Goal: Transaction & Acquisition: Purchase product/service

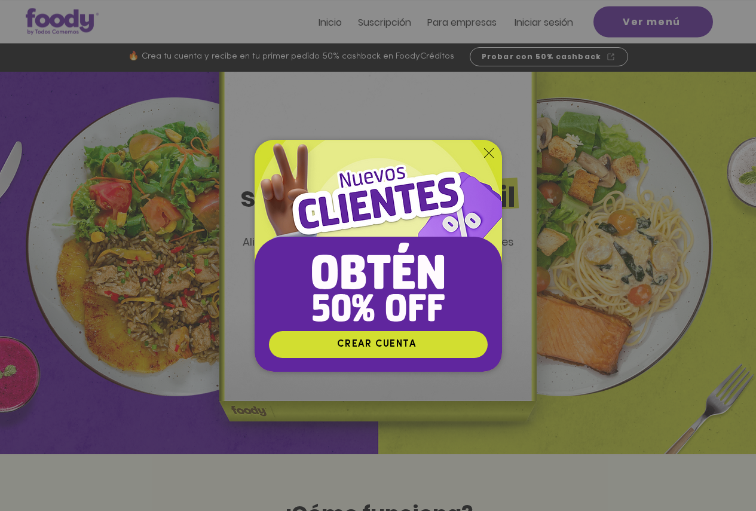
click at [656, 20] on div "Nuevos suscriptores 50% off" at bounding box center [378, 255] width 756 height 511
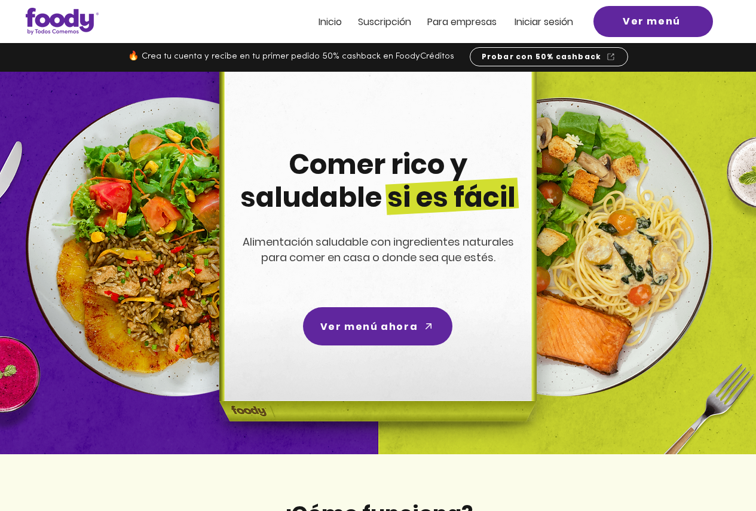
click at [656, 20] on span "Ver menú" at bounding box center [652, 21] width 58 height 15
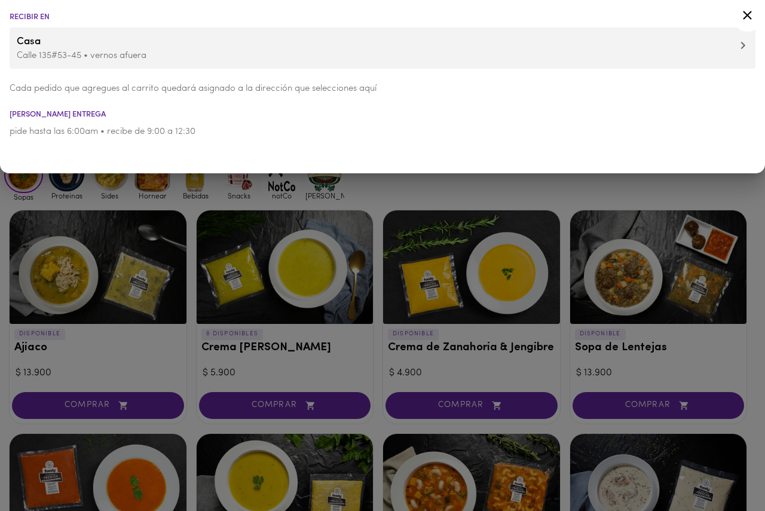
click at [318, 177] on div at bounding box center [382, 255] width 765 height 511
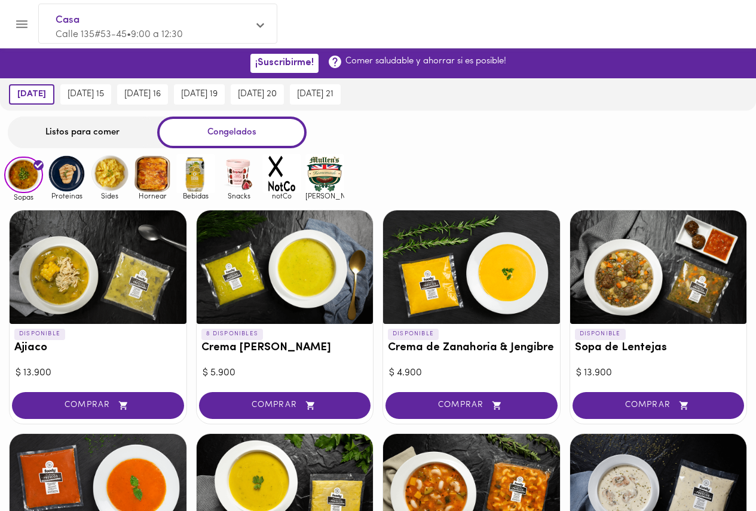
click at [325, 184] on img at bounding box center [324, 173] width 39 height 39
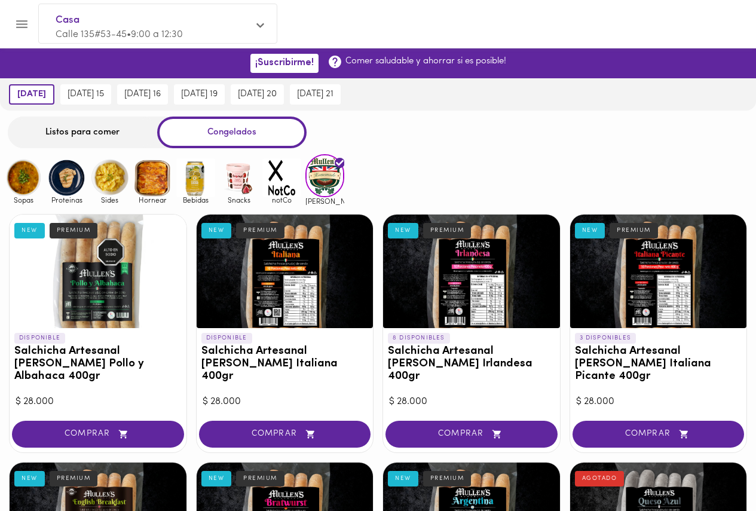
click at [232, 184] on img at bounding box center [238, 177] width 39 height 39
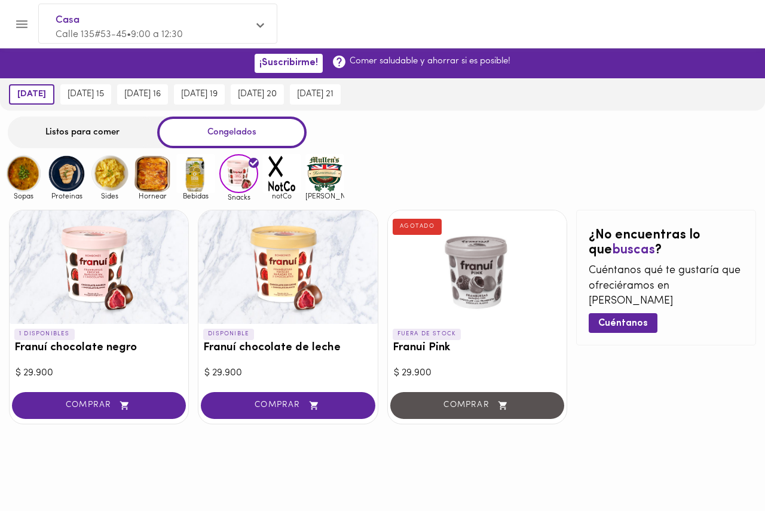
click at [320, 183] on img at bounding box center [324, 173] width 39 height 39
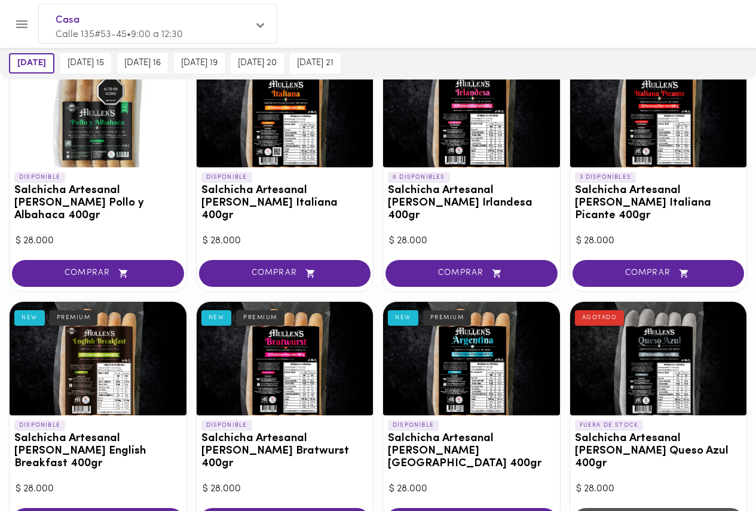
scroll to position [179, 0]
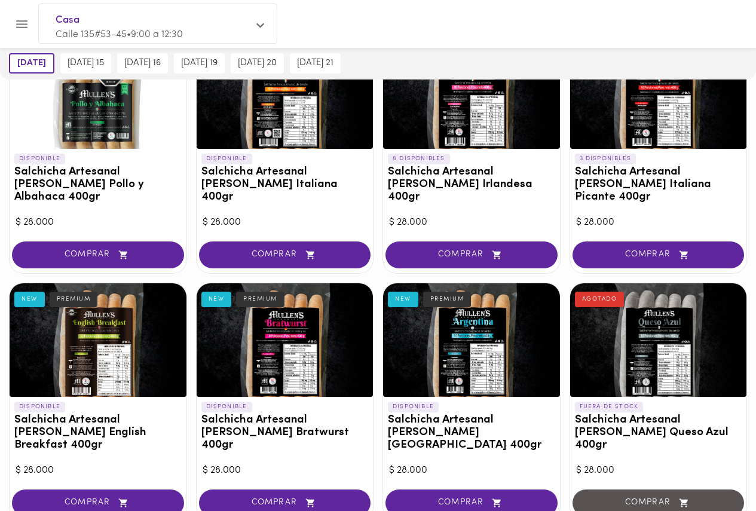
click at [410, 57] on div "[DATE] [DATE] 15 [DATE] 16 [DATE] 19 [DATE] 20 [DATE] 21" at bounding box center [378, 63] width 756 height 32
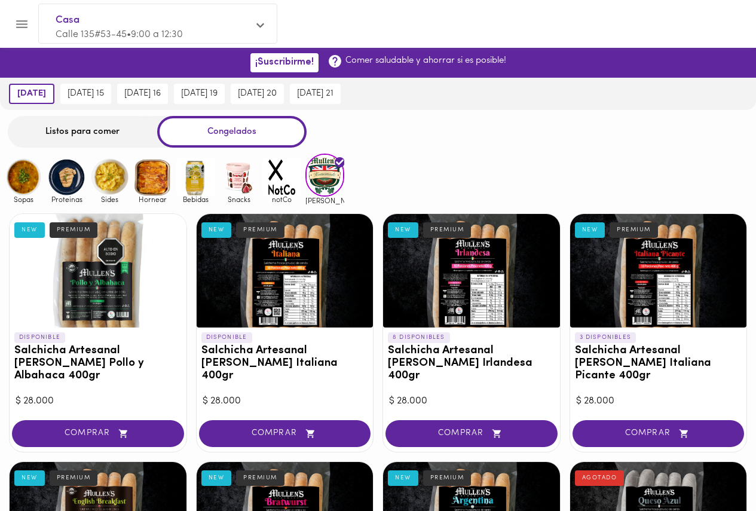
scroll to position [0, 0]
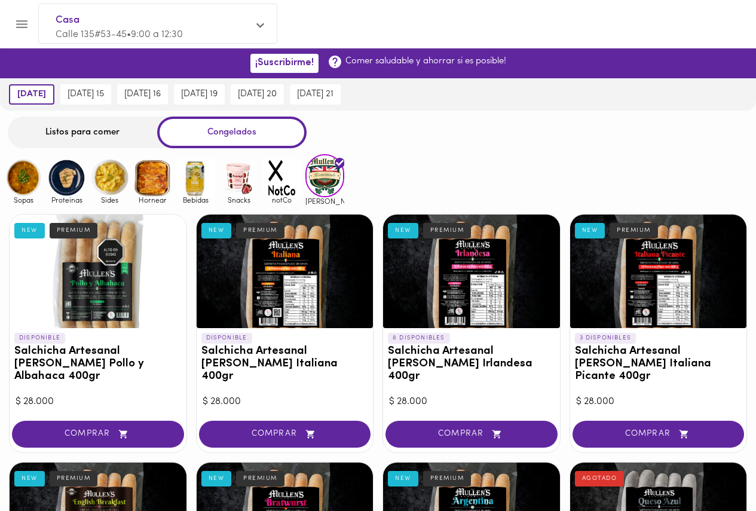
click at [80, 135] on div "Listos para comer" at bounding box center [82, 133] width 149 height 32
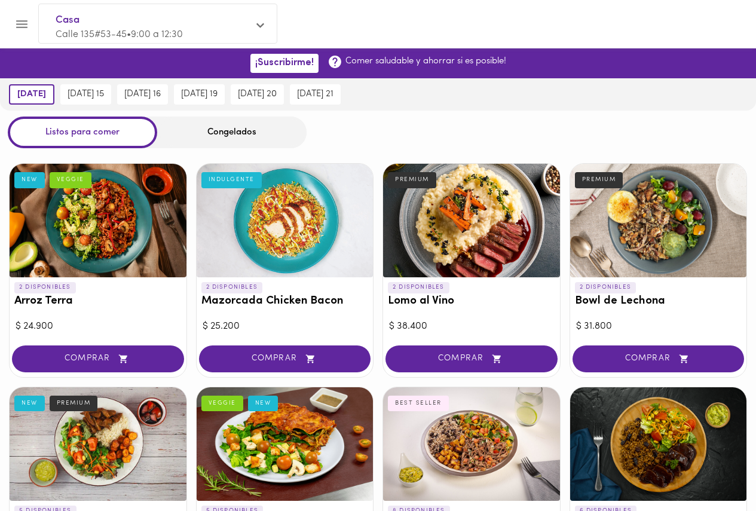
click at [219, 130] on div "Congelados" at bounding box center [231, 133] width 149 height 32
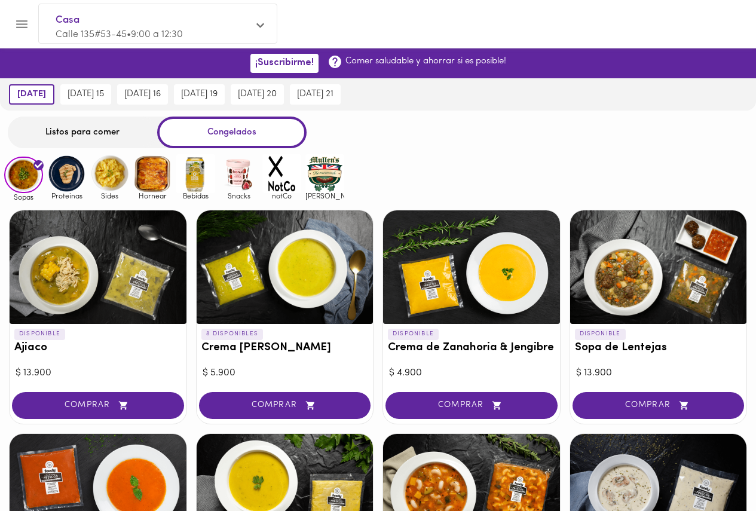
click at [334, 187] on img at bounding box center [324, 173] width 39 height 39
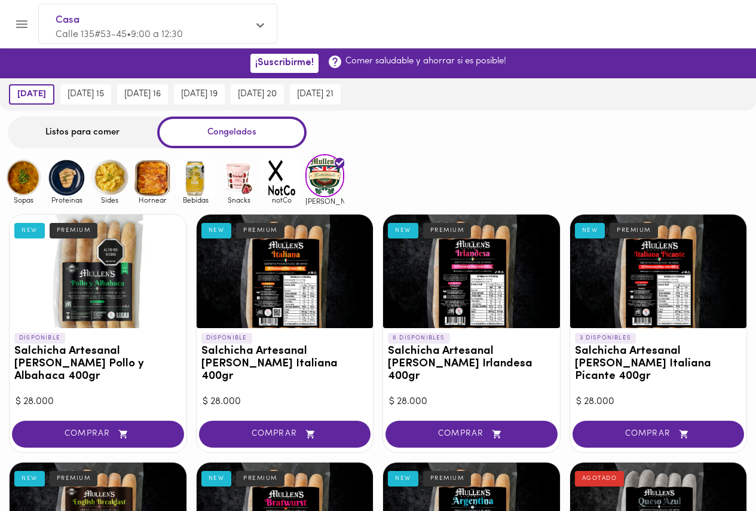
click at [383, 180] on div "Sopas Proteinas Sides Hornear Bebidas Snacks notCo mullens" at bounding box center [378, 179] width 756 height 50
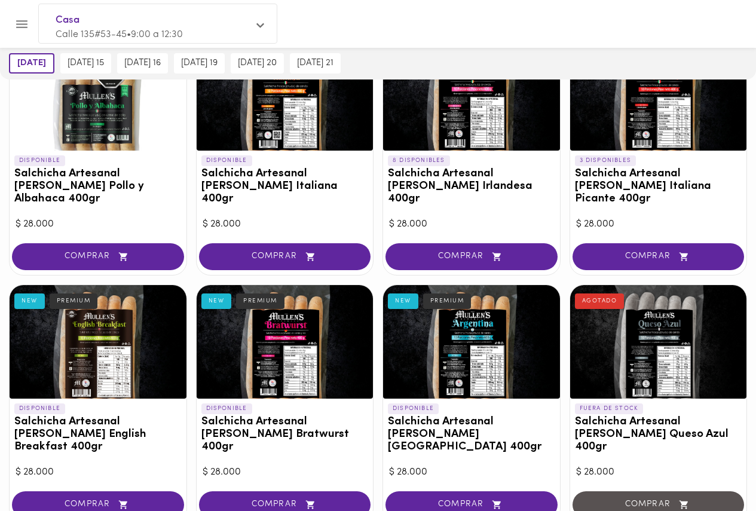
scroll to position [179, 0]
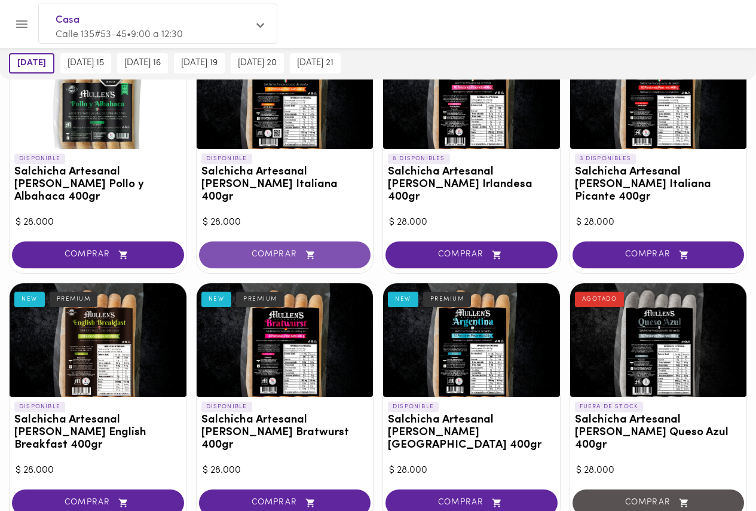
click at [287, 248] on button "COMPRAR" at bounding box center [285, 255] width 172 height 27
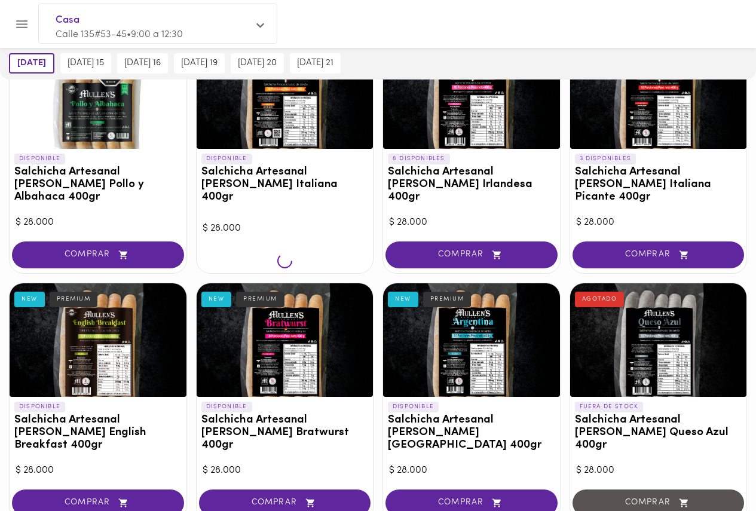
scroll to position [180, 0]
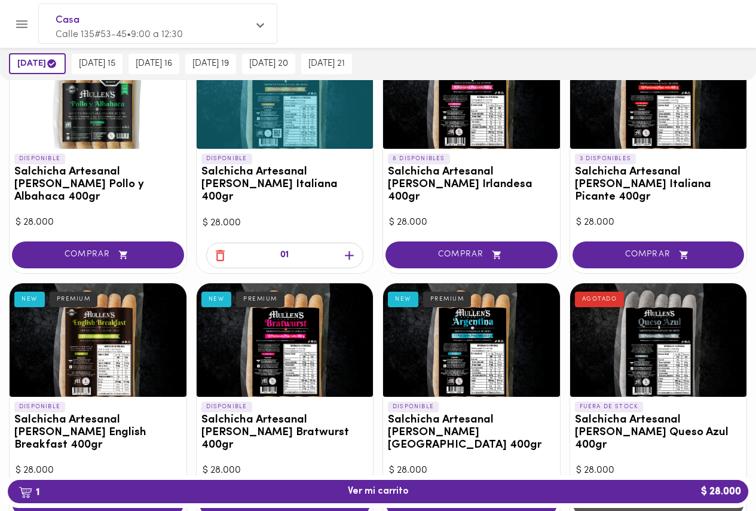
click at [380, 264] on div "DISPONIBLE Salchicha Artesanal Mullens Pollo y Albahaca 400gr NEW PREMIUM $ 28.…" at bounding box center [378, 350] width 756 height 649
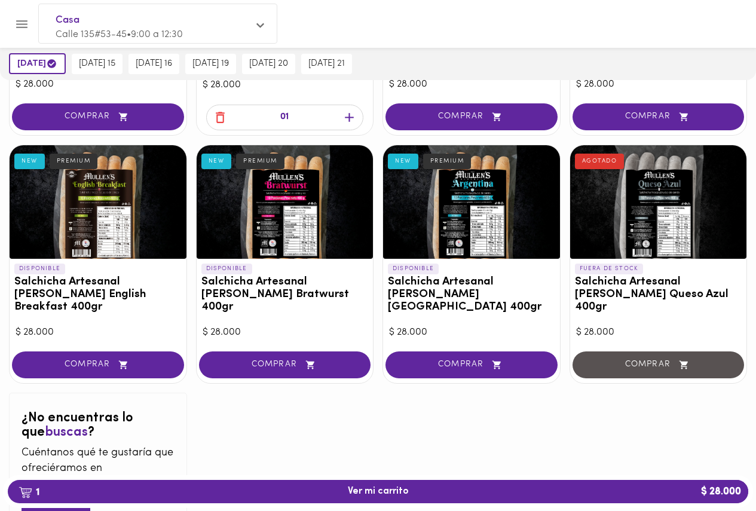
scroll to position [244, 0]
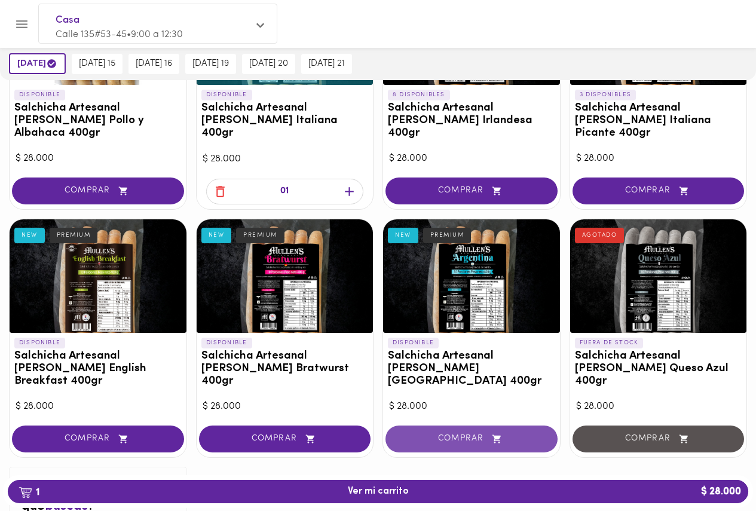
click at [471, 434] on span "COMPRAR" at bounding box center [472, 439] width 142 height 10
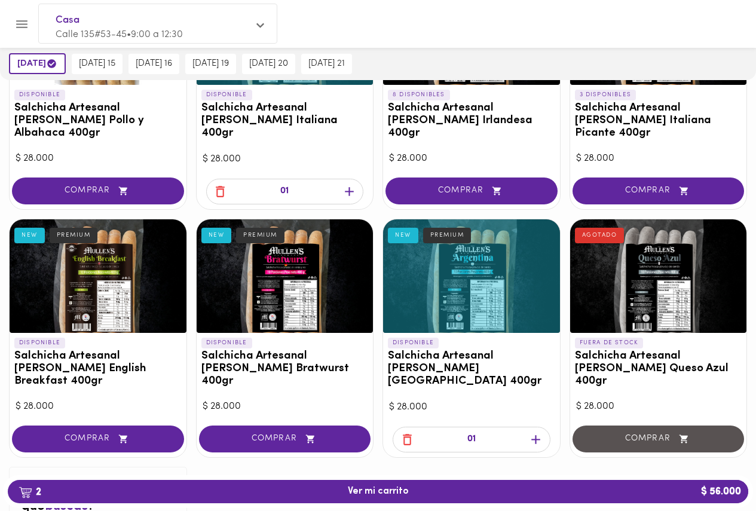
click at [378, 302] on div "DISPONIBLE Salchicha Artesanal Mullens Pollo y Albahaca 400gr NEW PREMIUM $ 28.…" at bounding box center [378, 286] width 756 height 649
click at [237, 426] on button "COMPRAR" at bounding box center [285, 439] width 172 height 27
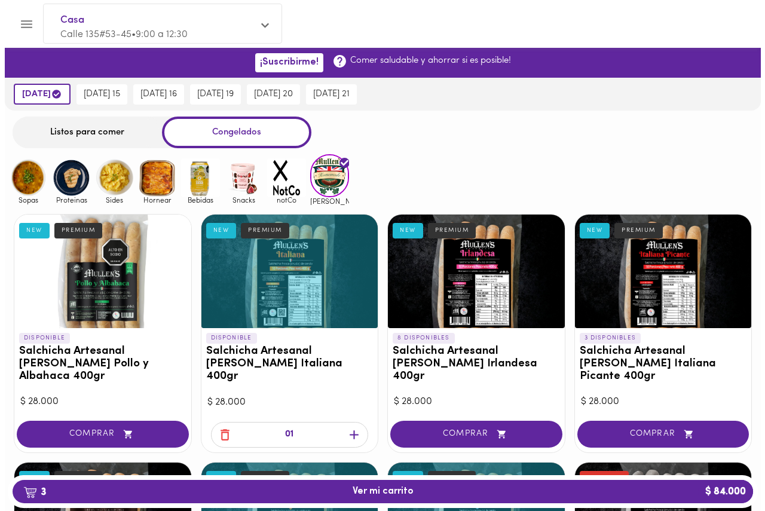
scroll to position [0, 0]
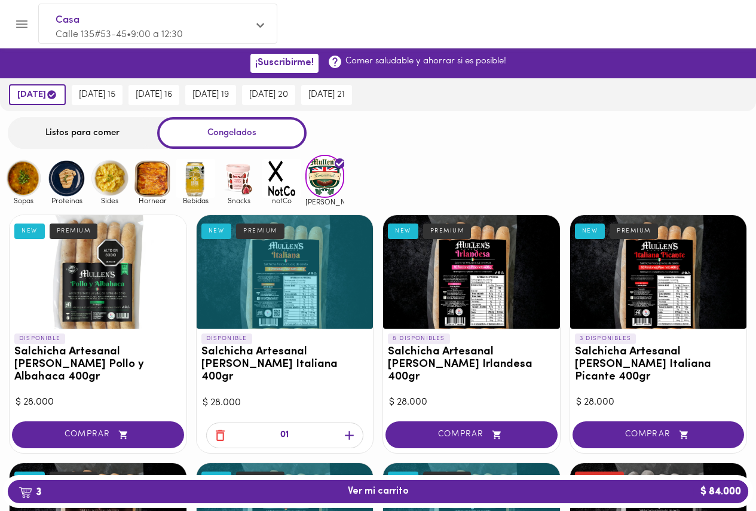
click at [230, 184] on img at bounding box center [238, 178] width 39 height 39
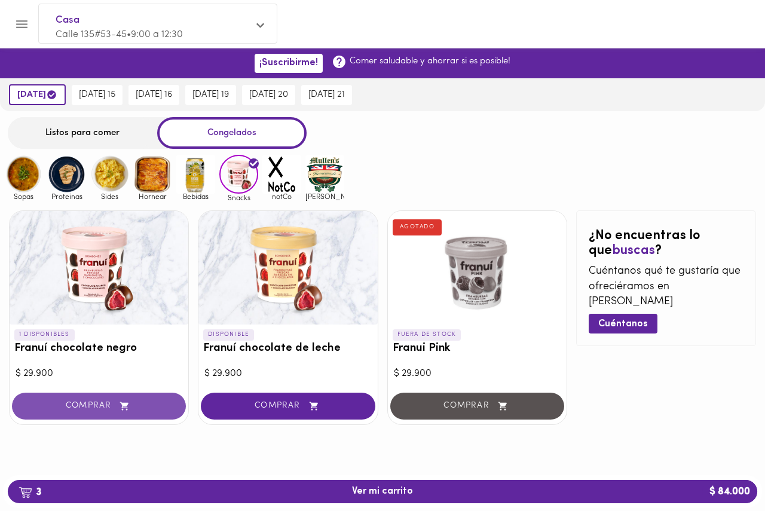
click at [108, 408] on span "COMPRAR" at bounding box center [99, 406] width 144 height 10
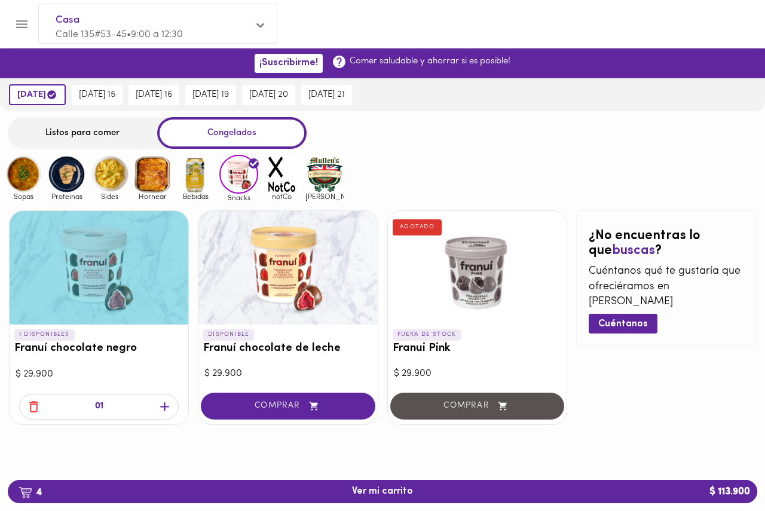
click at [166, 409] on icon "button" at bounding box center [164, 406] width 15 height 15
click at [196, 386] on div "1 DISPONIBLES Franuí chocolate negro $ 29.900 02 DISPONIBLE Franuí chocolate de…" at bounding box center [382, 317] width 765 height 232
click at [654, 490] on span "5 Ver mi carrito $ 143.800" at bounding box center [382, 491] width 731 height 11
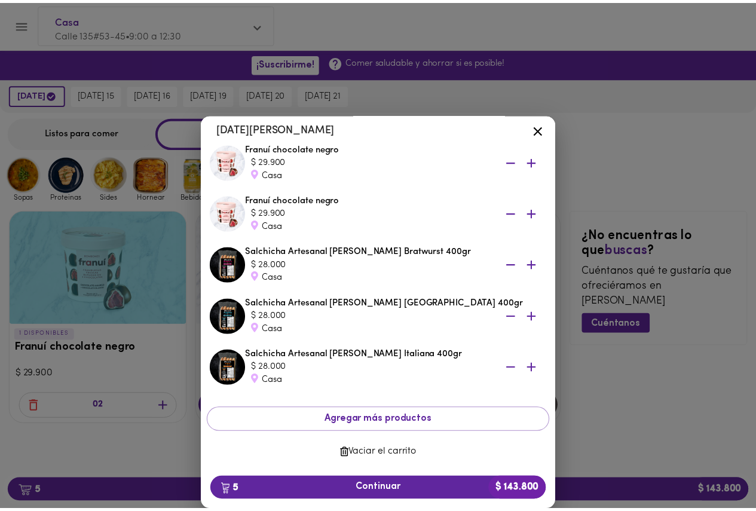
scroll to position [52, 0]
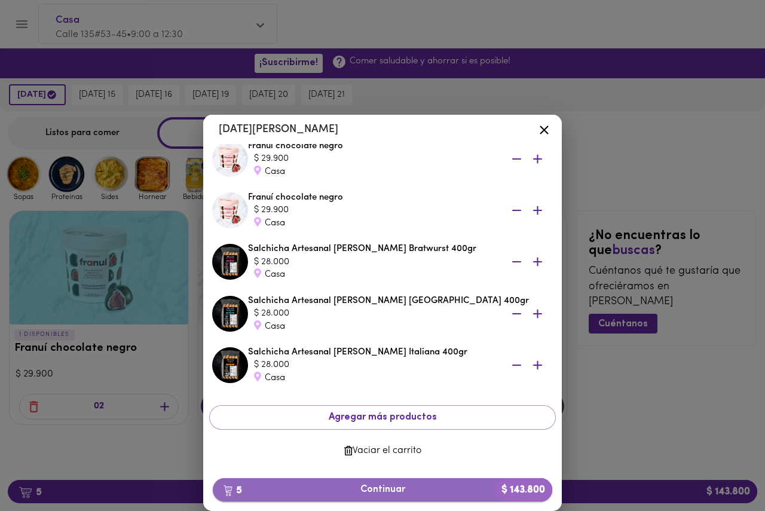
click at [291, 484] on span "5 Continuar $ 143.800" at bounding box center [382, 489] width 320 height 11
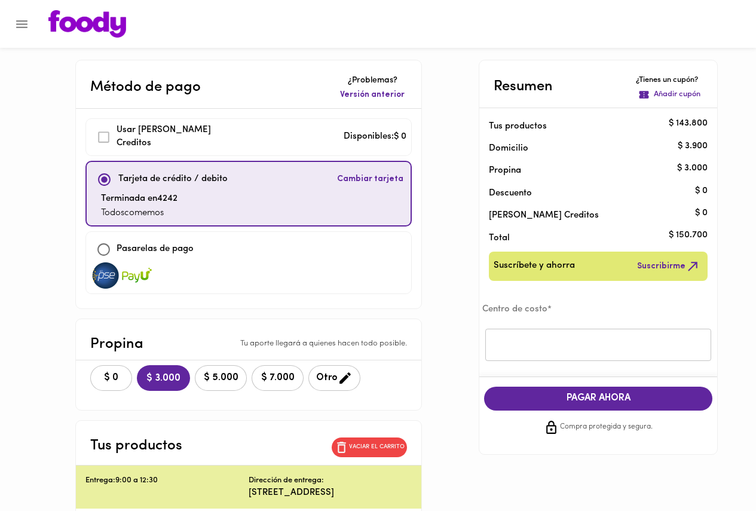
click at [509, 173] on p "Propina" at bounding box center [589, 170] width 200 height 13
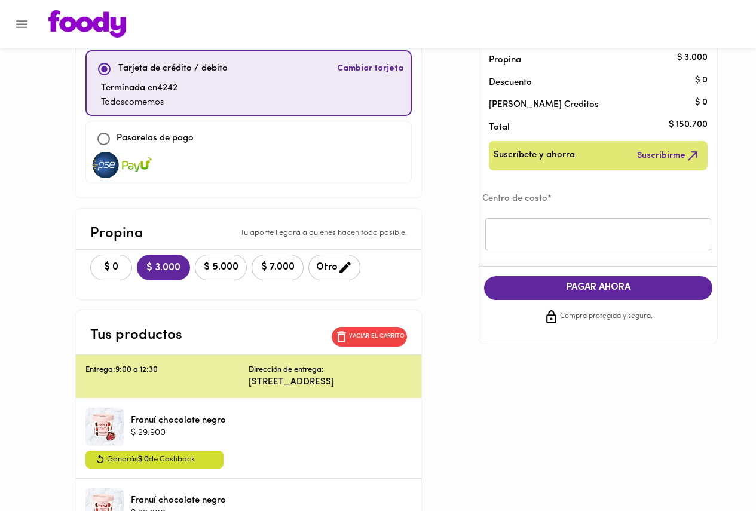
scroll to position [120, 0]
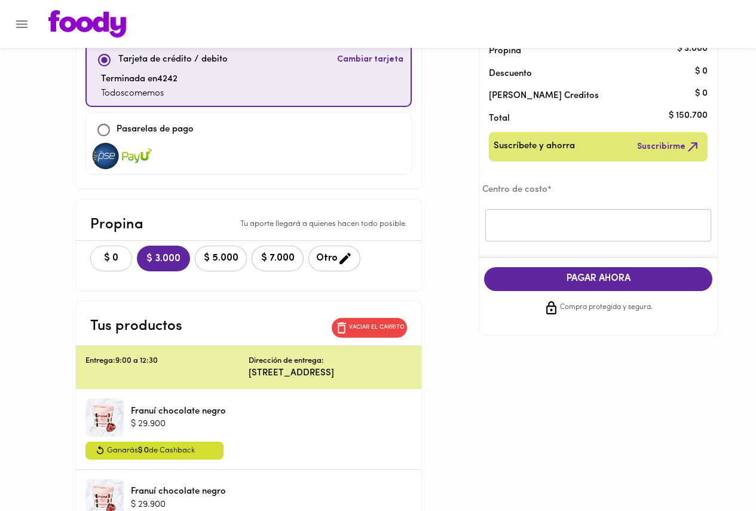
click at [124, 255] on span "$ 0" at bounding box center [111, 258] width 26 height 11
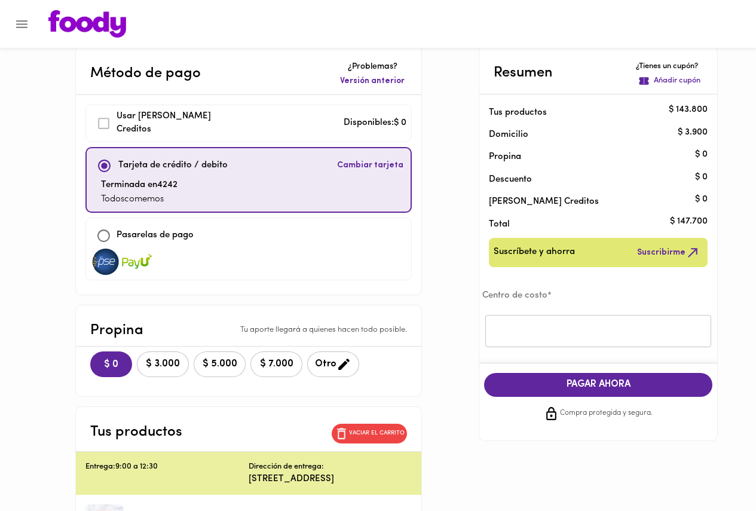
scroll to position [0, 0]
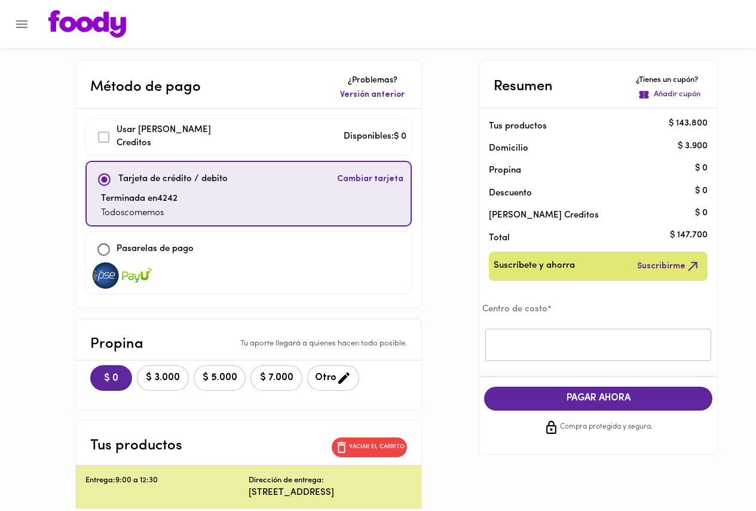
click at [543, 344] on input "text" at bounding box center [598, 345] width 226 height 33
click at [117, 249] on input "checkbox" at bounding box center [104, 250] width 26 height 26
checkbox input "true"
checkbox input "false"
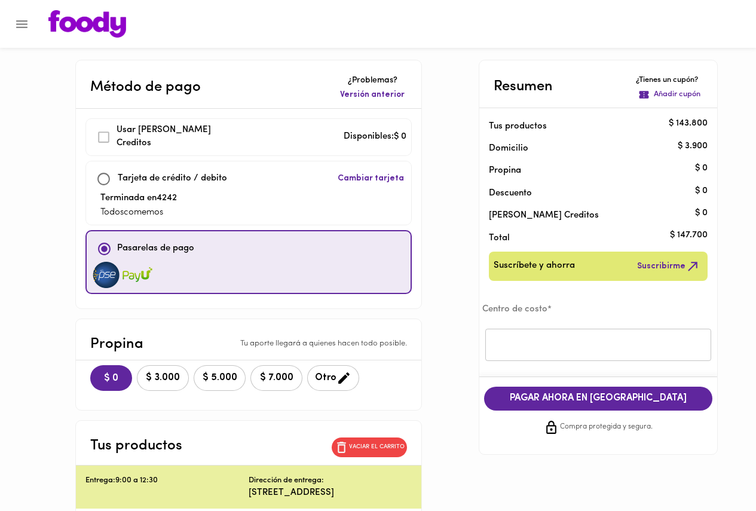
click at [679, 95] on p "Añadir cupón" at bounding box center [677, 94] width 47 height 11
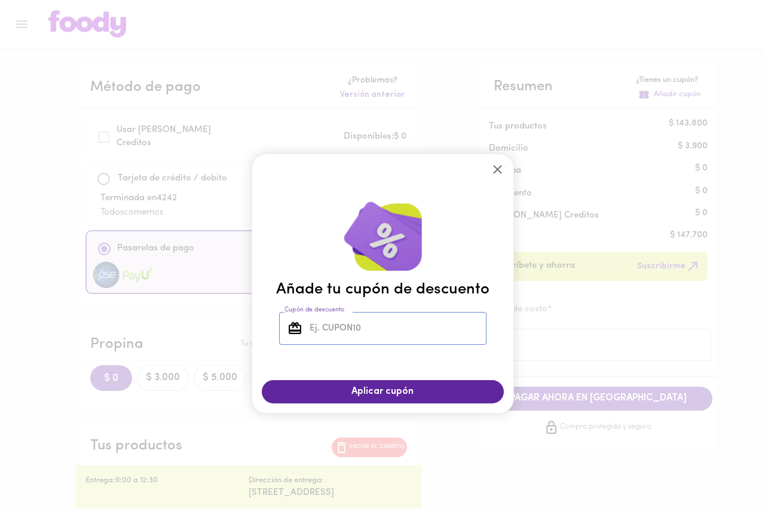
click at [366, 329] on input "Cupón de descuento" at bounding box center [396, 328] width 179 height 33
type input "R"
type input "TODOS COMEMOS"
click at [350, 389] on span "Aplicar cupón" at bounding box center [383, 391] width 218 height 11
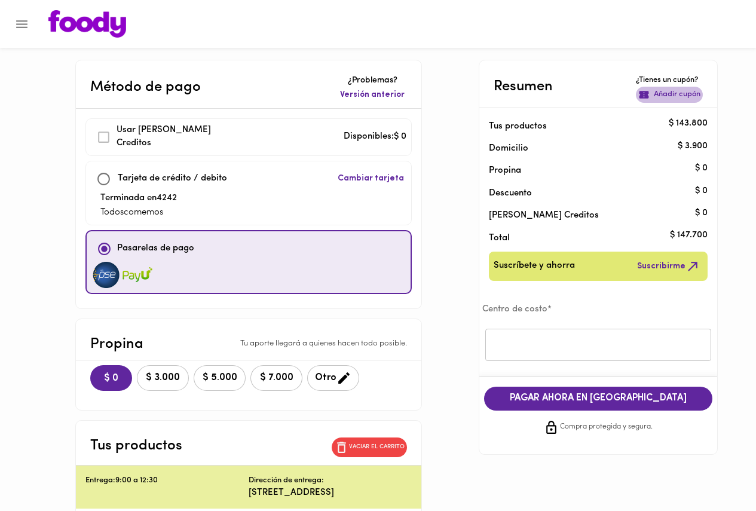
click at [689, 98] on p "Añadir cupón" at bounding box center [677, 94] width 47 height 11
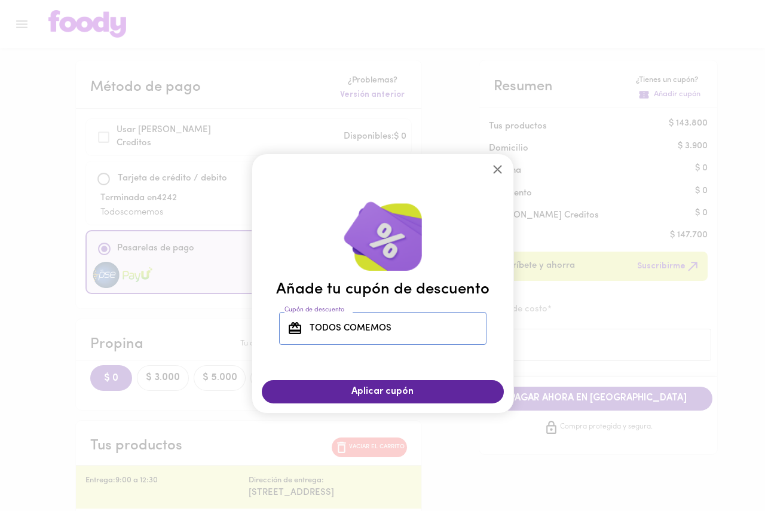
drag, startPoint x: 339, startPoint y: 332, endPoint x: 317, endPoint y: 335, distance: 21.8
click at [317, 335] on input "TODOS COMEMOS" at bounding box center [396, 328] width 179 height 33
type input "Todos comemos"
click at [349, 388] on span "Aplicar cupón" at bounding box center [383, 391] width 218 height 11
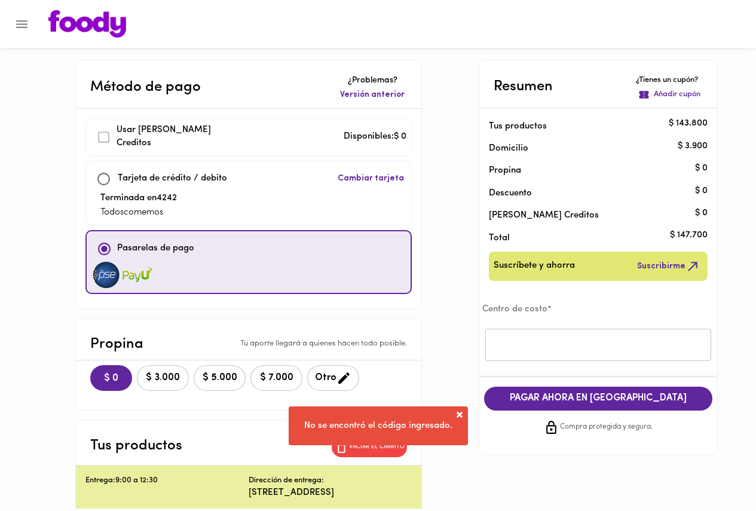
click at [461, 414] on span at bounding box center [460, 415] width 12 height 12
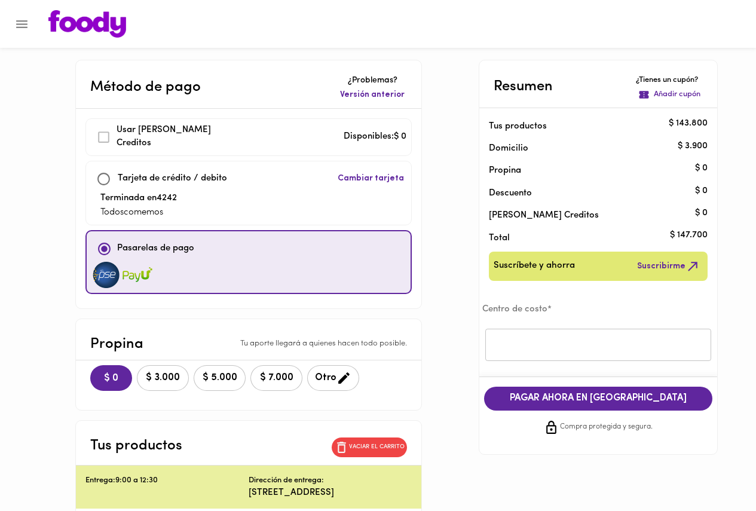
click at [692, 99] on p "Añadir cupón" at bounding box center [677, 94] width 47 height 11
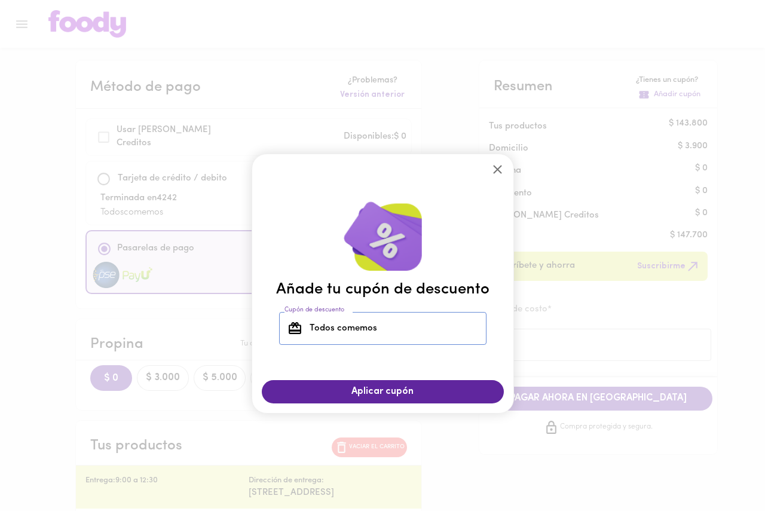
click at [400, 338] on input "Todos comemos" at bounding box center [396, 328] width 179 height 33
type input "TODOSCOMEMOS"
click at [390, 396] on span "Aplicar cupón" at bounding box center [383, 391] width 218 height 11
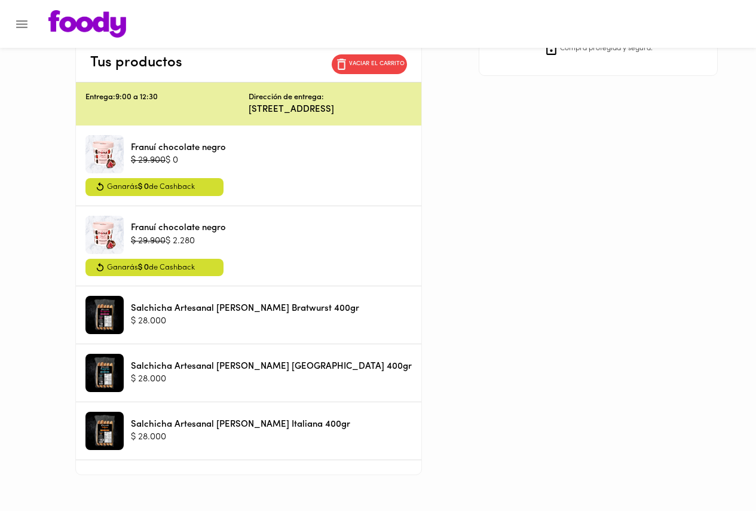
scroll to position [407, 0]
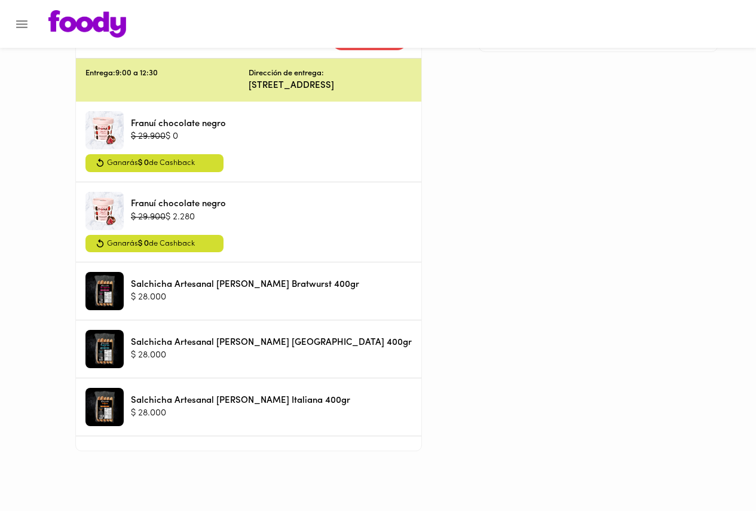
click at [441, 313] on div "Método de pago ¿Problemas? Versión anterior Usar Foody Creditos Disponibles: $ …" at bounding box center [378, 52] width 699 height 799
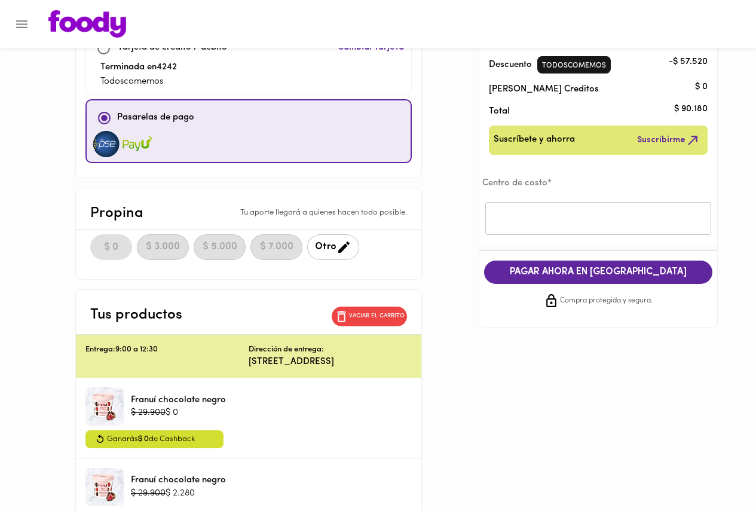
scroll to position [0, 0]
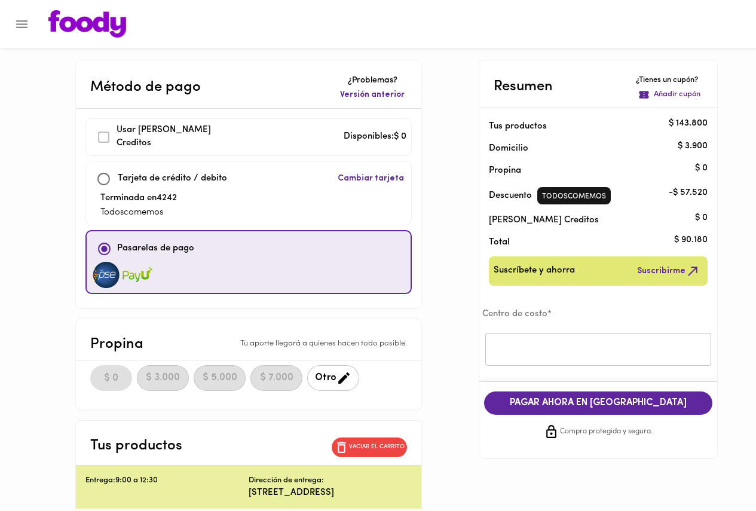
click at [688, 243] on p "$ 90.180" at bounding box center [690, 240] width 33 height 13
drag, startPoint x: 715, startPoint y: 237, endPoint x: 708, endPoint y: 239, distance: 6.8
click at [708, 239] on div "Total" at bounding box center [598, 240] width 238 height 22
click at [688, 244] on p "$ 90.180" at bounding box center [690, 240] width 33 height 13
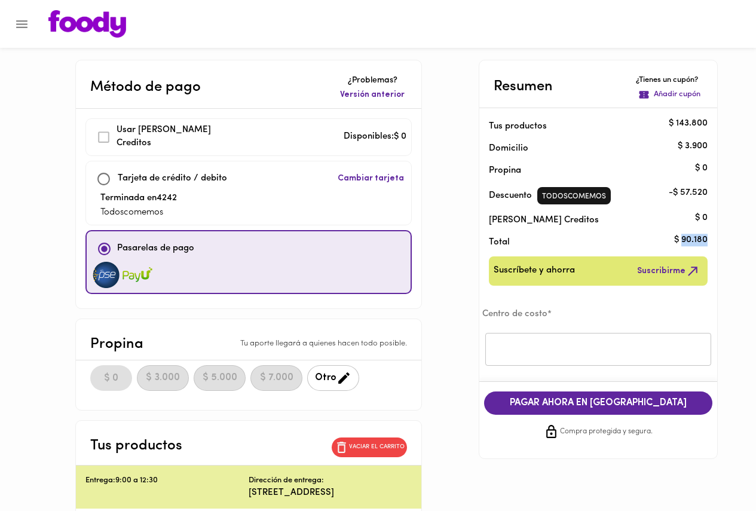
click at [688, 244] on p "$ 90.180" at bounding box center [690, 240] width 33 height 13
click at [437, 261] on div "Método de pago ¿Problemas? Versión anterior Usar Foody Creditos Disponibles: $ …" at bounding box center [378, 459] width 699 height 799
click at [359, 181] on span "Cambiar tarjeta" at bounding box center [371, 179] width 66 height 12
checkbox input "true"
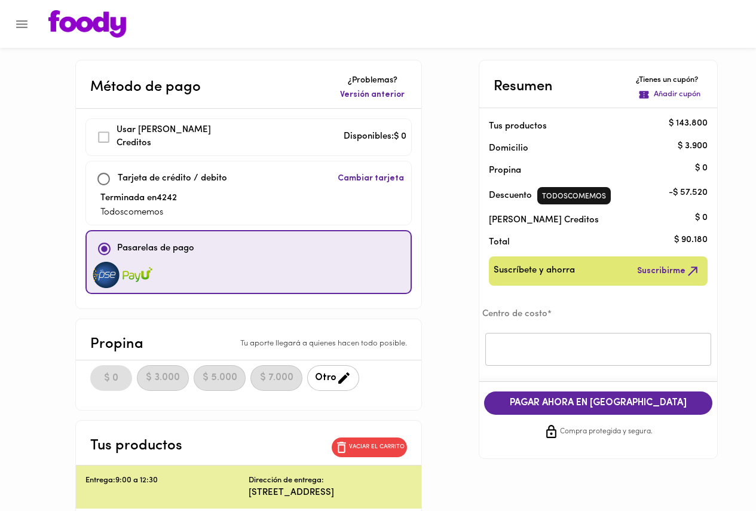
checkbox input "false"
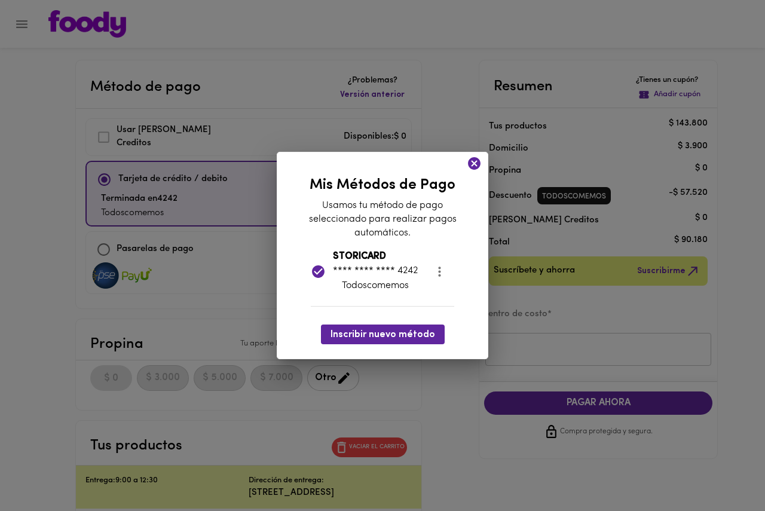
click at [441, 271] on icon "more" at bounding box center [439, 271] width 15 height 15
click at [370, 202] on div at bounding box center [382, 255] width 765 height 511
click at [357, 222] on p "Usamos tu método de pago seleccionado para realizar pagos automáticos." at bounding box center [382, 219] width 151 height 41
click at [475, 167] on icon at bounding box center [474, 163] width 13 height 13
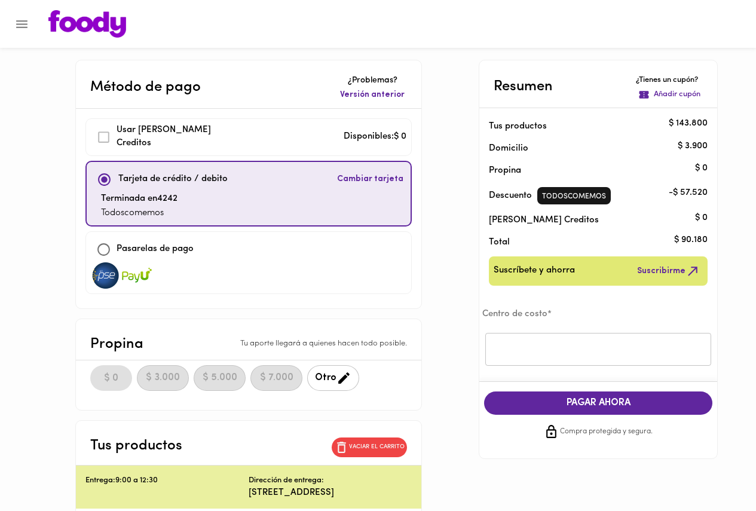
click at [78, 29] on img at bounding box center [87, 24] width 78 height 28
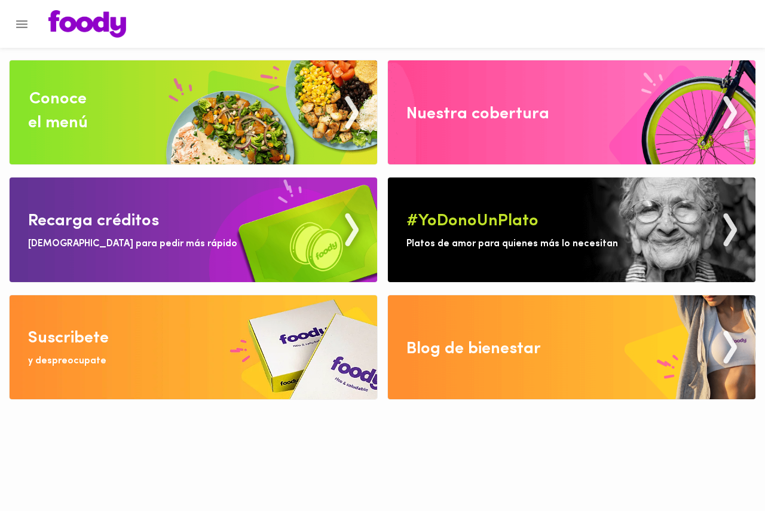
click at [165, 246] on img at bounding box center [194, 230] width 368 height 104
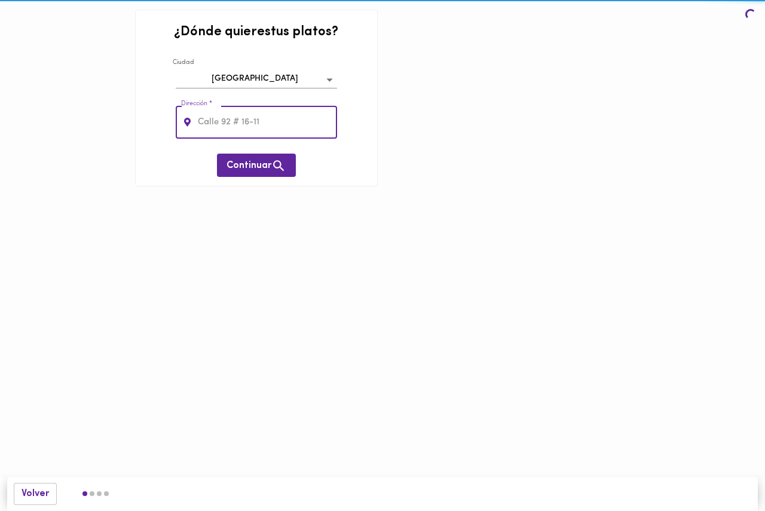
type input "Calle 135#53-45"
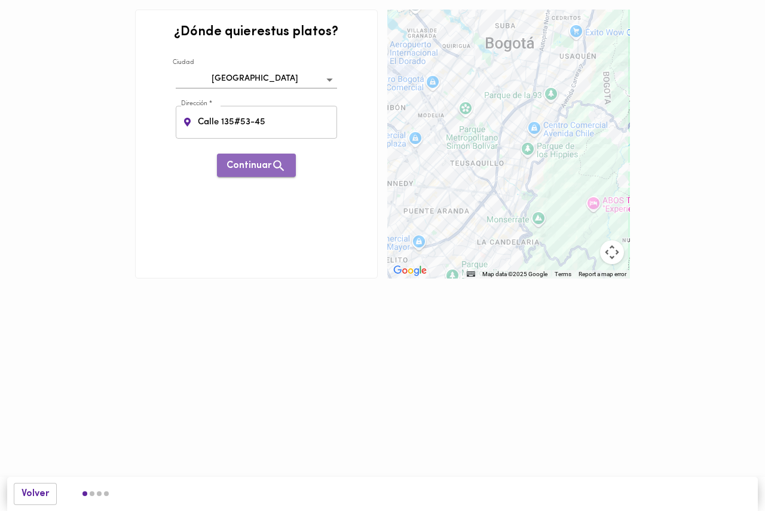
click at [269, 169] on span "Continuar" at bounding box center [257, 165] width 60 height 15
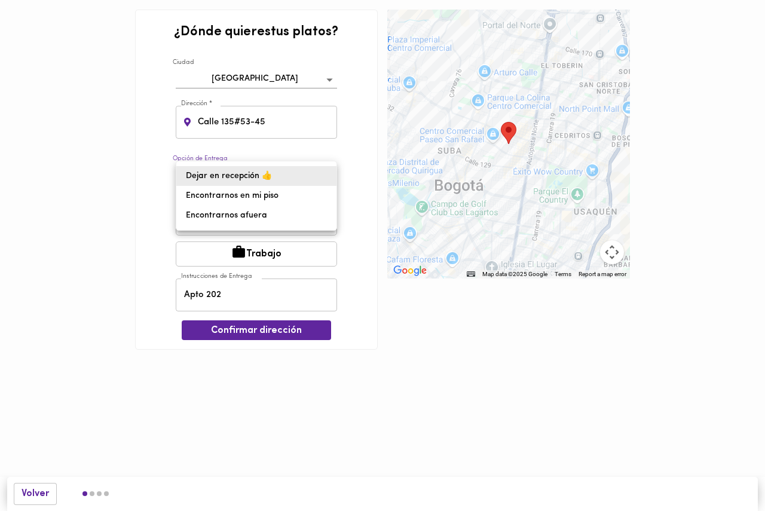
click at [319, 175] on body "¿Dónde quieres tus platos ? Ciudad Bogotá bogota Dirección * Calle 135#53-45 Di…" at bounding box center [382, 193] width 765 height 386
click at [267, 215] on li "Encontrarnos afuera" at bounding box center [256, 216] width 160 height 20
type input "meet-outside"
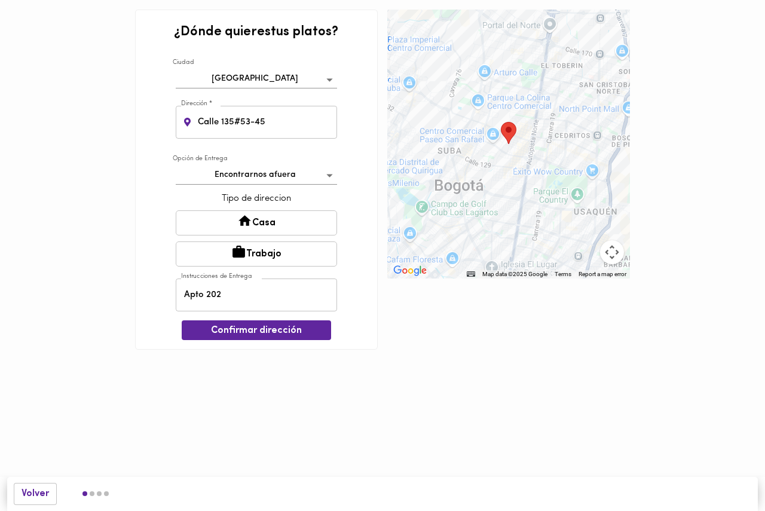
click at [266, 224] on button "Casa" at bounding box center [256, 222] width 161 height 25
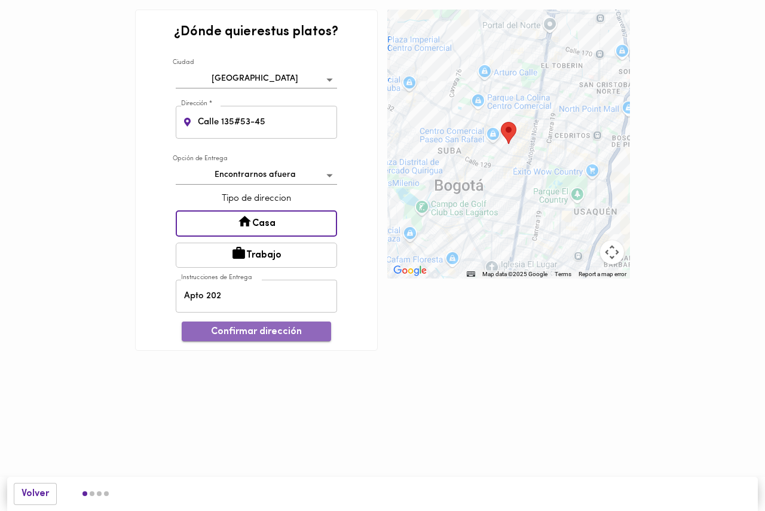
click at [261, 337] on span "Confirmar dirección" at bounding box center [256, 331] width 130 height 11
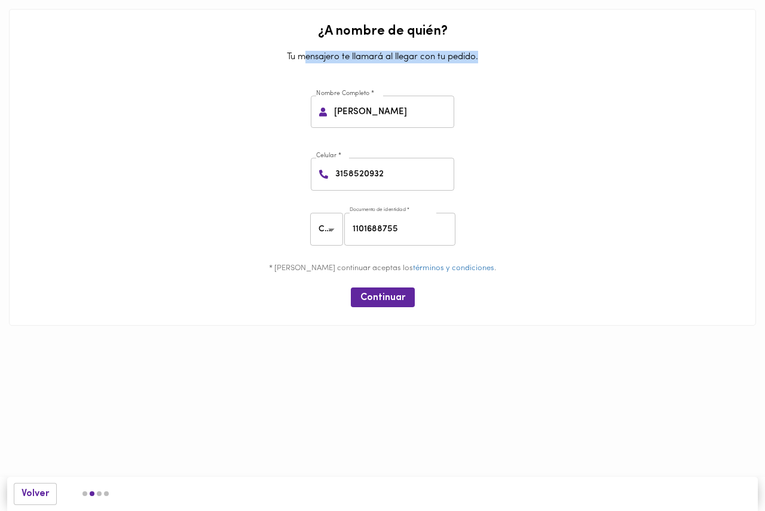
drag, startPoint x: 306, startPoint y: 62, endPoint x: 482, endPoint y: 59, distance: 175.8
click at [482, 59] on p "Tu mensajero te llamará al llegar con tu pedido." at bounding box center [383, 57] width 728 height 25
click at [381, 300] on span "Continuar" at bounding box center [383, 297] width 45 height 11
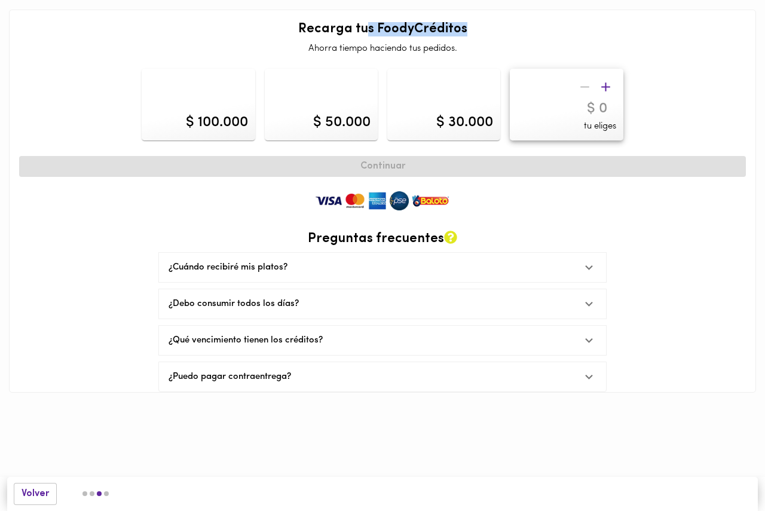
drag, startPoint x: 366, startPoint y: 30, endPoint x: 480, endPoint y: 32, distance: 113.6
click at [480, 32] on h2 "Recarga tus FoodyCréditos" at bounding box center [382, 29] width 727 height 14
click at [205, 126] on div "$ 100.000" at bounding box center [217, 122] width 62 height 20
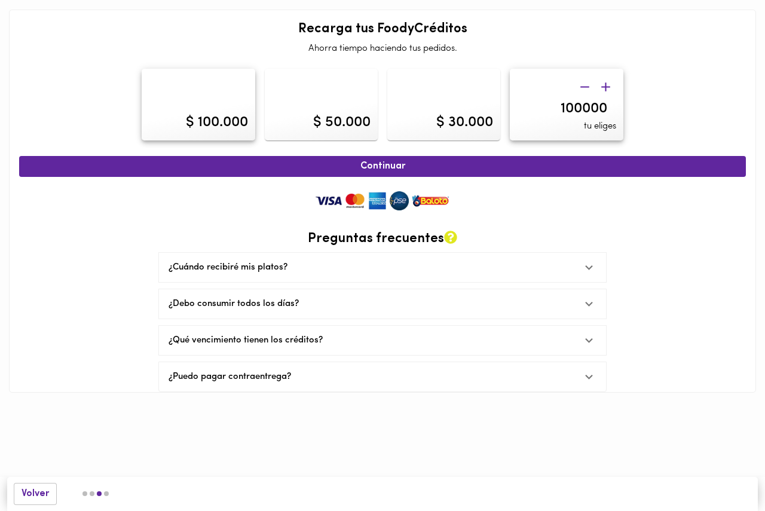
click at [420, 334] on div "¿Qué vencimiento tienen los créditos?" at bounding box center [372, 340] width 406 height 13
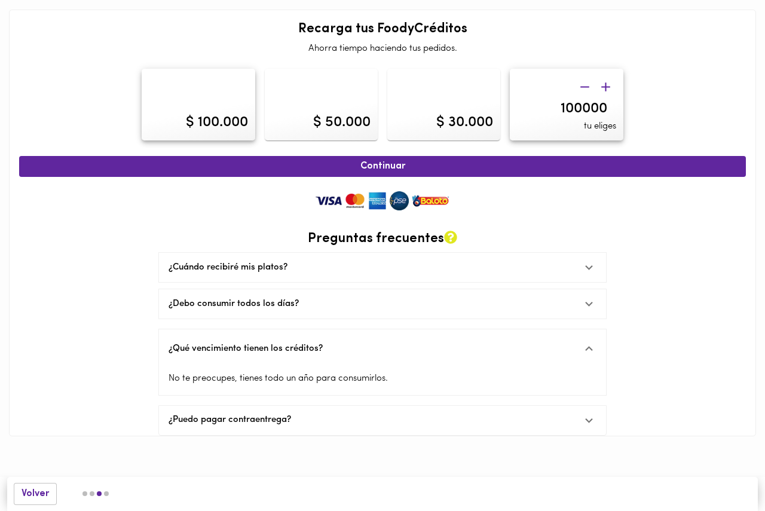
click at [411, 340] on div "¿Qué vencimiento tienen los créditos?" at bounding box center [382, 348] width 447 height 38
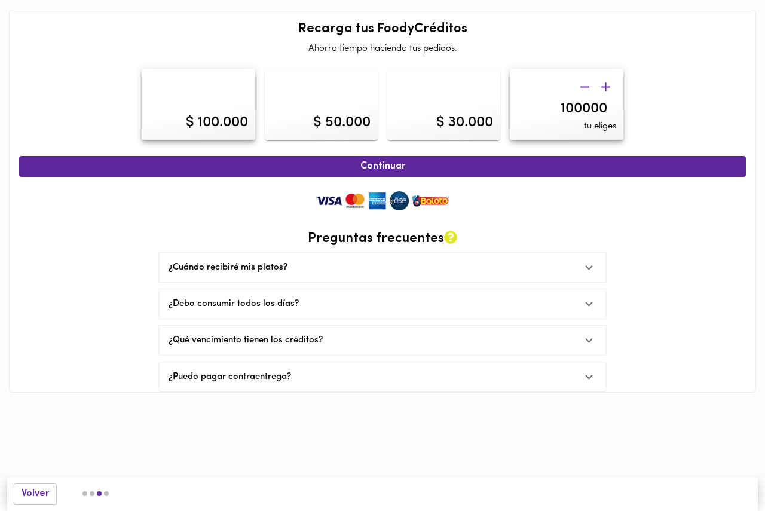
click at [398, 371] on div "¿Puedo pagar contraentrega?" at bounding box center [372, 377] width 406 height 13
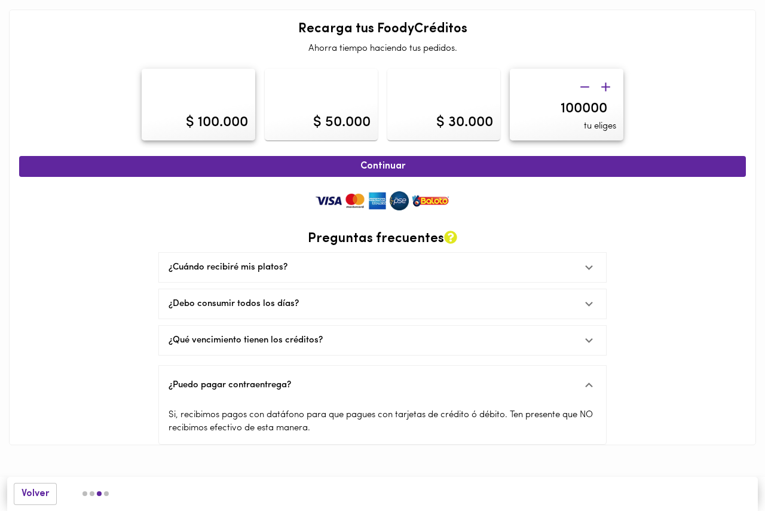
click at [393, 379] on div "¿Puedo pagar contraentrega?" at bounding box center [372, 385] width 406 height 13
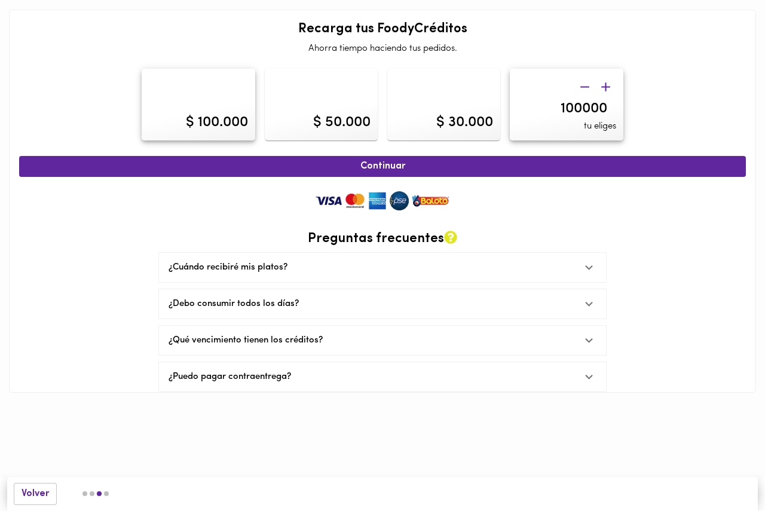
click at [353, 274] on div "¿Cuándo recibiré mis platos?" at bounding box center [382, 267] width 447 height 29
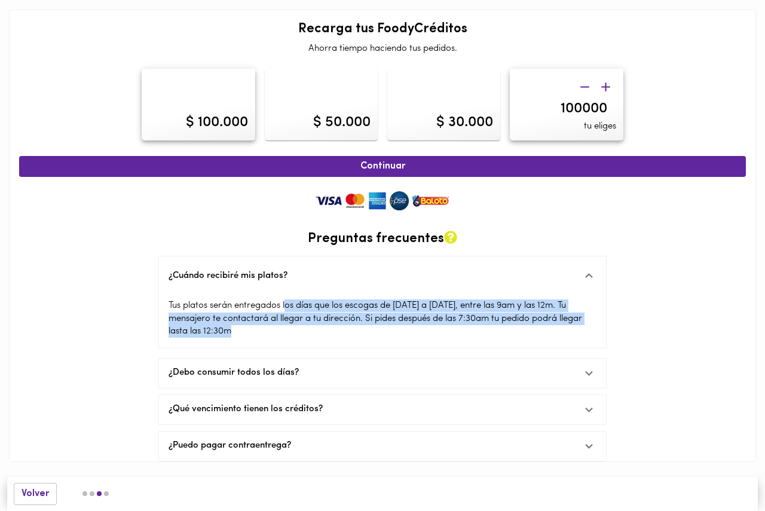
drag, startPoint x: 288, startPoint y: 309, endPoint x: 280, endPoint y: 326, distance: 18.5
click at [280, 326] on div "Tus platos serán entregados los días que los escogas de Lunes a Viernes, entre …" at bounding box center [382, 321] width 447 height 53
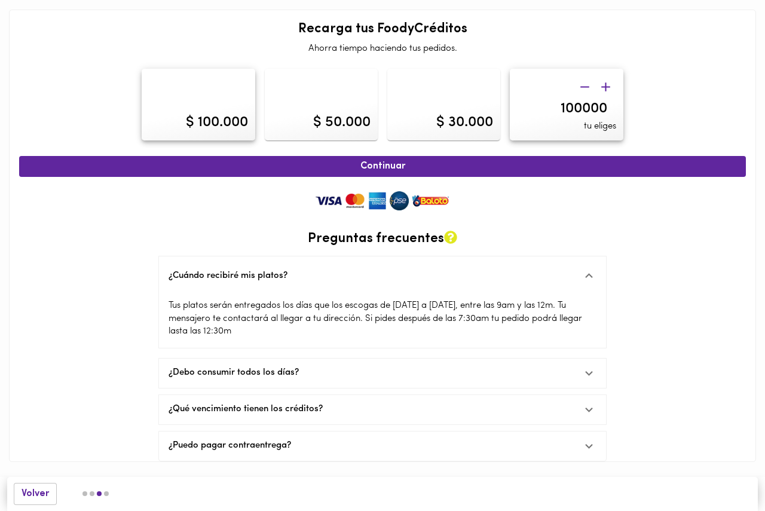
click at [276, 276] on div "¿Cuándo recibiré mis platos?" at bounding box center [372, 276] width 406 height 13
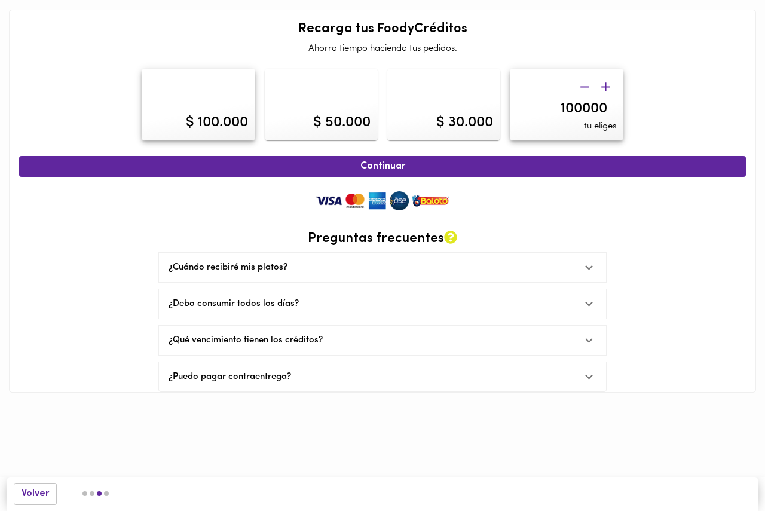
click at [339, 301] on div "¿Debo consumir todos los días?" at bounding box center [372, 304] width 406 height 13
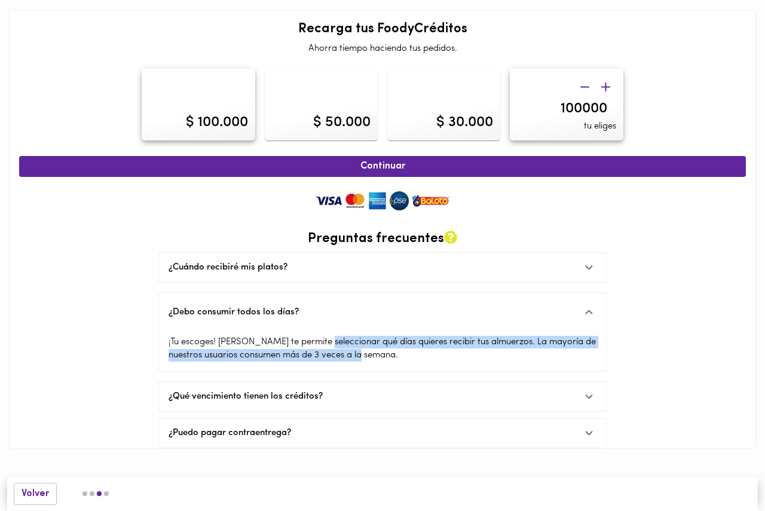
drag, startPoint x: 322, startPoint y: 340, endPoint x: 494, endPoint y: 350, distance: 171.8
click at [494, 350] on div "¡Tu escoges! Foody te permite seleccionar qué días quieres recibir tus almuerzo…" at bounding box center [382, 351] width 447 height 40
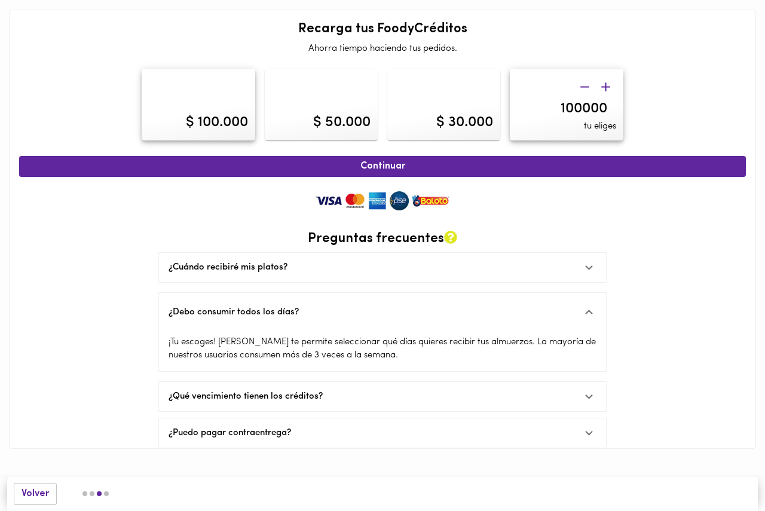
click at [344, 311] on div "¿Debo consumir todos los días?" at bounding box center [372, 312] width 406 height 13
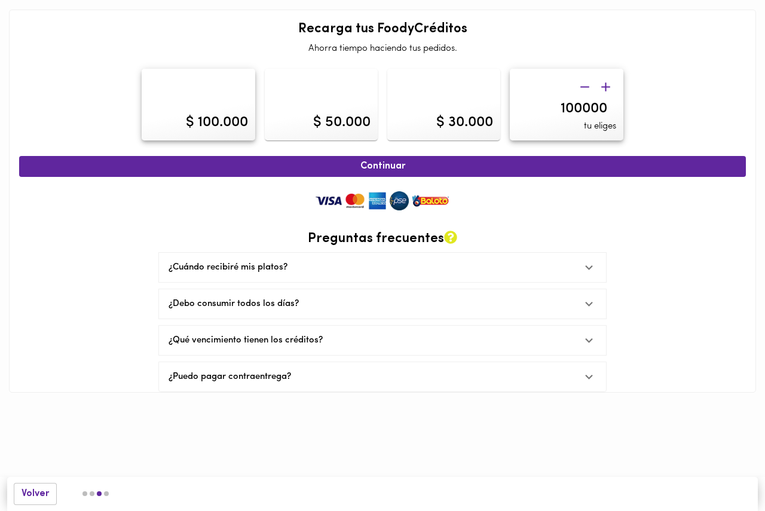
click at [211, 115] on div "$ 100.000" at bounding box center [217, 122] width 62 height 20
click at [314, 127] on div "$ 50.000" at bounding box center [341, 122] width 57 height 20
click at [229, 123] on div "$ 100.000" at bounding box center [217, 122] width 62 height 20
type input "100000"
click at [375, 170] on span "Continuar" at bounding box center [382, 166] width 701 height 11
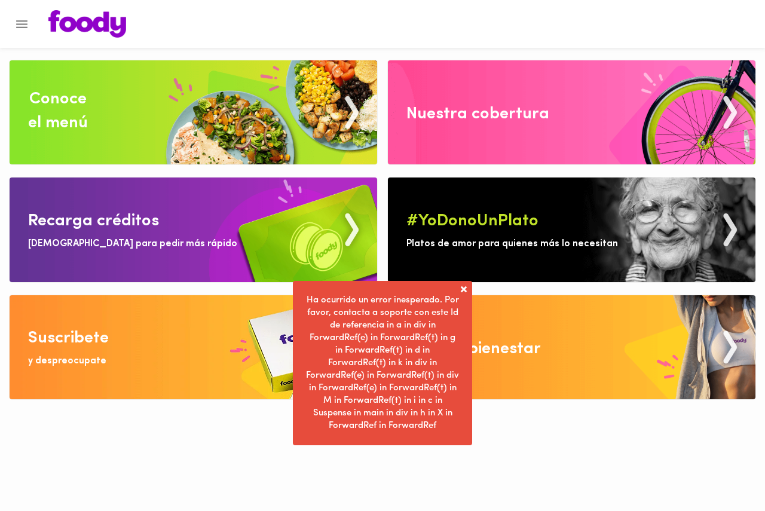
click at [463, 291] on span at bounding box center [464, 289] width 12 height 12
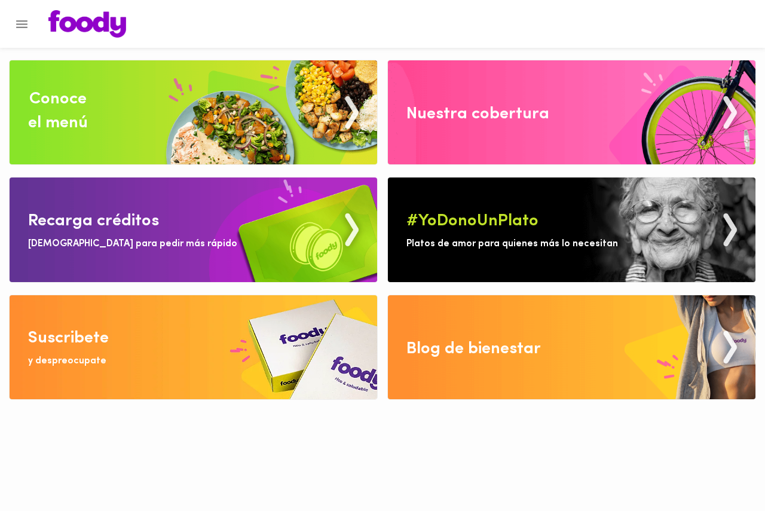
click at [462, 291] on div "Nuestra cobertura #YoDonoUnPlato Platos de amor para quienes más lo necesitan B…" at bounding box center [572, 224] width 378 height 362
click at [734, 224] on img at bounding box center [572, 230] width 368 height 104
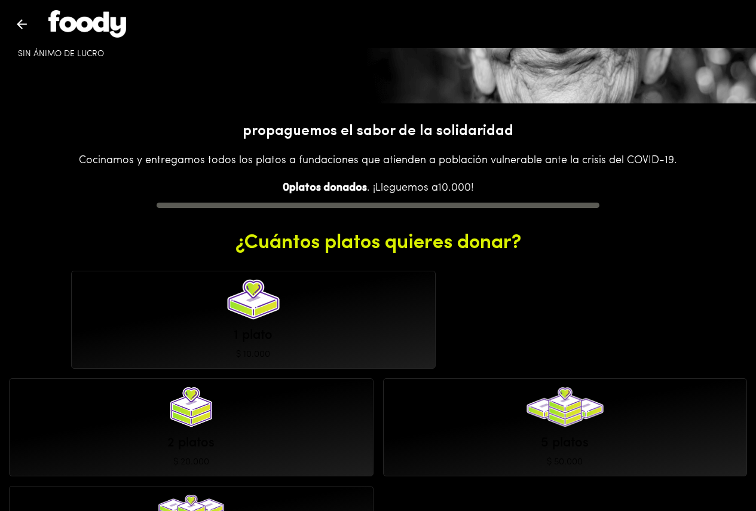
scroll to position [179, 0]
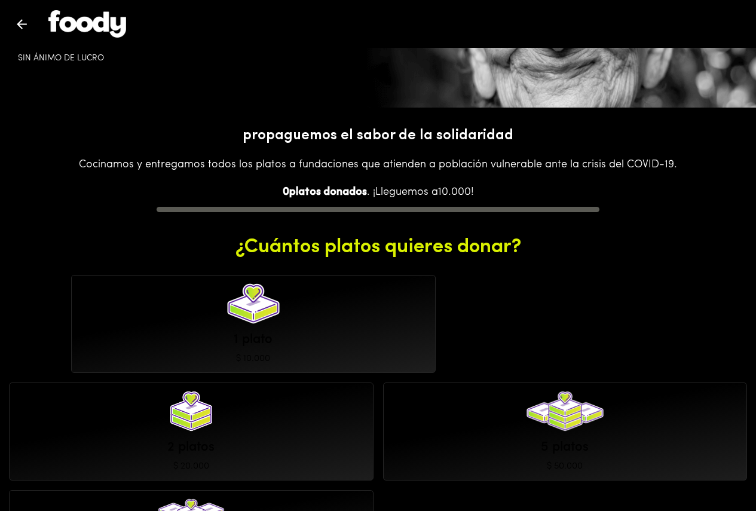
click at [323, 210] on div at bounding box center [378, 209] width 443 height 5
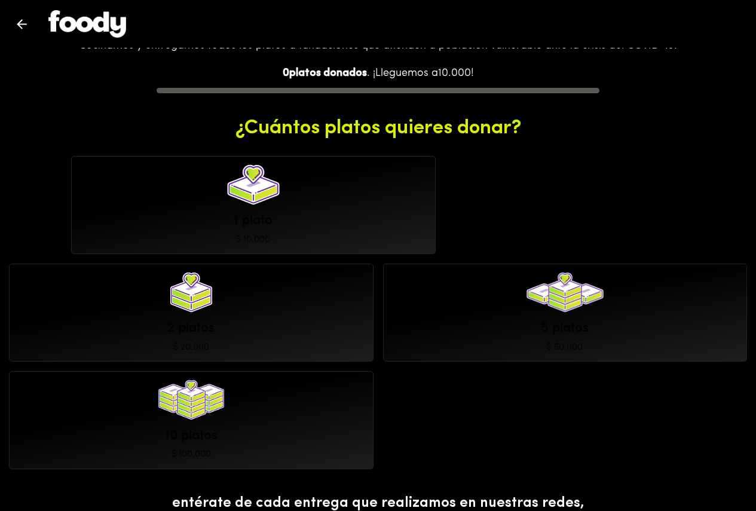
scroll to position [299, 0]
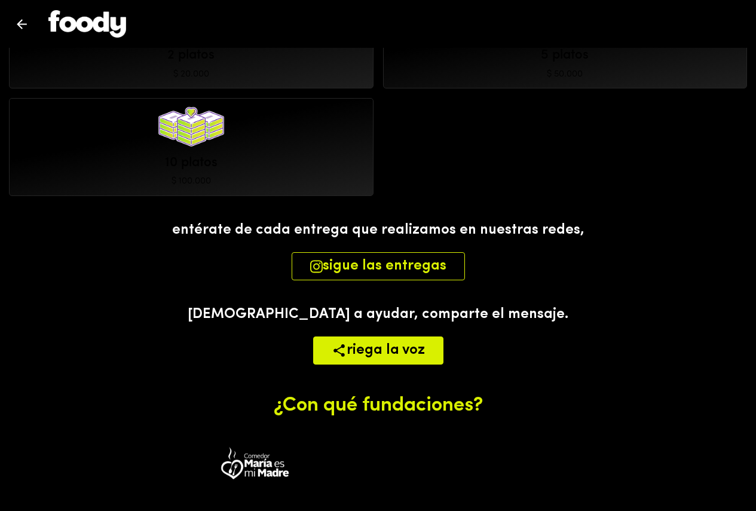
scroll to position [598, 0]
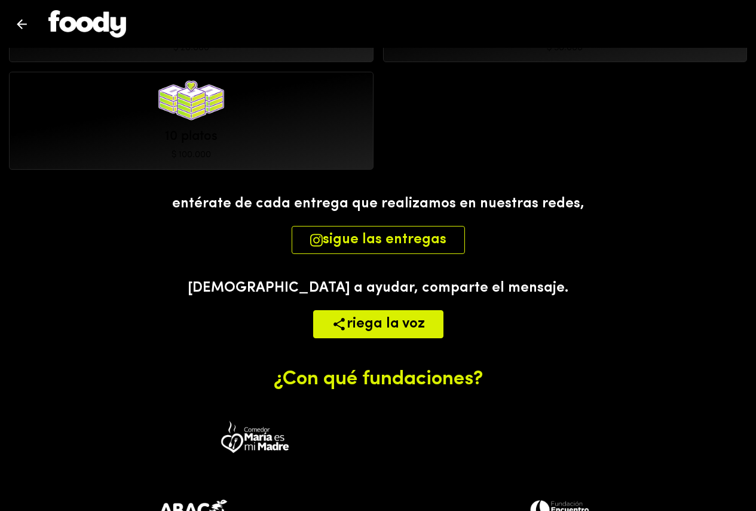
drag, startPoint x: 227, startPoint y: 285, endPoint x: 646, endPoint y: 290, distance: 419.7
click at [646, 290] on div "#YoDonoUnPlato ∞ platos de amor donados Me uno a la causa SIN ÁNIMO DE LUCRO pr…" at bounding box center [378, 192] width 756 height 1580
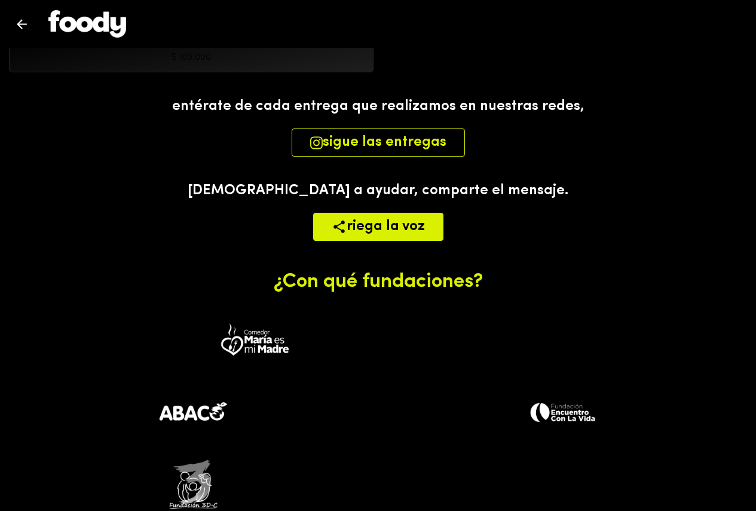
scroll to position [709, 0]
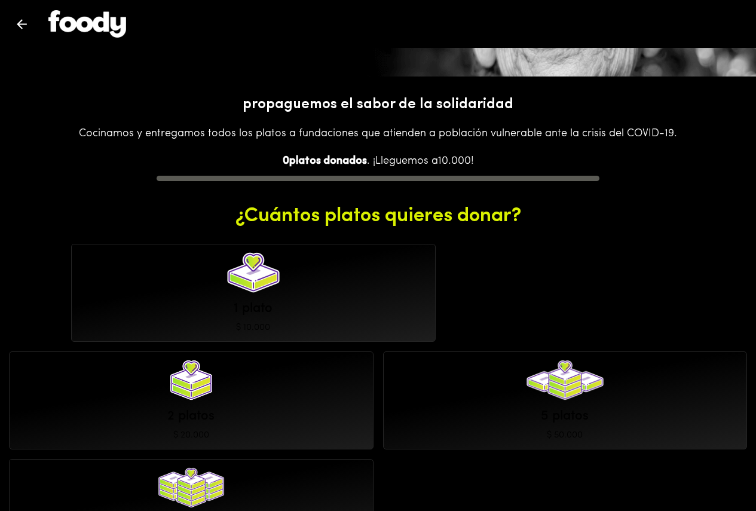
scroll to position [239, 0]
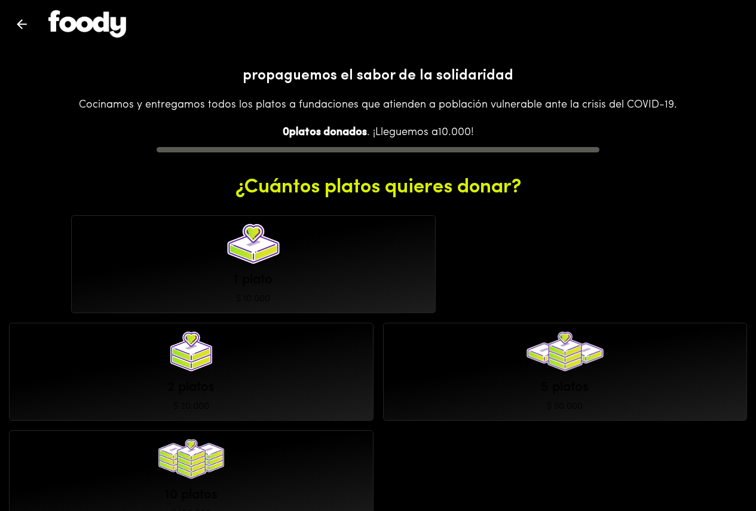
click at [234, 280] on div "1 plato" at bounding box center [253, 280] width 39 height 19
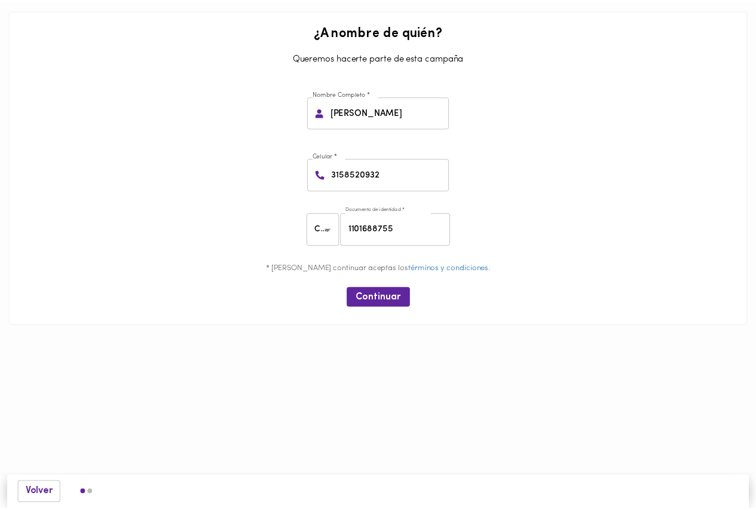
scroll to position [239, 0]
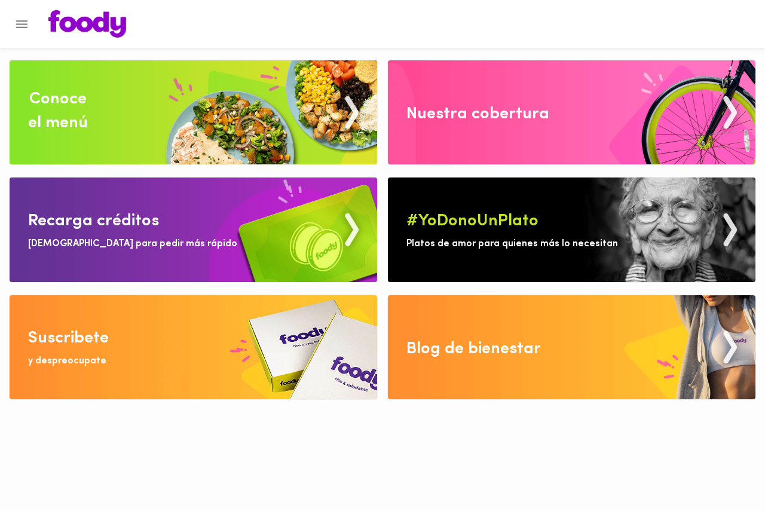
click at [95, 101] on img at bounding box center [194, 112] width 368 height 104
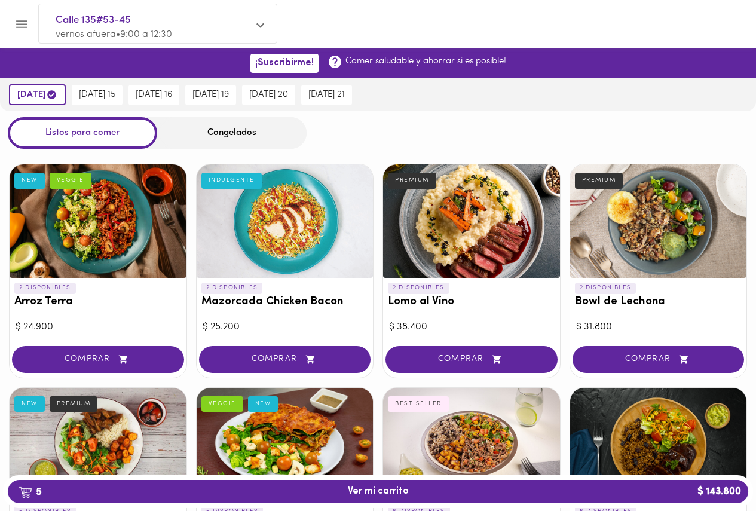
click at [555, 97] on div "mañana viernes 15 sábado 16 martes 19 miércoles 20 jueves 21" at bounding box center [378, 94] width 756 height 33
click at [464, 484] on button "5 Ver mi carrito $ 143.800" at bounding box center [378, 491] width 741 height 23
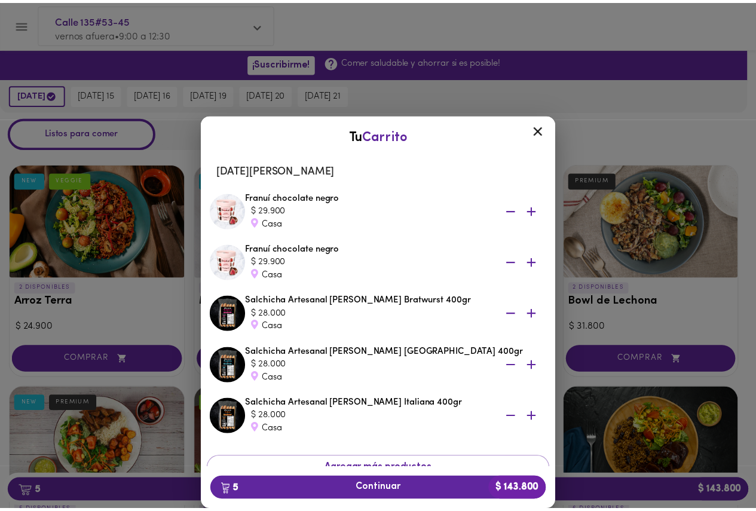
scroll to position [52, 0]
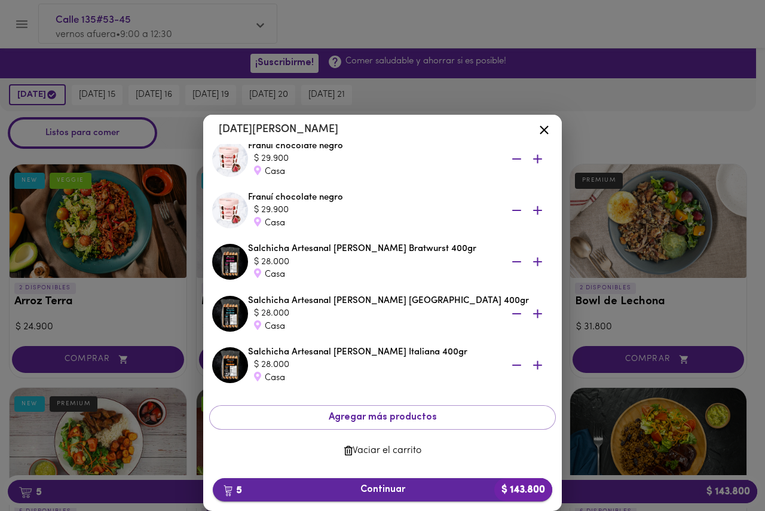
click at [411, 487] on span "5 Continuar $ 143.800" at bounding box center [382, 489] width 320 height 11
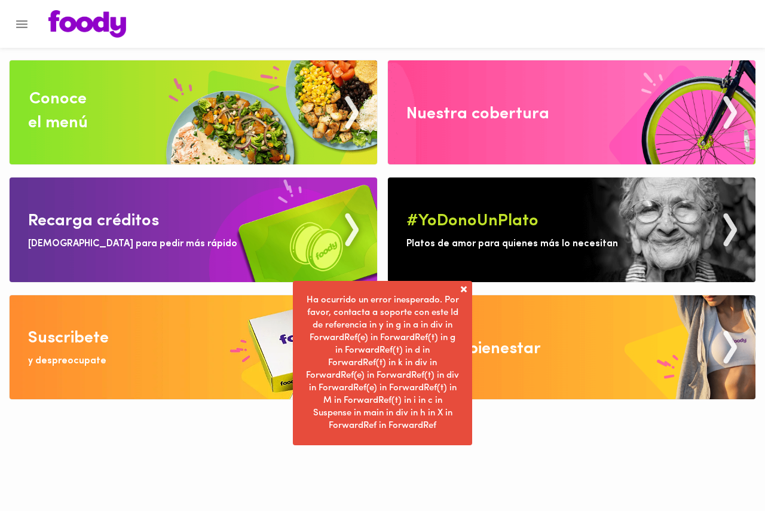
click at [465, 285] on span at bounding box center [464, 289] width 12 height 12
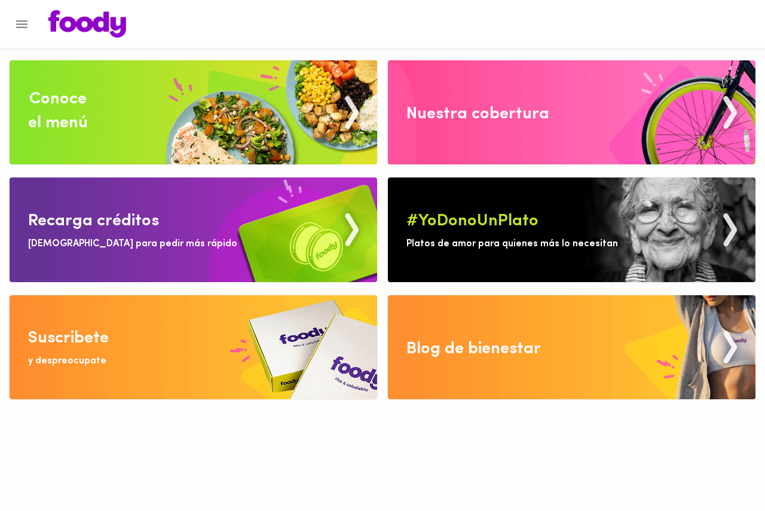
click at [26, 25] on icon "Menu" at bounding box center [21, 24] width 11 height 8
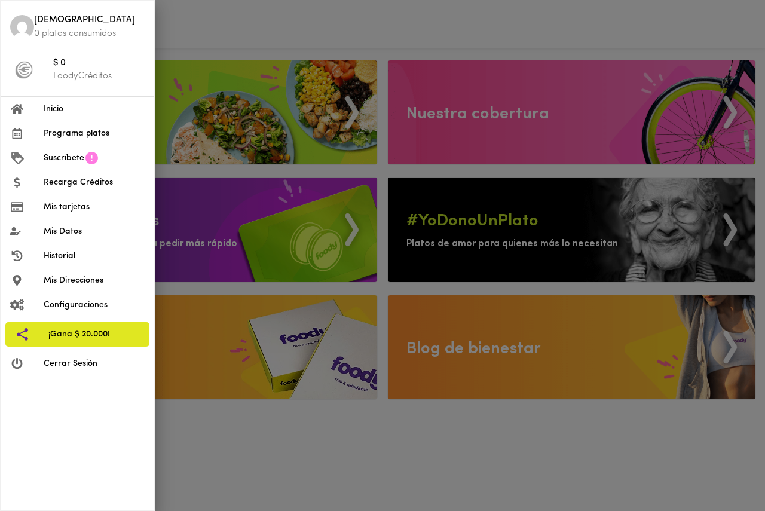
click at [282, 36] on div at bounding box center [382, 255] width 765 height 511
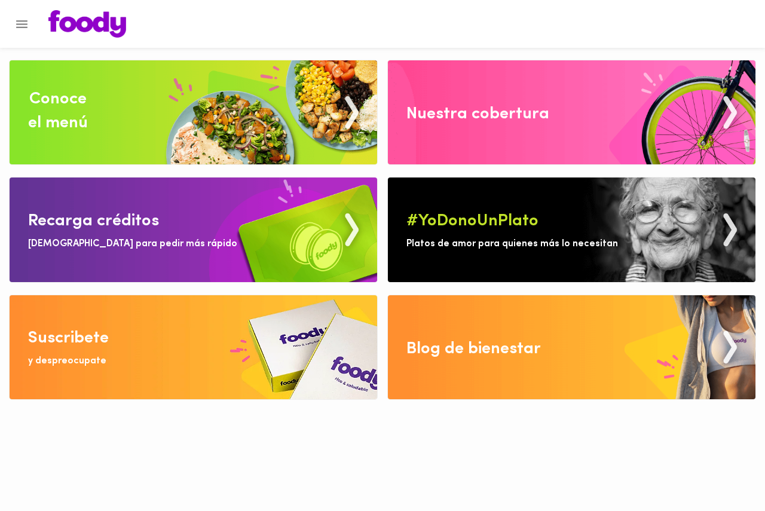
click at [198, 142] on img at bounding box center [194, 112] width 368 height 104
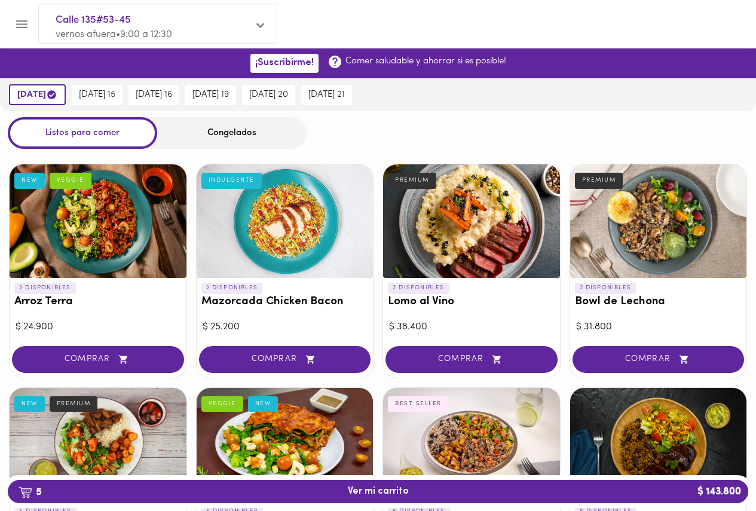
click at [415, 130] on div "Listos para comer Congelados" at bounding box center [378, 133] width 756 height 32
click at [586, 488] on span "5 Ver mi carrito $ 143.800" at bounding box center [378, 491] width 722 height 11
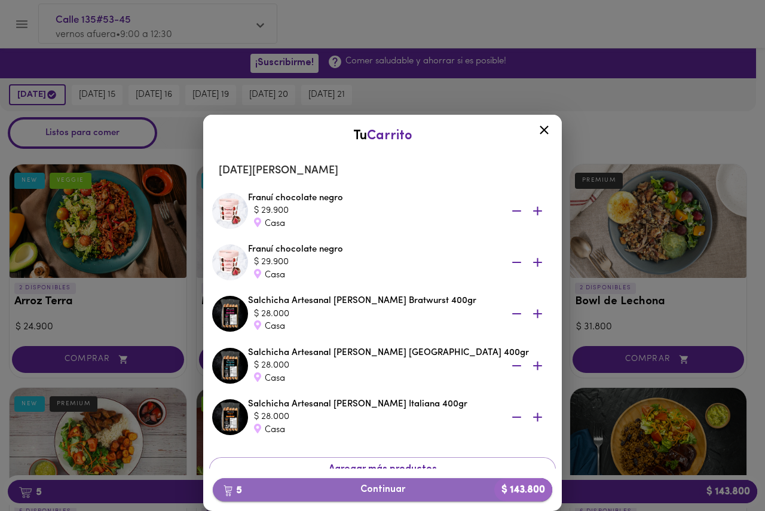
click at [383, 486] on span "5 Continuar $ 143.800" at bounding box center [382, 489] width 320 height 11
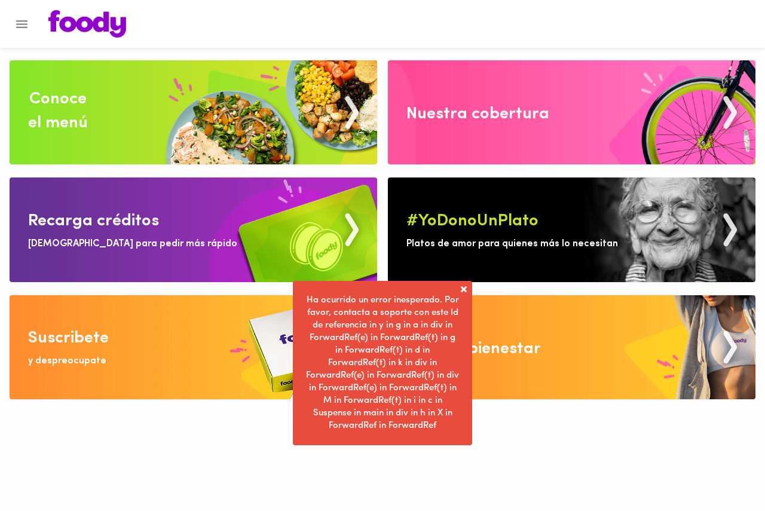
click at [463, 292] on span at bounding box center [464, 289] width 12 height 12
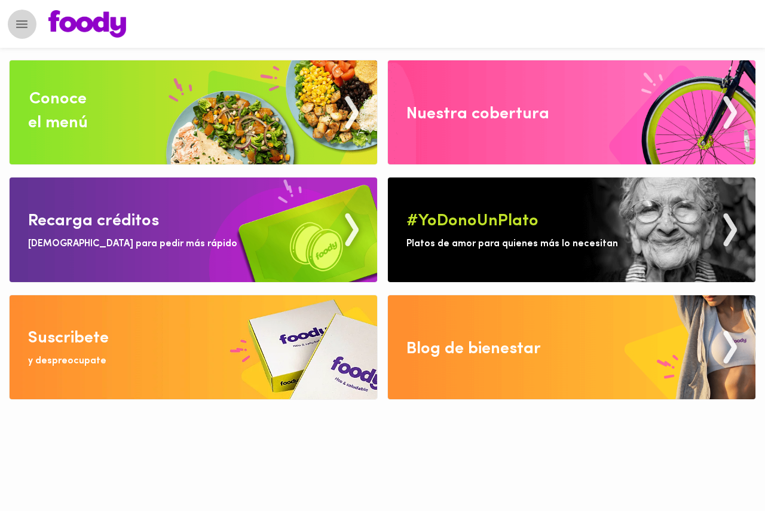
click at [26, 22] on icon "Menu" at bounding box center [21, 24] width 15 height 15
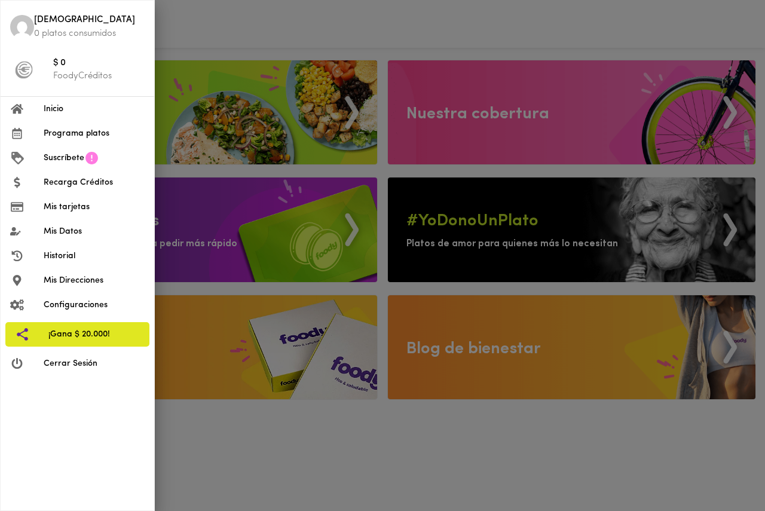
click at [74, 206] on span "Mis tarjetas" at bounding box center [94, 207] width 101 height 13
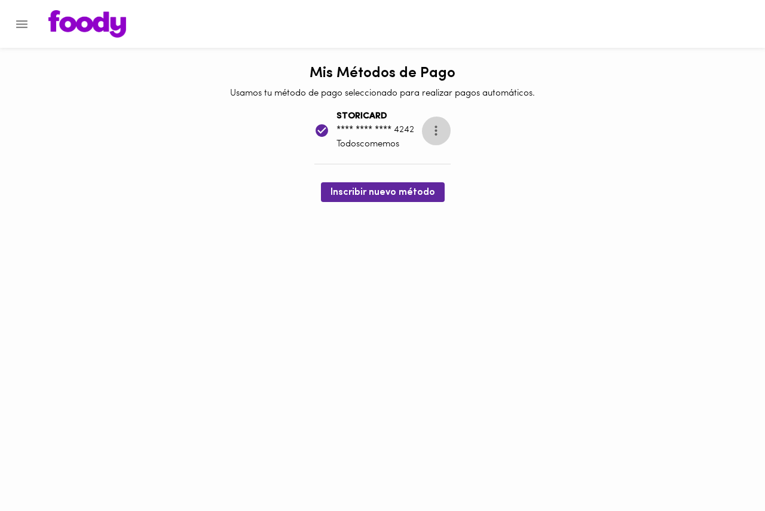
click at [439, 132] on icon "more" at bounding box center [436, 130] width 15 height 15
click at [439, 132] on ul "Eliminar" at bounding box center [448, 131] width 50 height 29
click at [451, 133] on ul "Eliminar" at bounding box center [448, 131] width 50 height 29
click at [361, 191] on div at bounding box center [382, 255] width 765 height 511
click at [25, 22] on icon "Menu" at bounding box center [21, 24] width 15 height 15
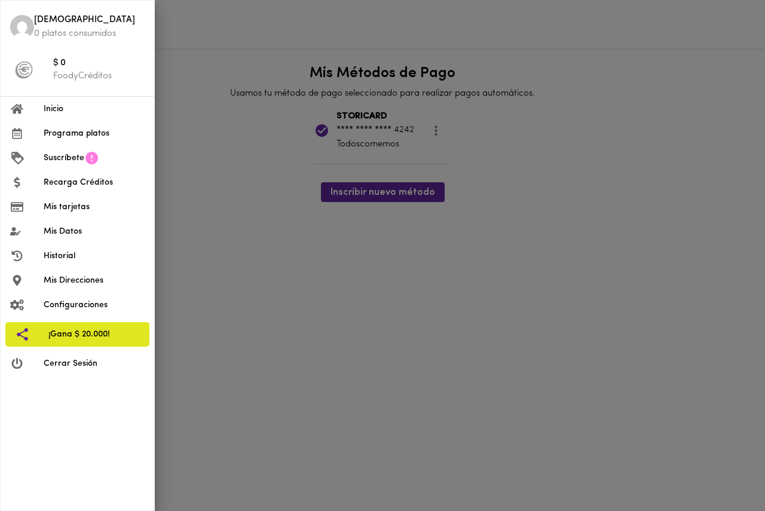
click at [78, 228] on span "Mis Datos" at bounding box center [94, 231] width 101 height 13
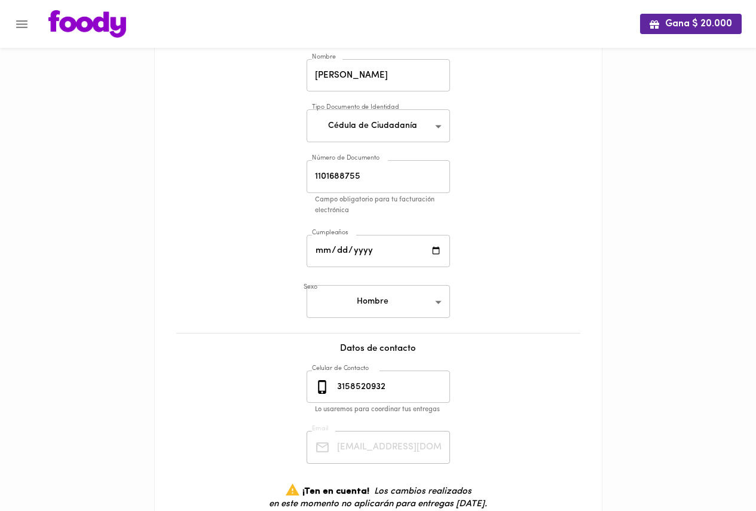
scroll to position [167, 0]
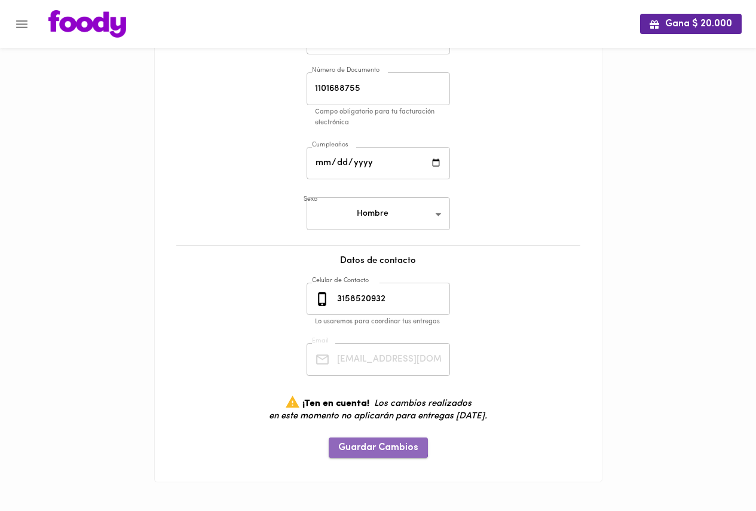
click at [371, 444] on span "Guardar Cambios" at bounding box center [378, 447] width 80 height 11
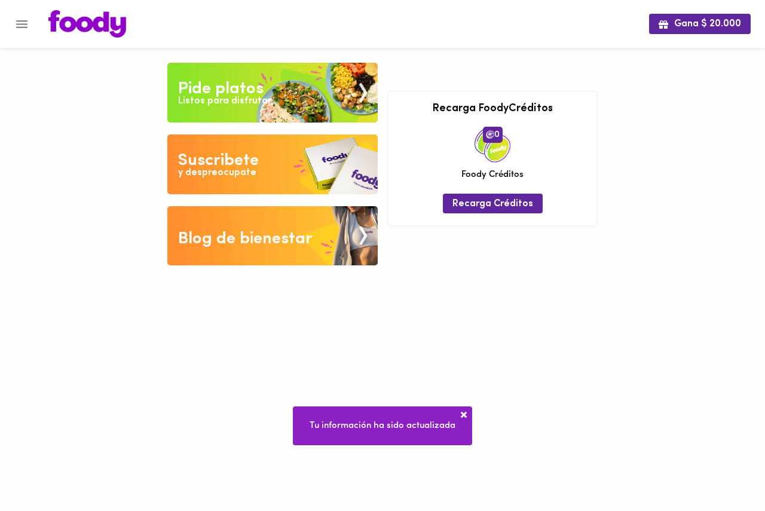
click at [466, 413] on span at bounding box center [464, 415] width 12 height 12
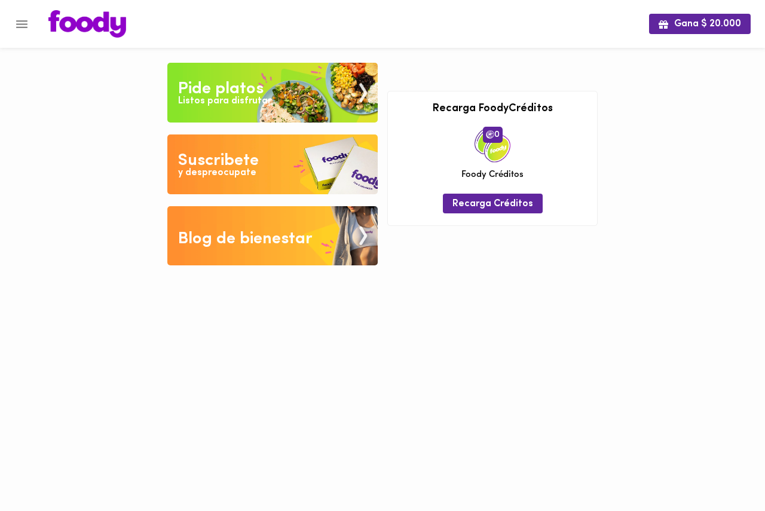
click at [254, 98] on div "Listos para disfrutar" at bounding box center [224, 101] width 93 height 14
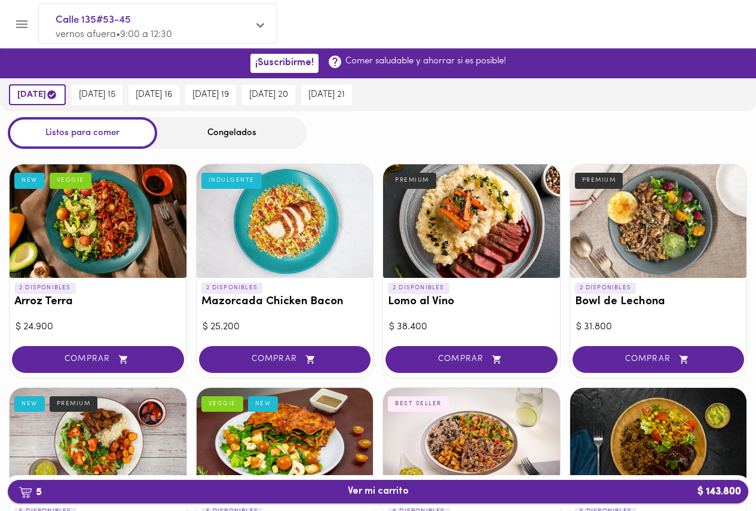
click at [407, 495] on span "5 Ver mi carrito $ 143.800" at bounding box center [378, 491] width 61 height 11
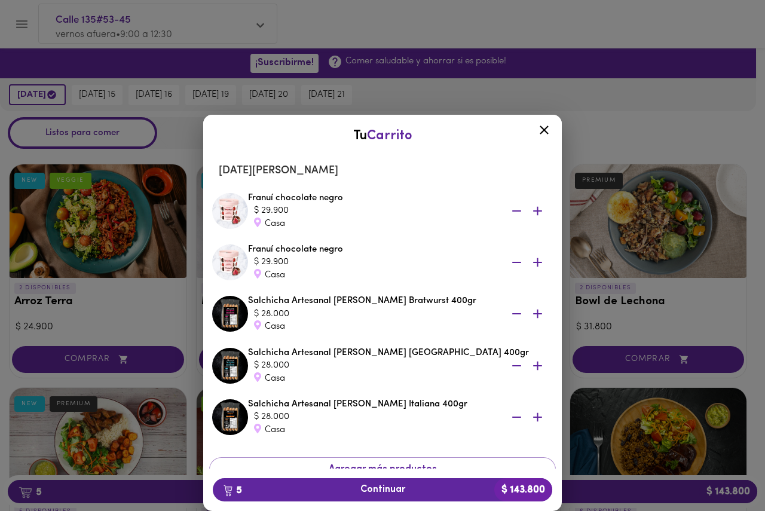
scroll to position [52, 0]
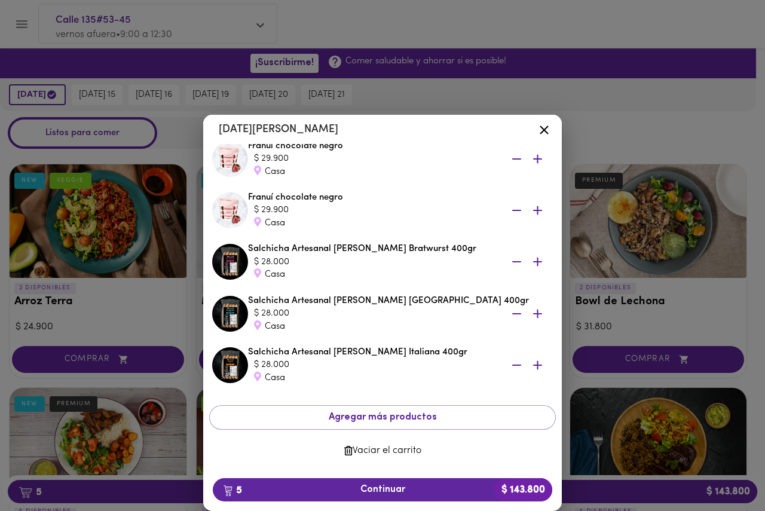
click at [380, 451] on span "Vaciar el carrito" at bounding box center [383, 450] width 328 height 11
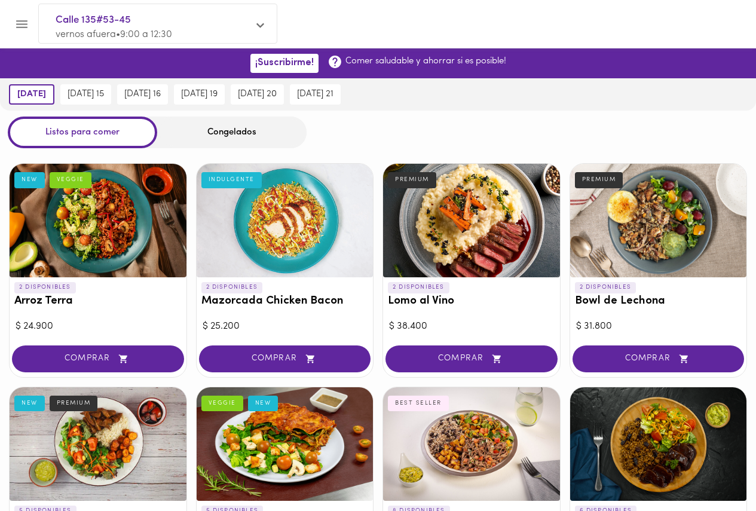
click at [378, 117] on div "Listos para comer Congelados" at bounding box center [378, 133] width 756 height 32
click at [250, 131] on div "Congelados" at bounding box center [231, 133] width 149 height 32
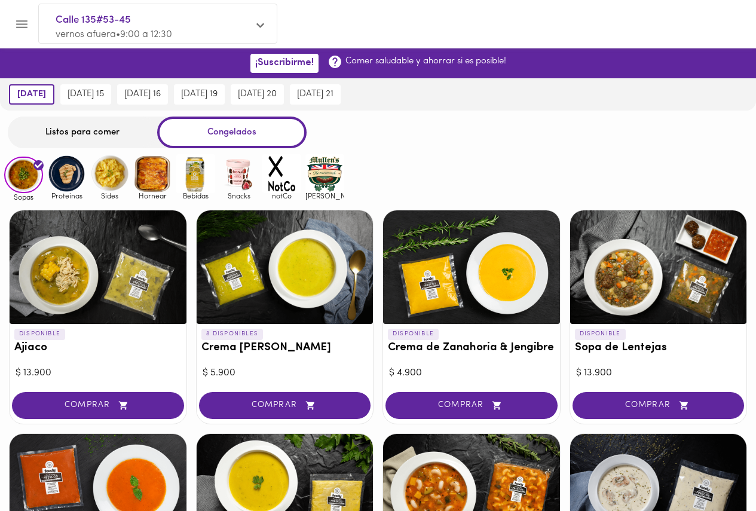
click at [222, 182] on img at bounding box center [238, 173] width 39 height 39
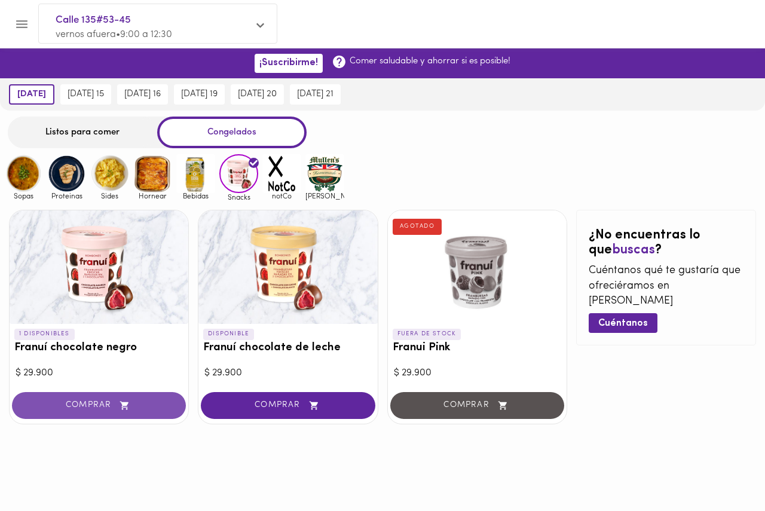
click at [77, 401] on span "COMPRAR" at bounding box center [99, 406] width 144 height 10
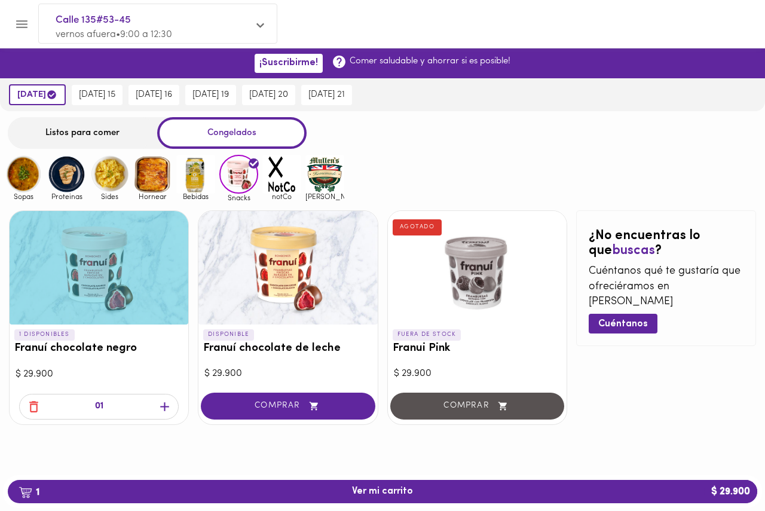
click at [163, 409] on icon "button" at bounding box center [164, 406] width 15 height 15
click at [330, 182] on img at bounding box center [324, 174] width 39 height 39
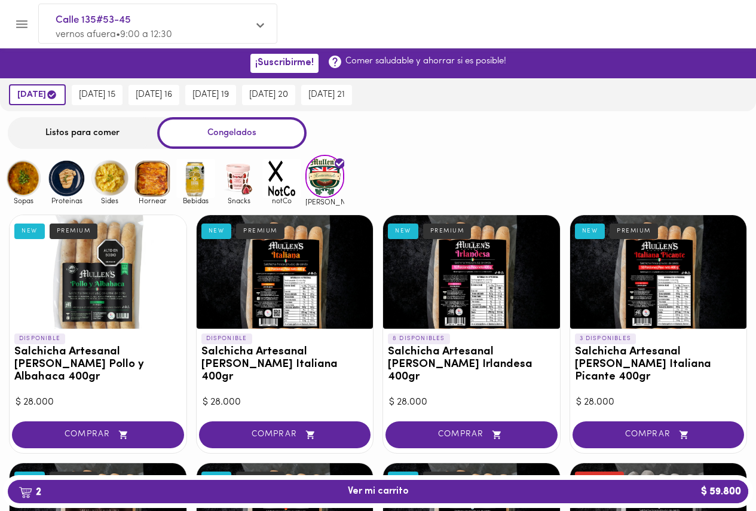
click at [409, 173] on div "Sopas Proteinas Sides Hornear Bebidas Snacks notCo mullens" at bounding box center [378, 180] width 756 height 50
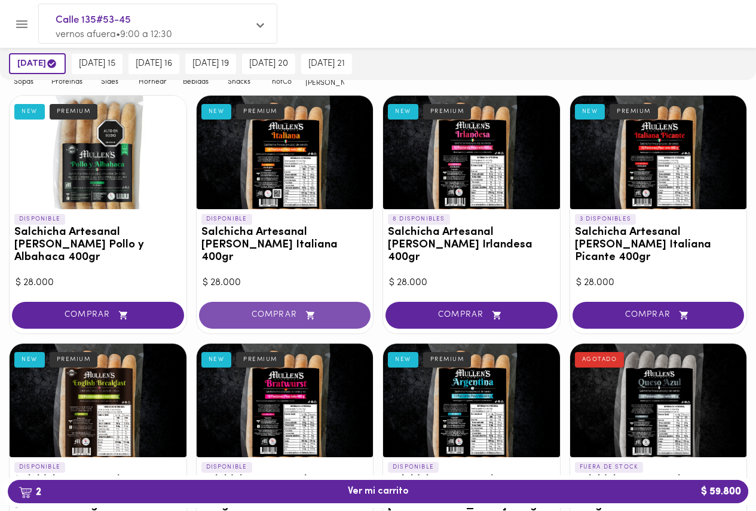
click at [282, 310] on span "COMPRAR" at bounding box center [285, 315] width 142 height 10
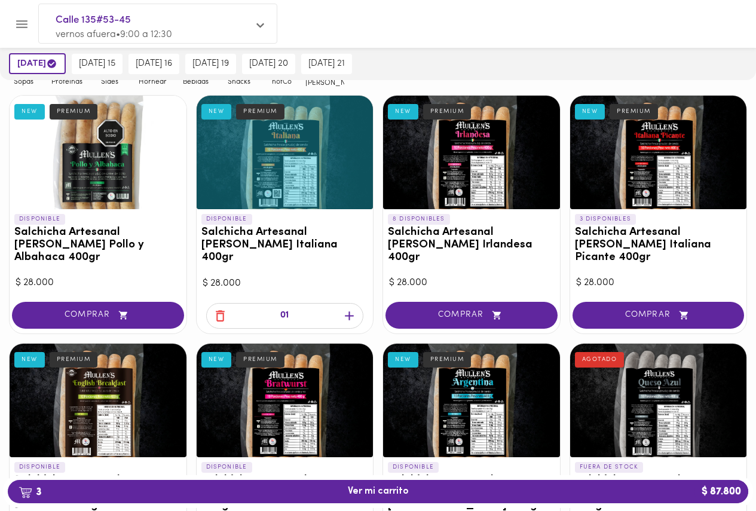
scroll to position [239, 0]
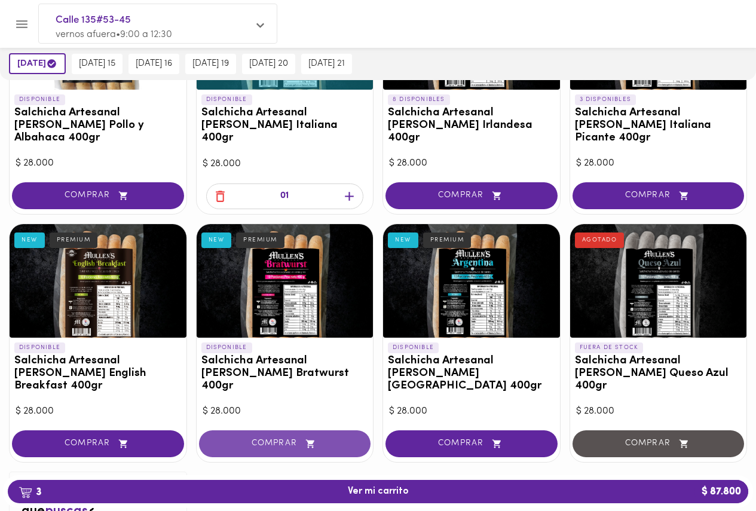
click at [244, 439] on span "COMPRAR" at bounding box center [285, 444] width 142 height 10
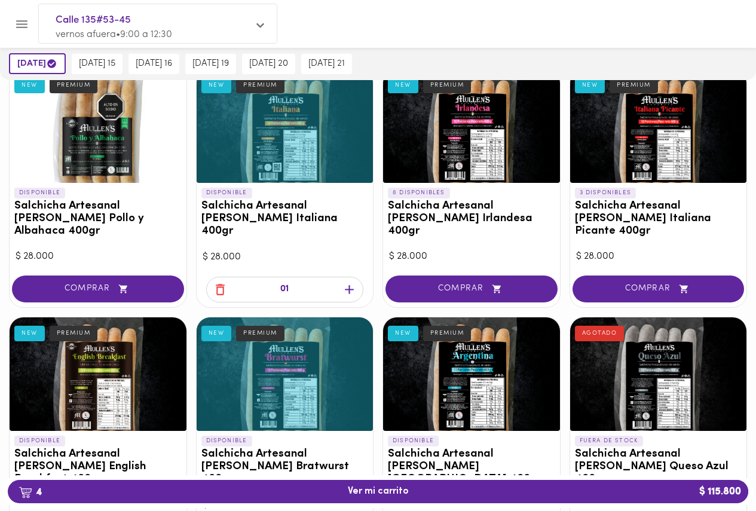
scroll to position [120, 0]
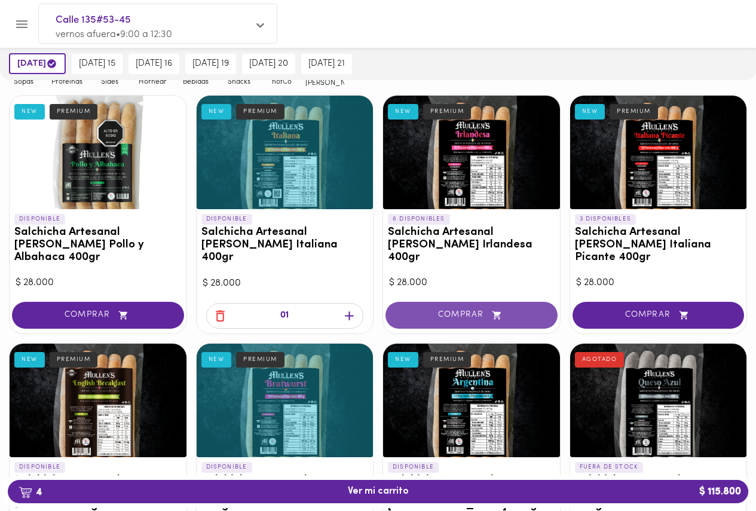
click at [449, 310] on span "COMPRAR" at bounding box center [472, 315] width 142 height 10
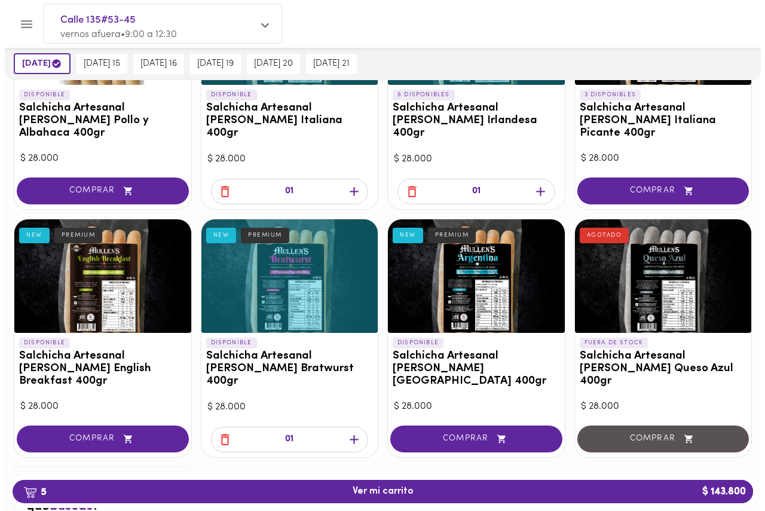
scroll to position [124, 0]
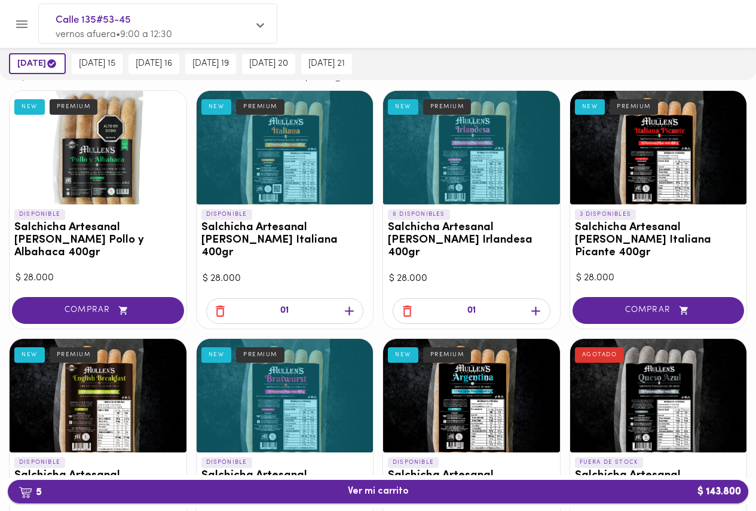
click at [366, 493] on span "5 Ver mi carrito $ 143.800" at bounding box center [378, 491] width 61 height 11
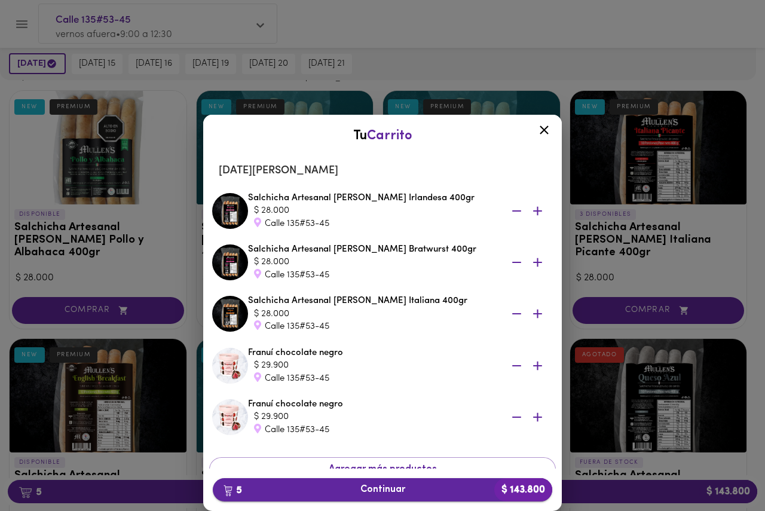
click at [395, 490] on span "5 Continuar $ 143.800" at bounding box center [382, 489] width 320 height 11
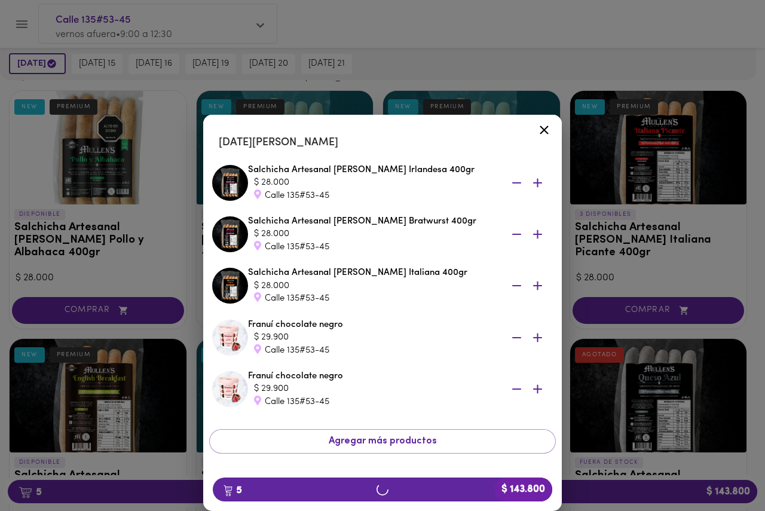
scroll to position [53, 0]
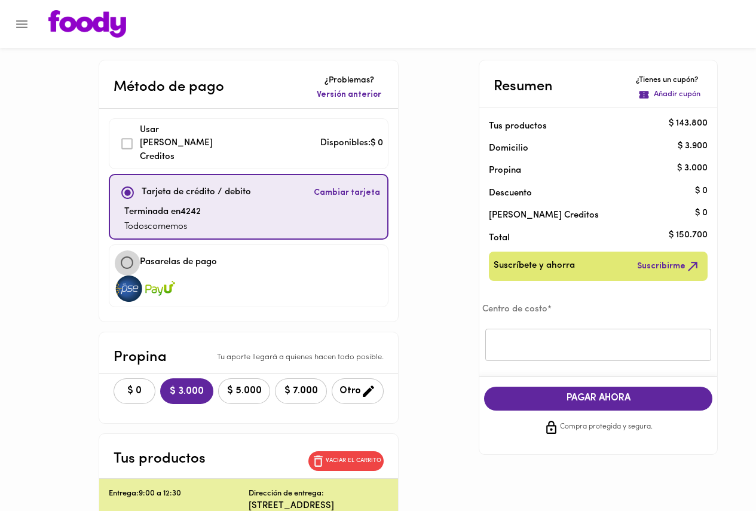
click at [132, 252] on input "checkbox" at bounding box center [127, 263] width 26 height 26
checkbox input "true"
checkbox input "false"
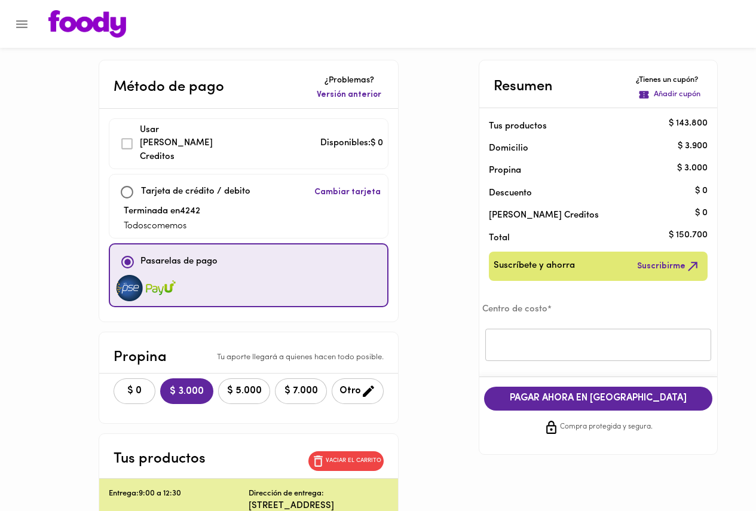
click at [683, 95] on p "Añadir cupón" at bounding box center [677, 94] width 47 height 11
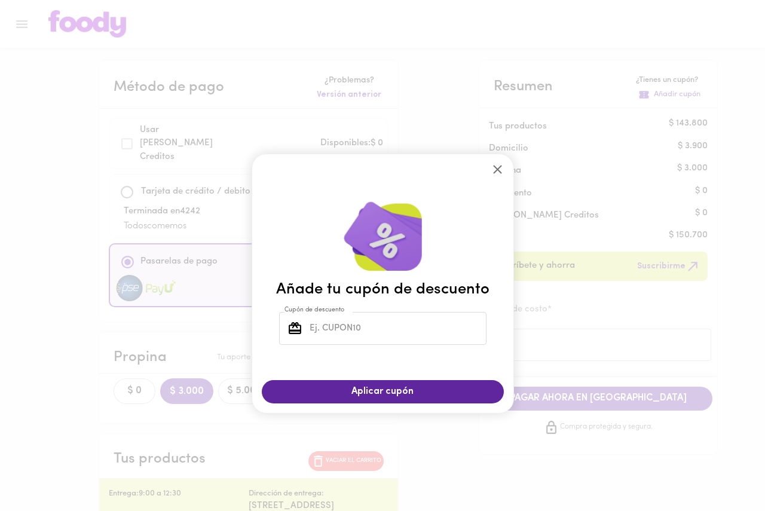
click at [384, 320] on input "Cupón de descuento" at bounding box center [396, 328] width 179 height 33
type input "TODOSCOMEMOS"
click at [366, 392] on span "Aplicar cupón" at bounding box center [383, 391] width 218 height 11
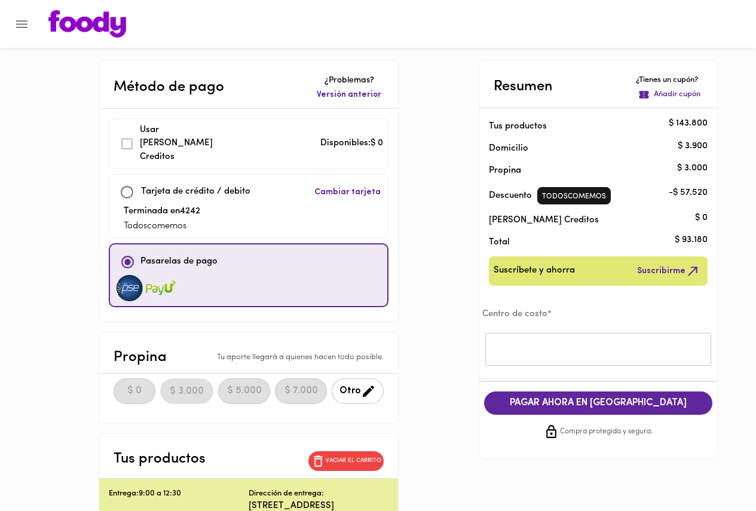
click at [475, 340] on div "Método de pago ¿Problemas? Versión anterior Usar Foody Creditos Disponibles: $ …" at bounding box center [378, 466] width 699 height 812
click at [343, 457] on p "Vaciar el carrito" at bounding box center [354, 461] width 56 height 8
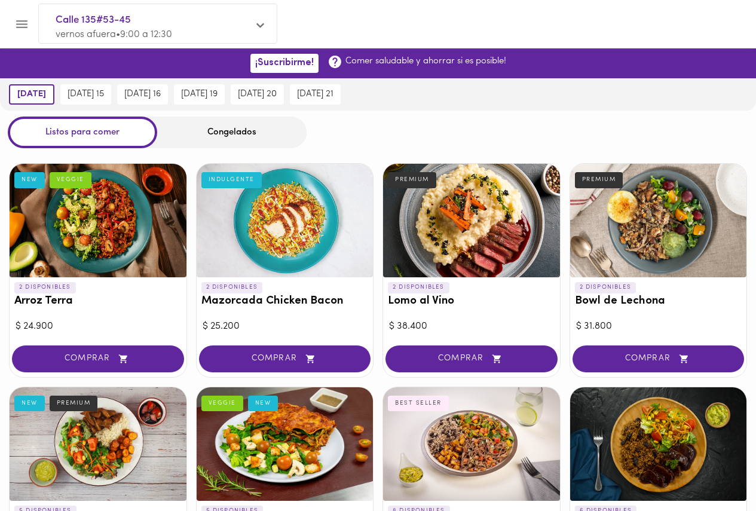
click at [211, 133] on div "Congelados" at bounding box center [231, 133] width 149 height 32
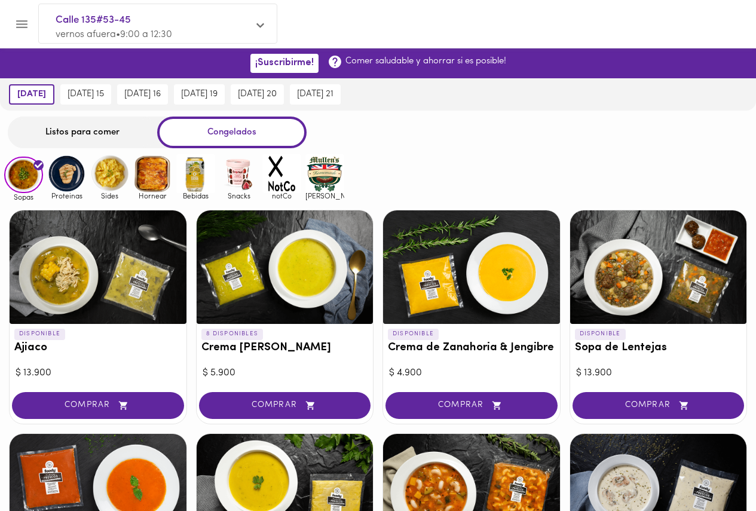
click at [237, 175] on img at bounding box center [238, 173] width 39 height 39
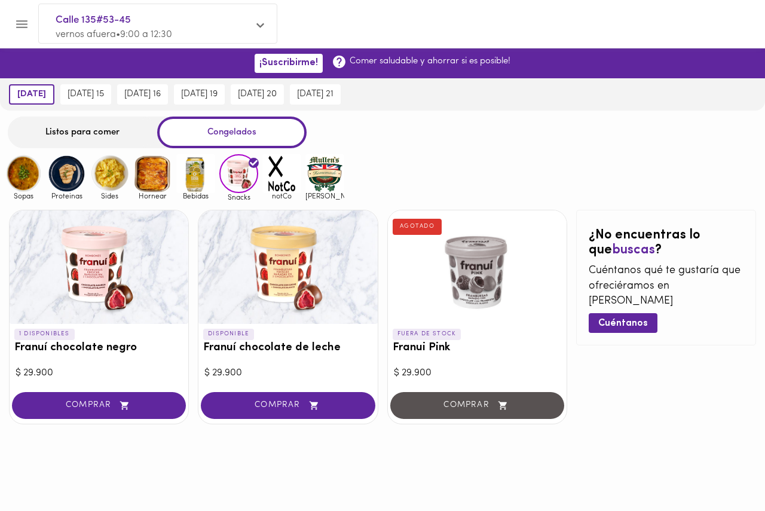
click at [324, 184] on img at bounding box center [324, 173] width 39 height 39
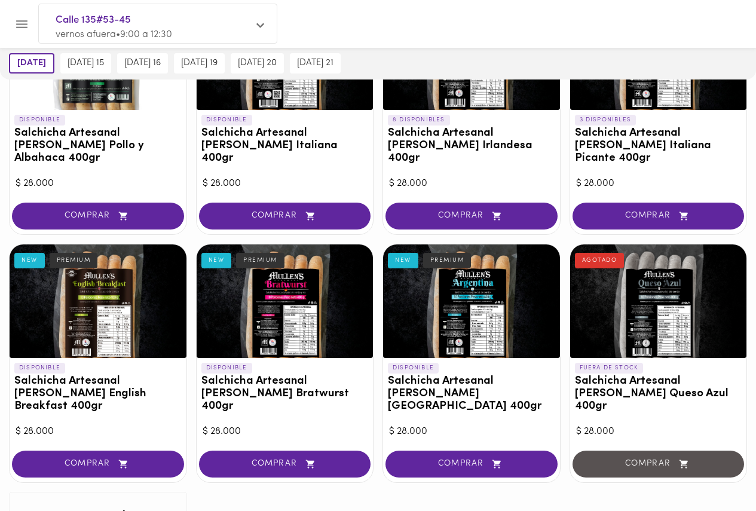
scroll to position [239, 0]
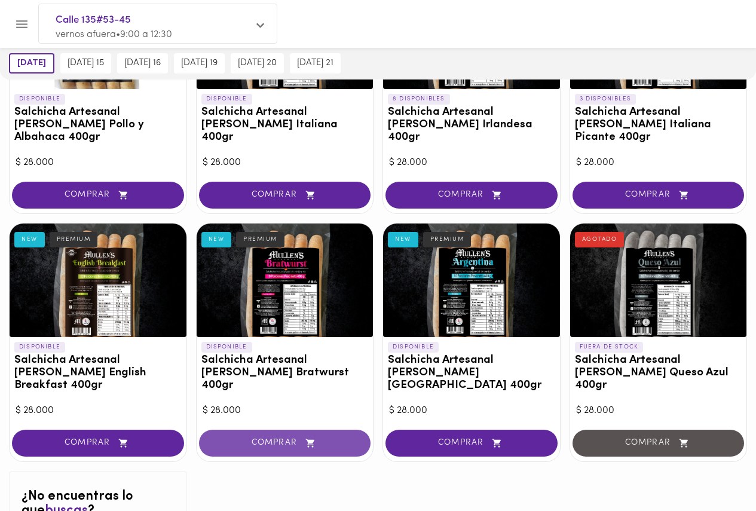
click at [270, 438] on span "COMPRAR" at bounding box center [285, 443] width 142 height 10
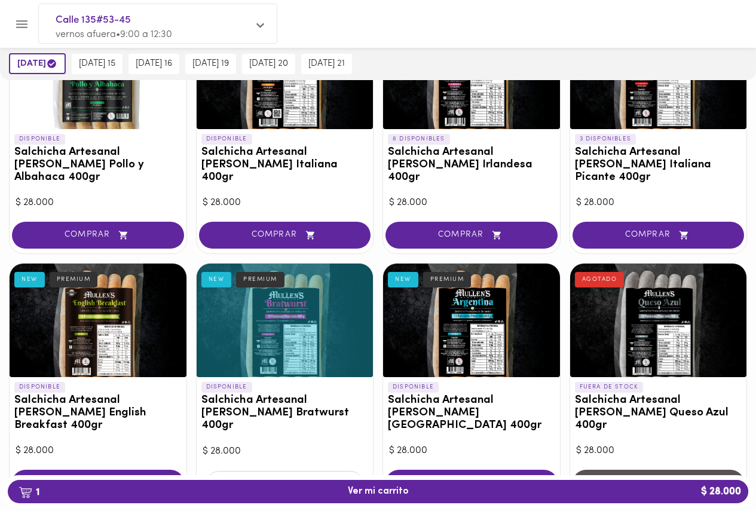
scroll to position [180, 0]
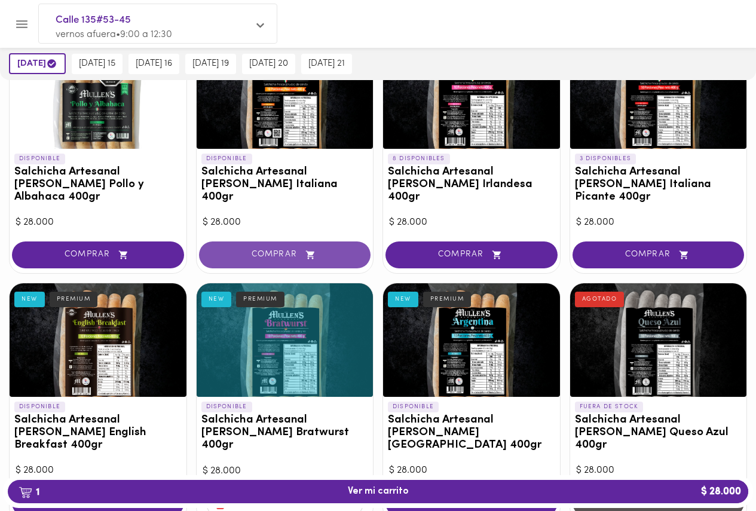
click at [262, 242] on button "COMPRAR" at bounding box center [285, 255] width 172 height 27
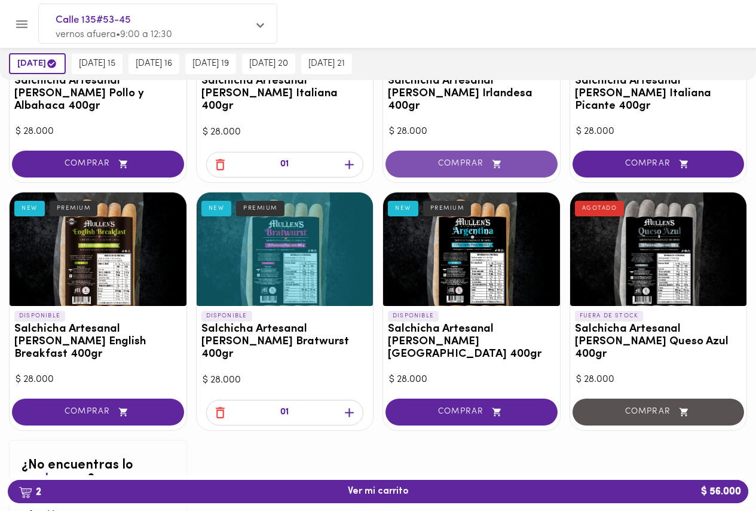
scroll to position [300, 0]
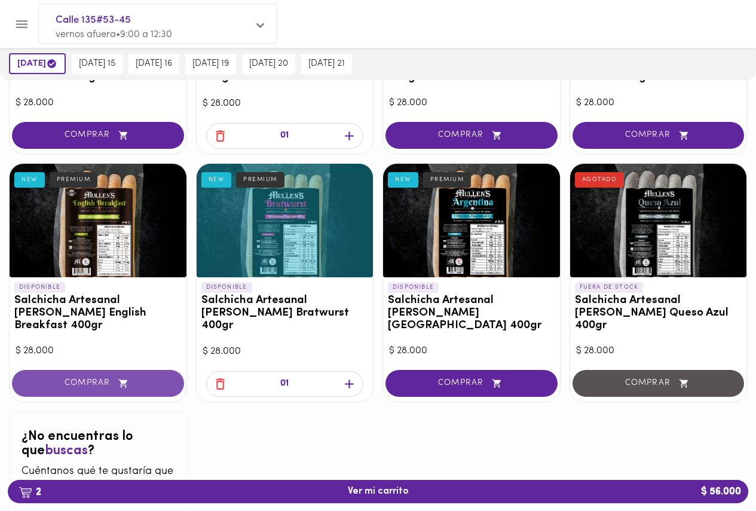
click at [78, 378] on span "COMPRAR" at bounding box center [98, 383] width 142 height 10
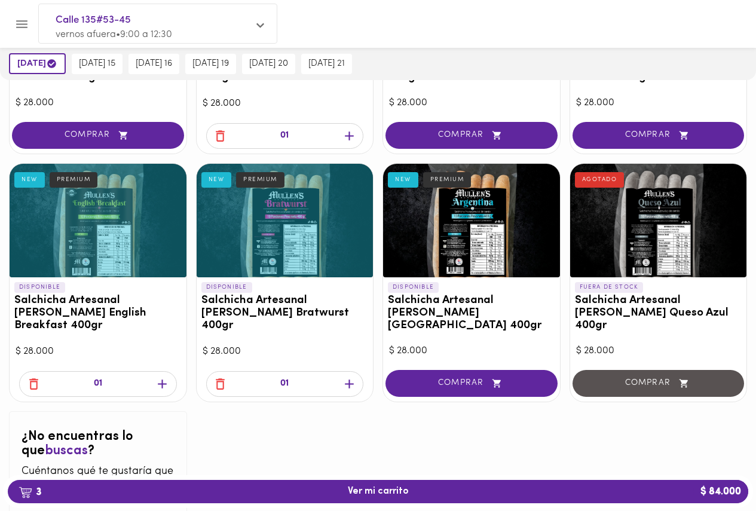
click at [379, 280] on div "DISPONIBLE Salchicha Artesanal Mullens Pollo y Albahaca 400gr NEW PREMIUM $ 28.…" at bounding box center [378, 230] width 756 height 649
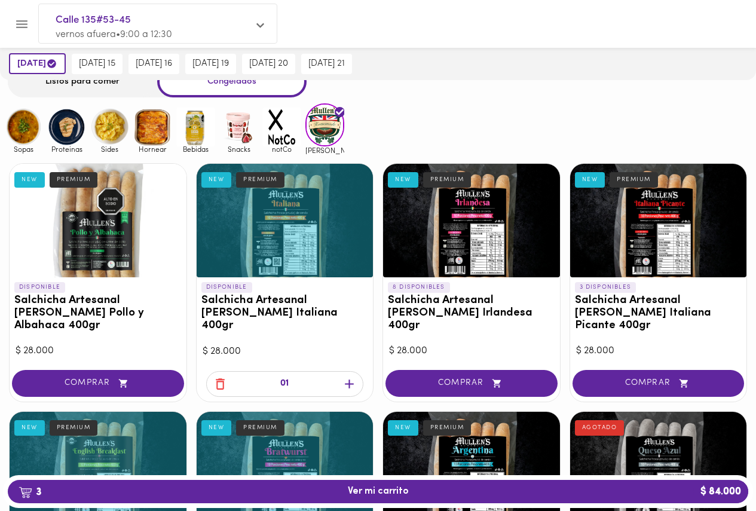
scroll to position [1, 0]
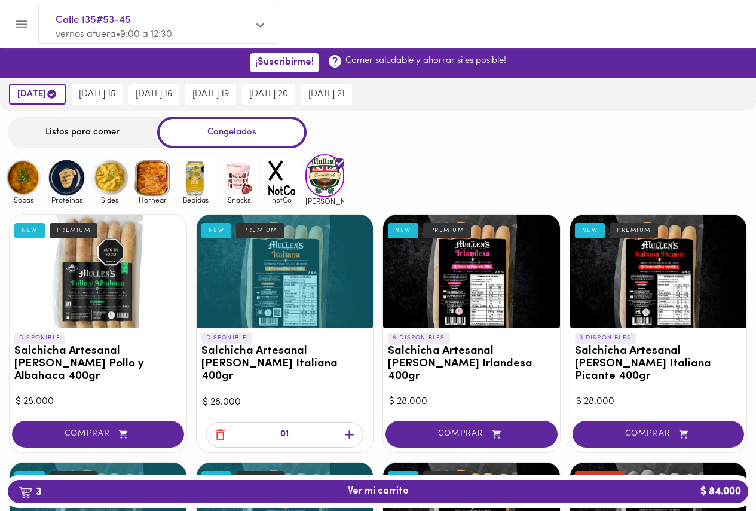
click at [242, 190] on img at bounding box center [238, 177] width 39 height 39
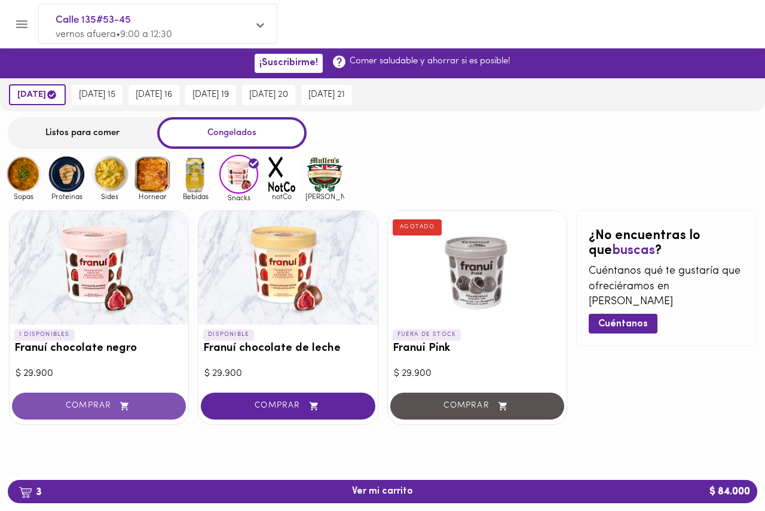
click at [77, 401] on span "COMPRAR" at bounding box center [99, 406] width 144 height 10
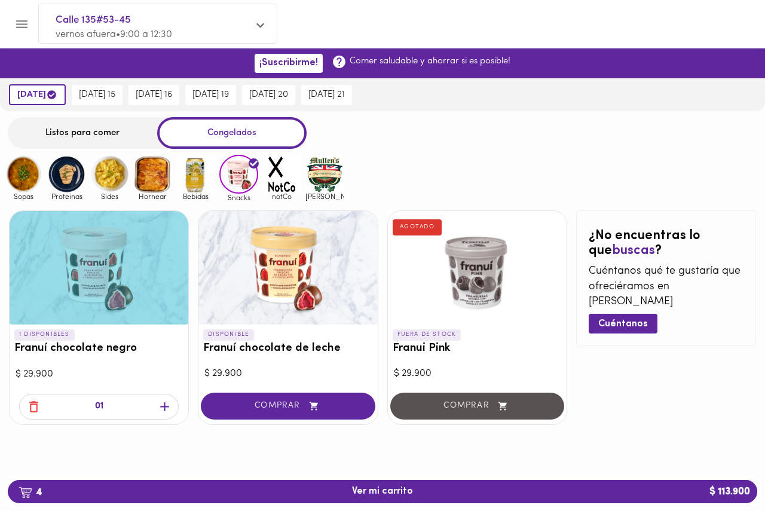
click at [164, 410] on icon "button" at bounding box center [164, 406] width 15 height 15
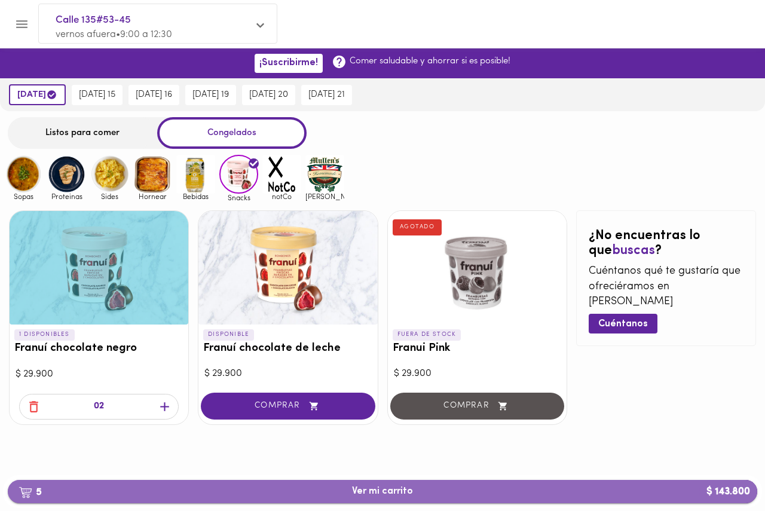
click at [380, 490] on span "5 Ver mi carrito $ 143.800" at bounding box center [382, 491] width 61 height 11
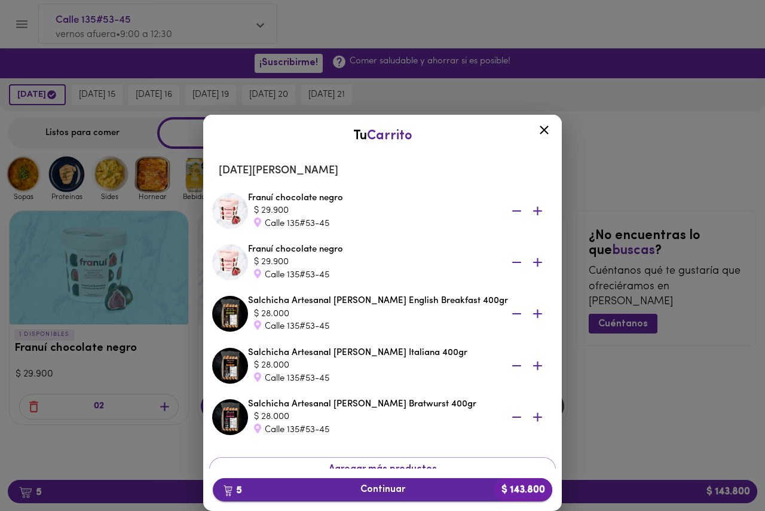
click at [383, 487] on span "5 Continuar $ 143.800" at bounding box center [382, 489] width 320 height 11
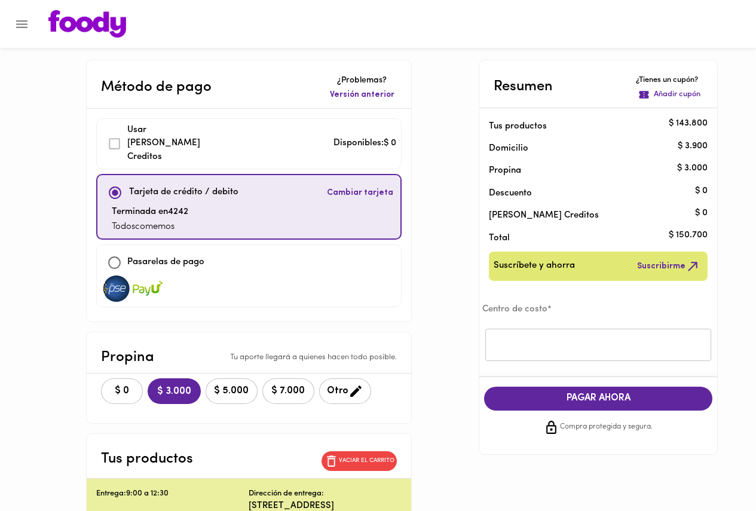
click at [670, 95] on p "Añadir cupón" at bounding box center [677, 94] width 47 height 11
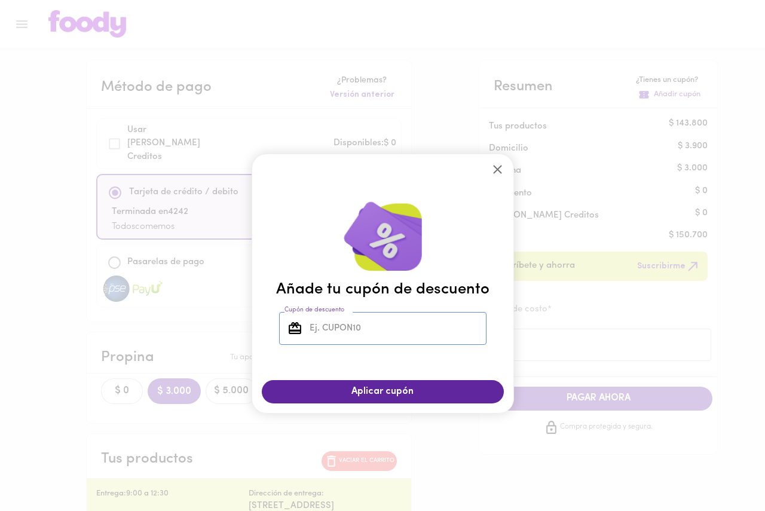
click at [350, 337] on input "Cupón de descuento" at bounding box center [396, 328] width 179 height 33
type input "TODOSCOMEMOS"
click at [370, 392] on span "Aplicar cupón" at bounding box center [383, 391] width 218 height 11
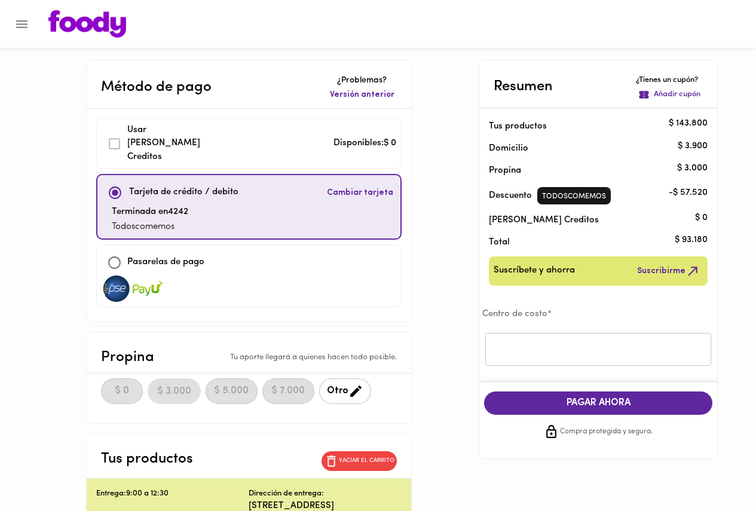
click at [473, 307] on div "Método de pago ¿Problemas? Versión anterior Usar Foody Creditos Disponibles: $ …" at bounding box center [378, 466] width 699 height 812
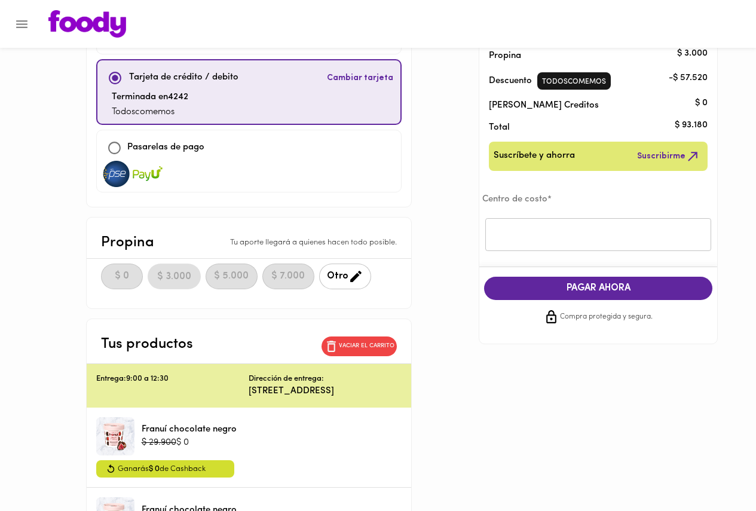
scroll to position [120, 0]
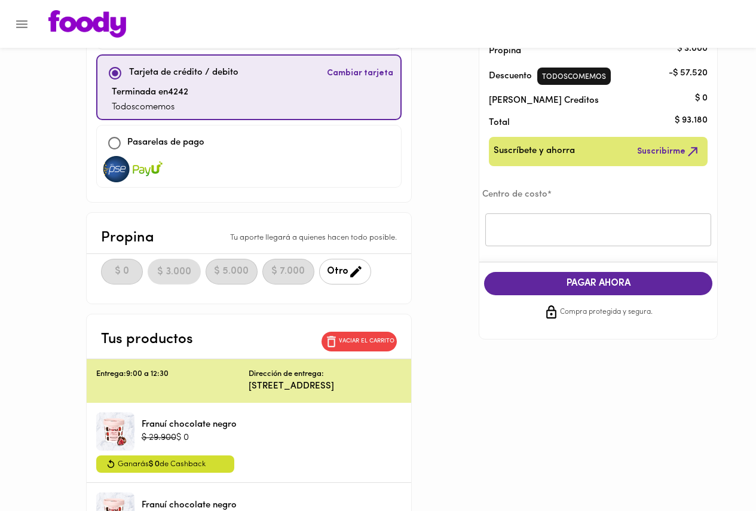
click at [358, 265] on span "Otro" at bounding box center [345, 271] width 36 height 15
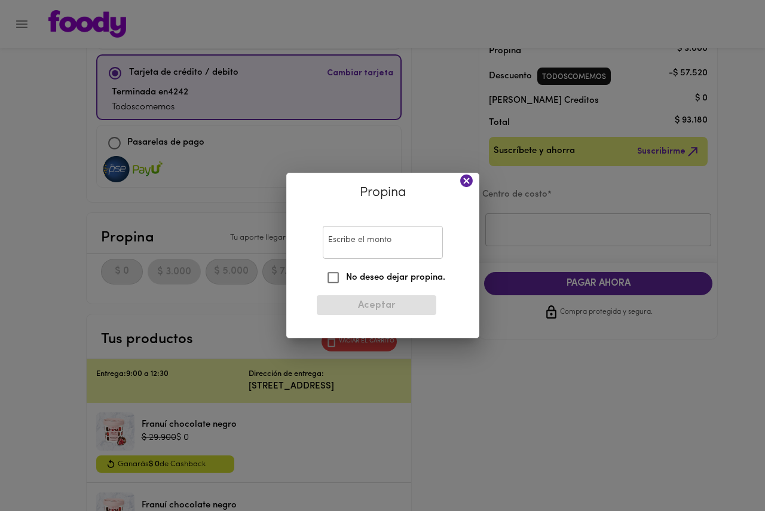
click at [362, 278] on label "No deseo dejar propina." at bounding box center [383, 278] width 126 height 26
click at [346, 278] on input "No deseo dejar propina." at bounding box center [333, 278] width 26 height 26
checkbox input "true"
type input "0"
click at [361, 306] on span "Aceptar" at bounding box center [376, 305] width 100 height 11
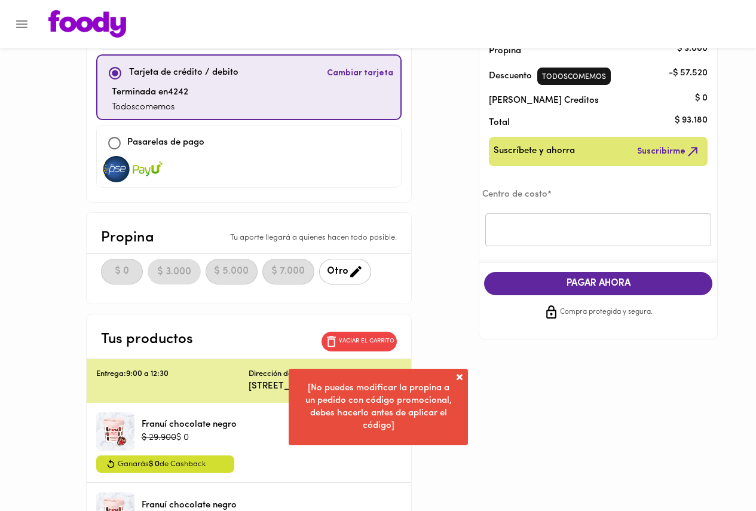
click at [441, 289] on div "Método de pago ¿Problemas? Versión anterior Usar Foody Creditos Disponibles: $ …" at bounding box center [378, 346] width 699 height 812
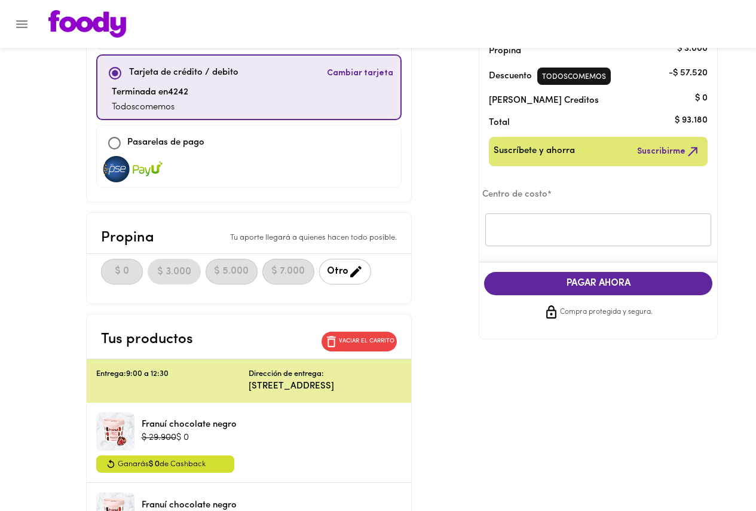
scroll to position [0, 0]
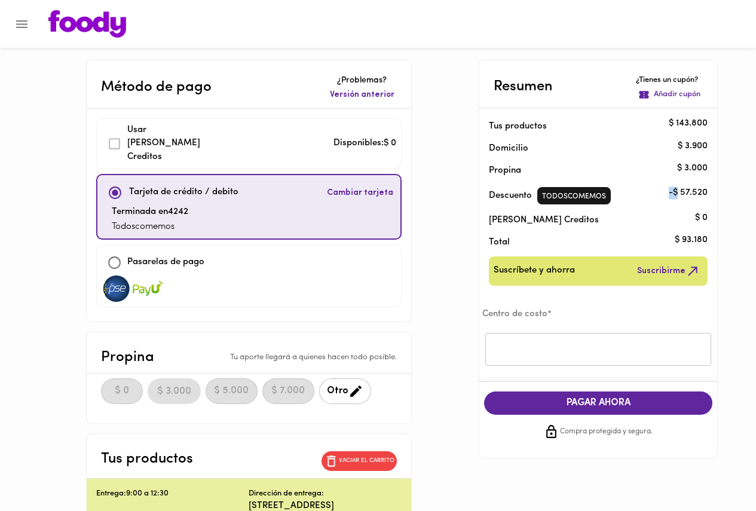
drag, startPoint x: 679, startPoint y: 193, endPoint x: 713, endPoint y: 193, distance: 33.5
click at [713, 193] on li "Descuento TODOSCOMEMOS - $ 57.520" at bounding box center [598, 193] width 238 height 27
click at [713, 193] on div "Descuento TODOSCOMEMOS" at bounding box center [598, 193] width 238 height 27
drag, startPoint x: 712, startPoint y: 193, endPoint x: 673, endPoint y: 191, distance: 38.9
click at [673, 191] on li "Descuento TODOSCOMEMOS - $ 57.520" at bounding box center [598, 193] width 238 height 27
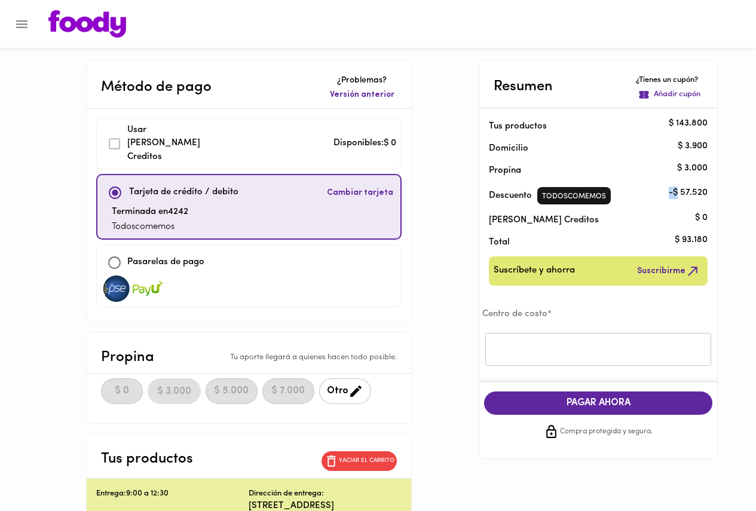
click at [673, 191] on p "- $ 57.520" at bounding box center [688, 193] width 39 height 13
drag, startPoint x: 677, startPoint y: 163, endPoint x: 711, endPoint y: 167, distance: 34.9
click at [711, 167] on li "Propina $ 3.000" at bounding box center [598, 168] width 238 height 22
click at [711, 167] on div "Propina" at bounding box center [598, 168] width 238 height 22
drag, startPoint x: 708, startPoint y: 169, endPoint x: 678, endPoint y: 168, distance: 29.9
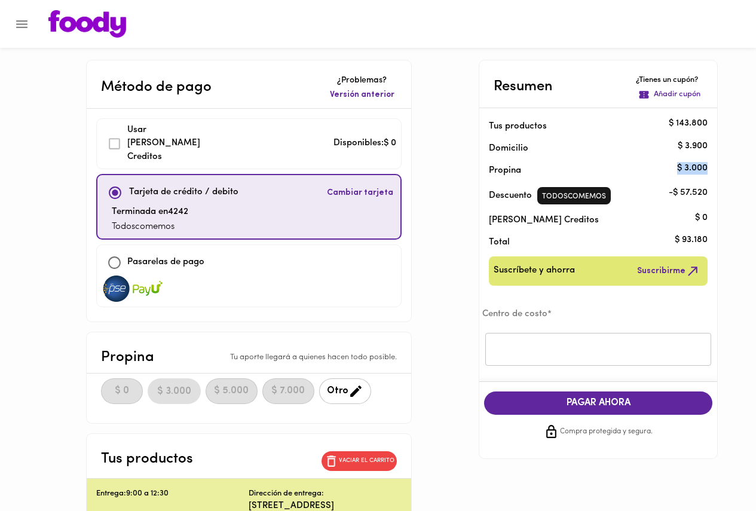
click at [678, 168] on p "$ 3.000" at bounding box center [692, 168] width 30 height 13
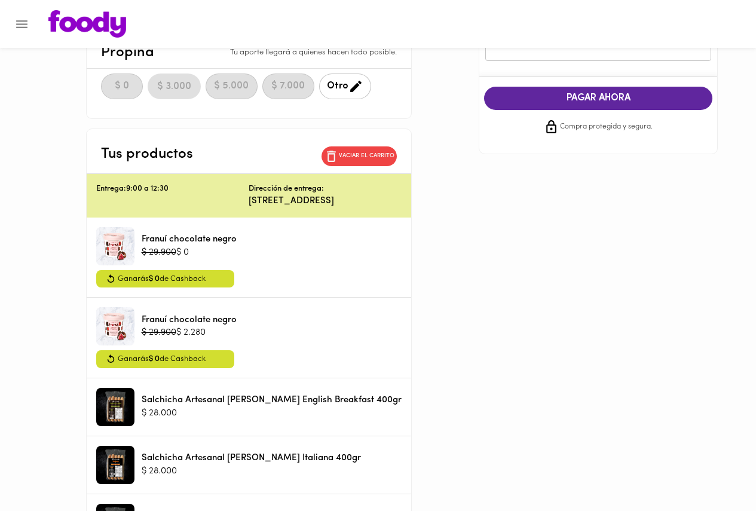
scroll to position [407, 0]
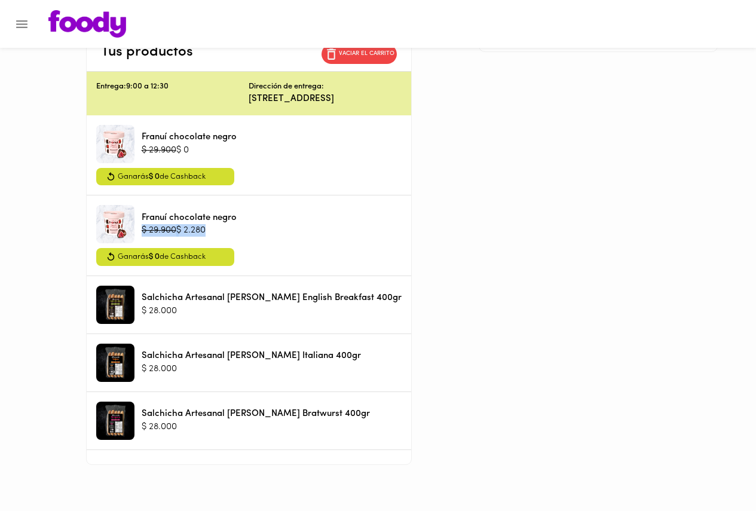
drag, startPoint x: 224, startPoint y: 215, endPoint x: 157, endPoint y: 217, distance: 67.0
click at [157, 224] on div "$ 29.900 $ 2.280" at bounding box center [189, 230] width 95 height 13
click at [228, 224] on div "$ 29.900 $ 2.280" at bounding box center [189, 230] width 95 height 13
click at [503, 301] on div "Método de pago ¿Problemas? Versión anterior Usar Foody Creditos Disponibles: $ …" at bounding box center [378, 59] width 699 height 812
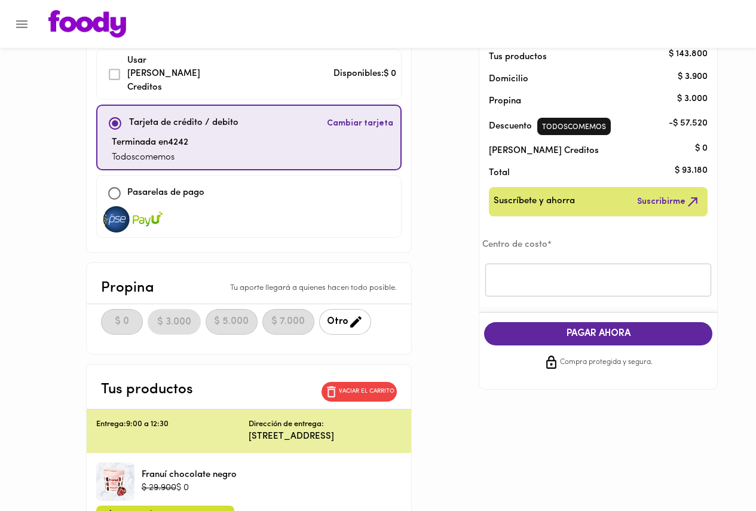
scroll to position [0, 0]
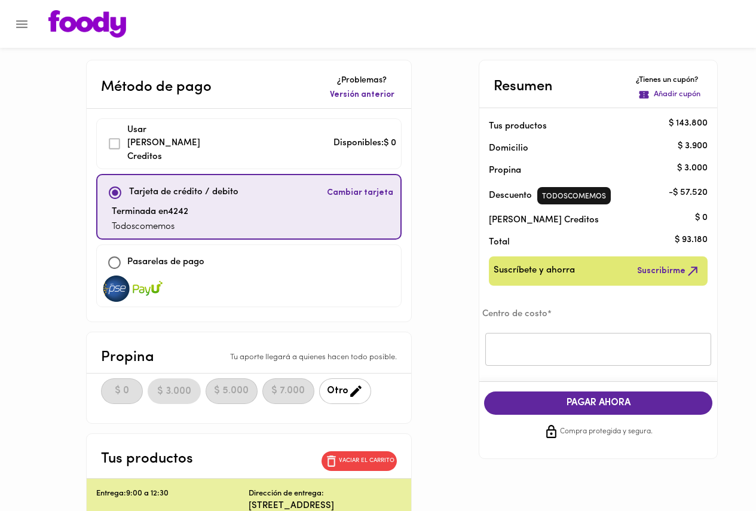
click at [470, 298] on div "Método de pago ¿Problemas? Versión anterior Usar Foody Creditos Disponibles: $ …" at bounding box center [378, 466] width 699 height 812
click at [175, 256] on p "Pasarelas de pago" at bounding box center [165, 263] width 77 height 14
checkbox input "false"
checkbox input "true"
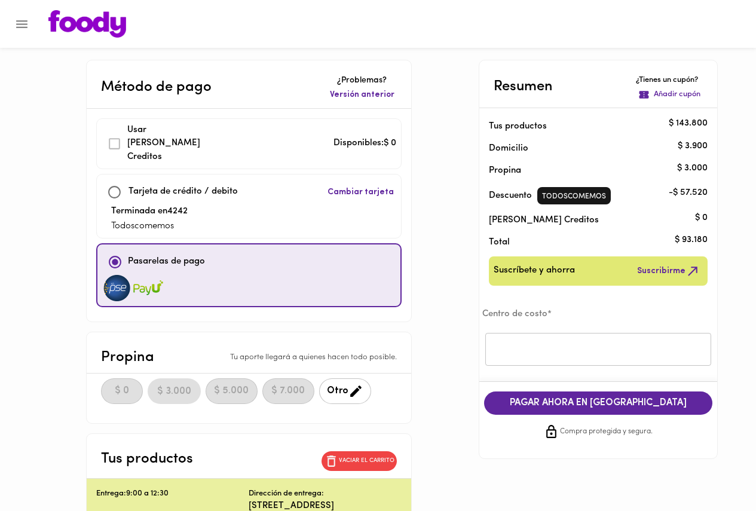
click at [562, 402] on span "PAGAR AHORA EN PASARELA" at bounding box center [598, 403] width 204 height 11
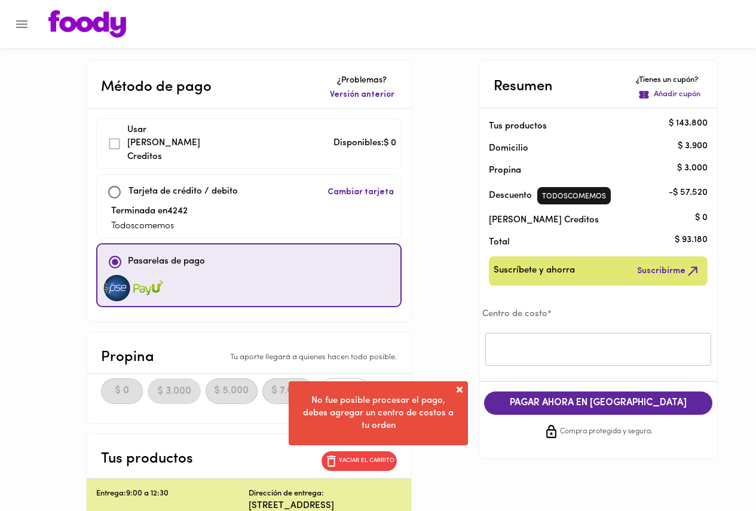
click at [456, 392] on span at bounding box center [460, 390] width 12 height 12
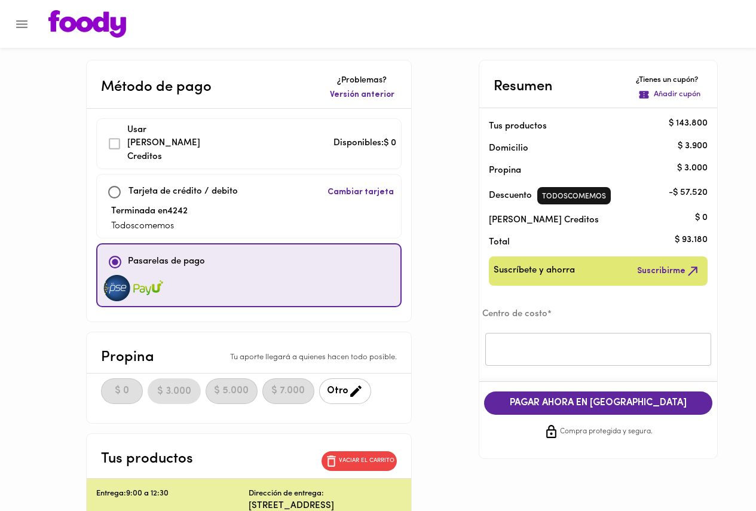
click at [227, 275] on div at bounding box center [249, 288] width 294 height 26
click at [655, 415] on button "PAGAR AHORA EN PASARELA" at bounding box center [598, 403] width 228 height 23
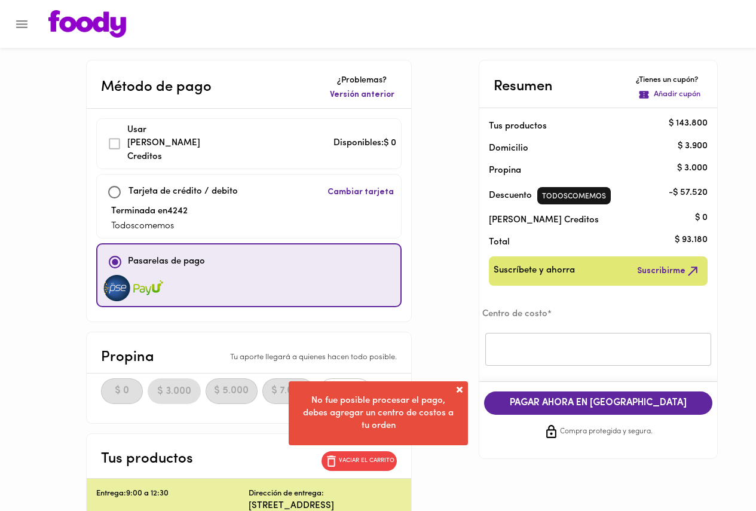
click at [460, 391] on span at bounding box center [460, 390] width 12 height 12
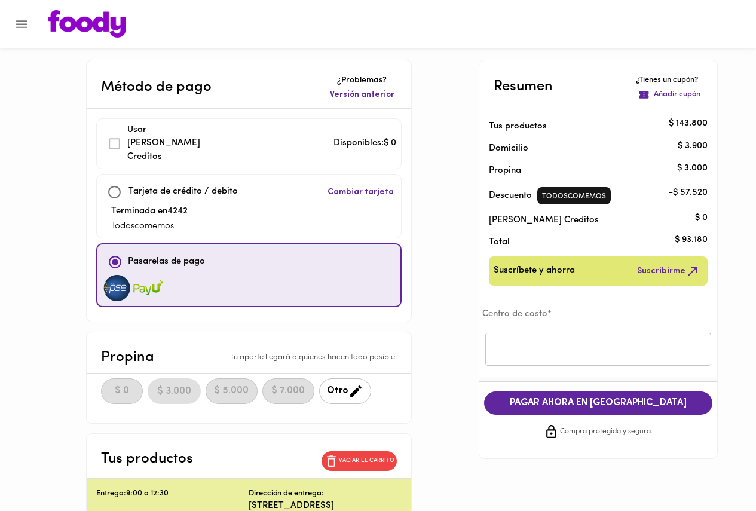
click at [124, 279] on img at bounding box center [117, 288] width 30 height 26
click at [159, 185] on p "Tarjeta de crédito / debito" at bounding box center [183, 192] width 109 height 14
checkbox input "true"
checkbox input "false"
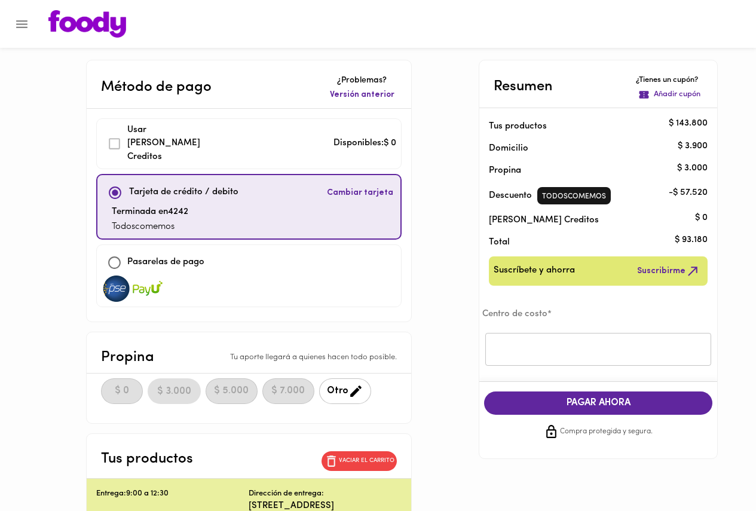
click at [358, 187] on span "Cambiar tarjeta" at bounding box center [360, 193] width 66 height 12
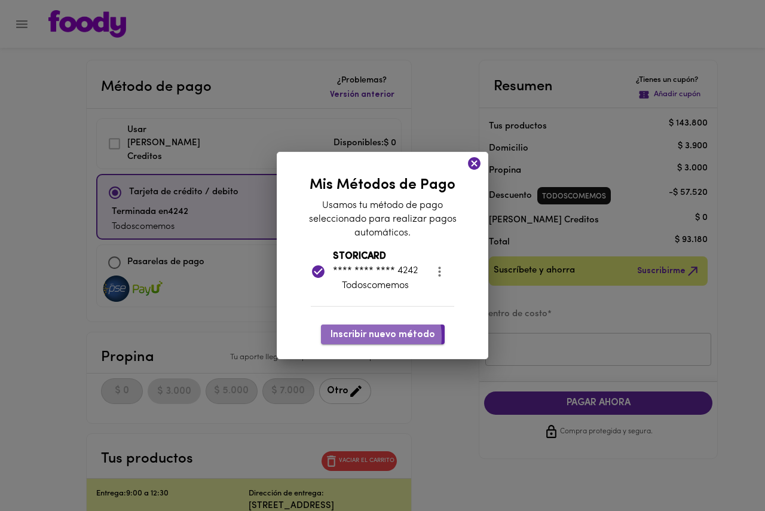
click at [374, 337] on span "Inscribir nuevo método" at bounding box center [383, 334] width 105 height 11
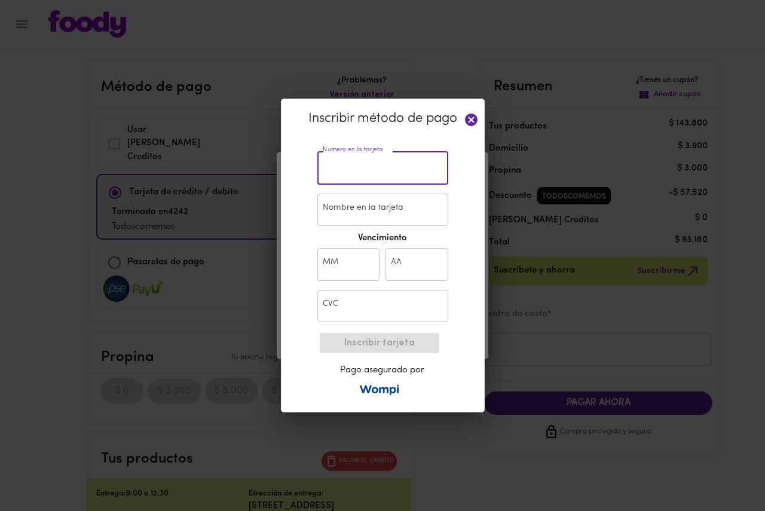
click at [374, 175] on input "text" at bounding box center [382, 168] width 131 height 33
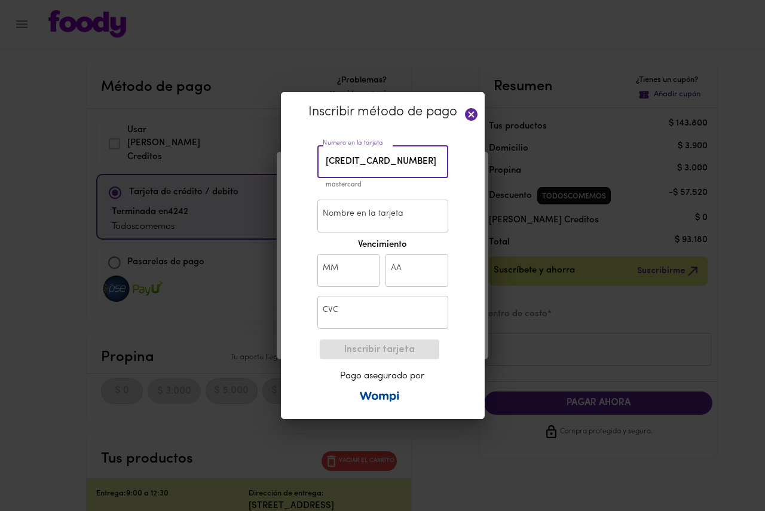
type input "2320 0258 5467 1001"
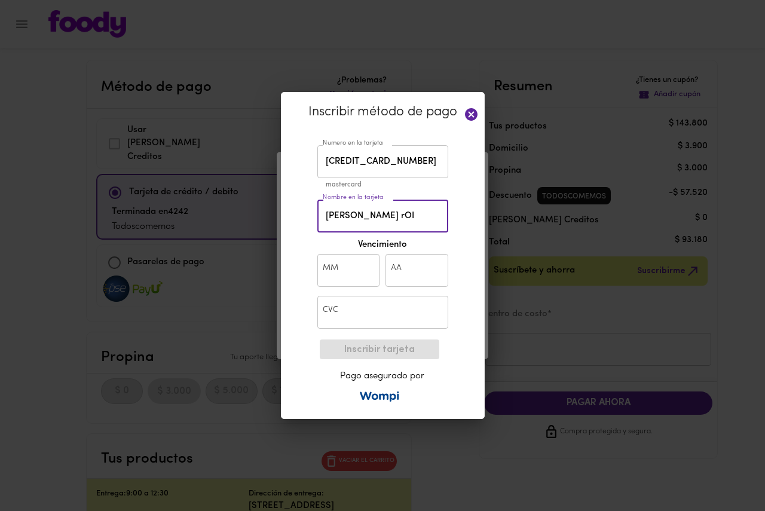
type input "cHRISTIAN rOIH"
paste input "text"
type input "Christian Rojas"
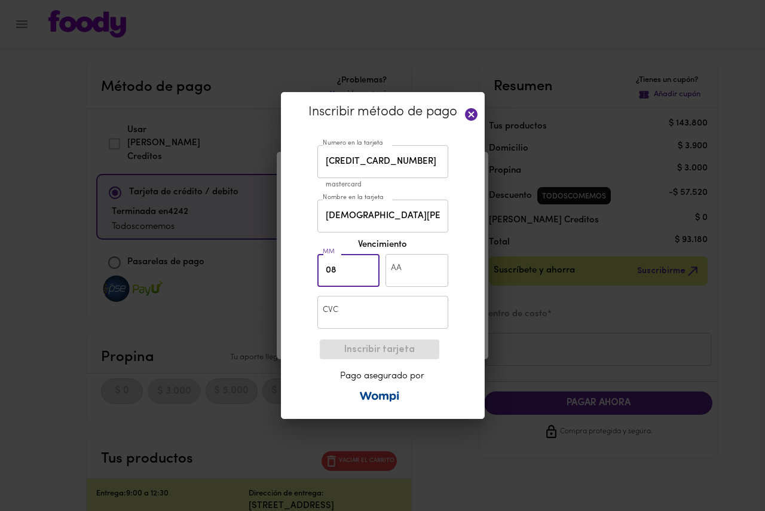
type input "08"
type input "31"
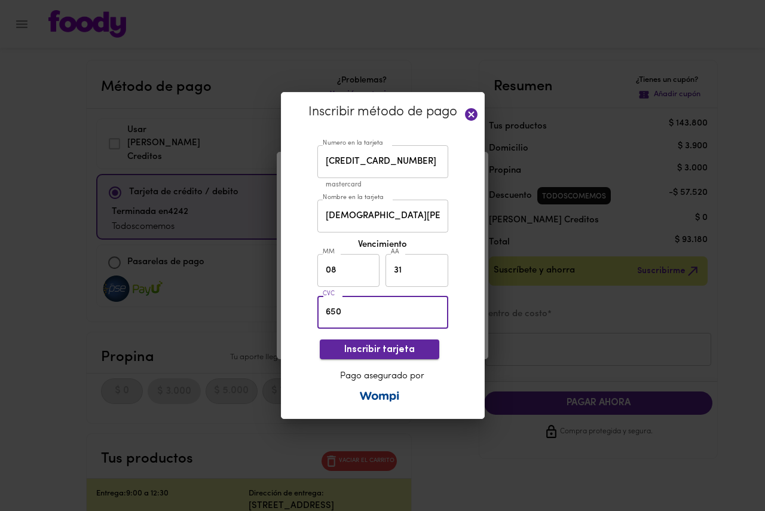
type input "650"
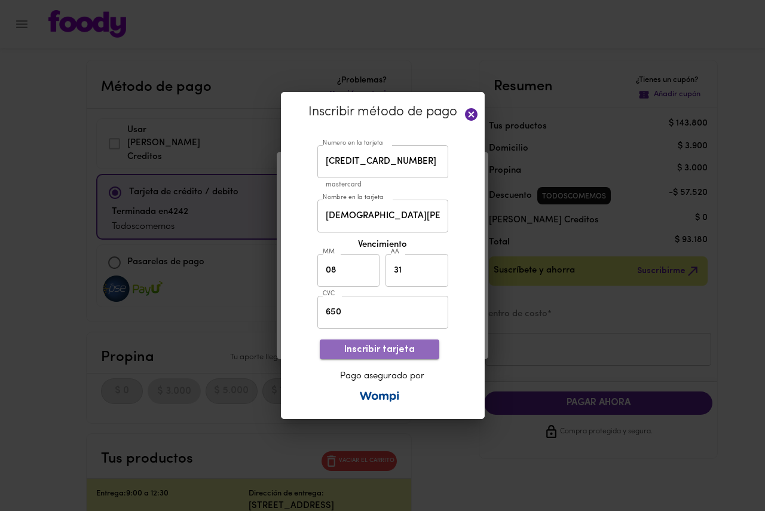
click at [392, 352] on span "Inscribir tarjeta" at bounding box center [379, 349] width 100 height 11
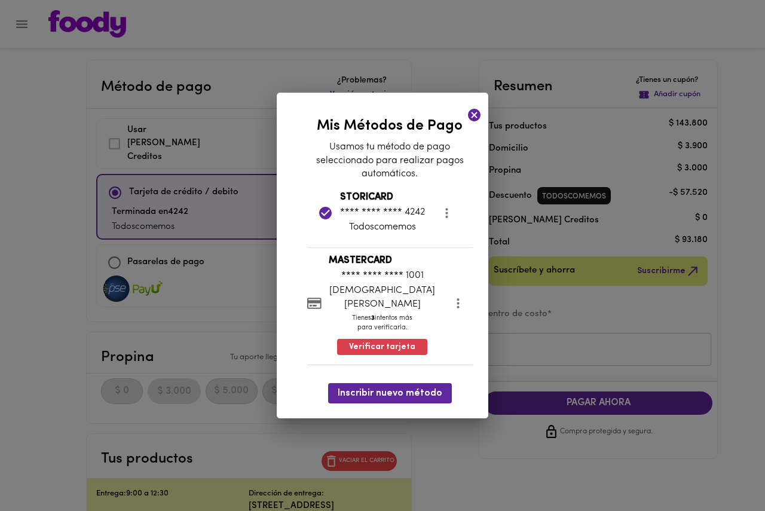
click at [386, 323] on p "Tienes 3 intentos más para verificarla." at bounding box center [383, 323] width 108 height 19
click at [457, 304] on icon "more" at bounding box center [458, 303] width 2 height 10
click at [377, 0] on div at bounding box center [382, 0] width 765 height 0
click at [349, 341] on span "Verificar tarjeta" at bounding box center [382, 347] width 66 height 12
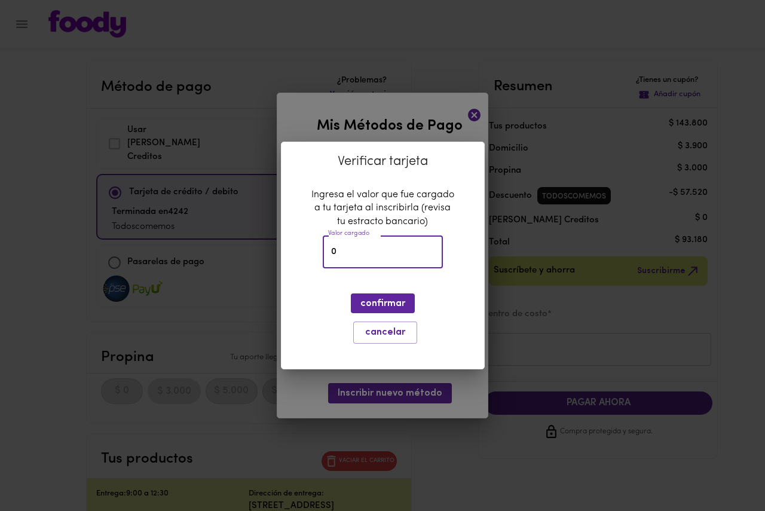
drag, startPoint x: 363, startPoint y: 263, endPoint x: 316, endPoint y: 260, distance: 46.7
click at [316, 260] on div "Ingresa el valor que fue cargado a tu tarjeta al inscribirla (revisa tu estract…" at bounding box center [382, 231] width 143 height 86
type input "2115"
click at [387, 308] on span "confirmar" at bounding box center [383, 303] width 45 height 11
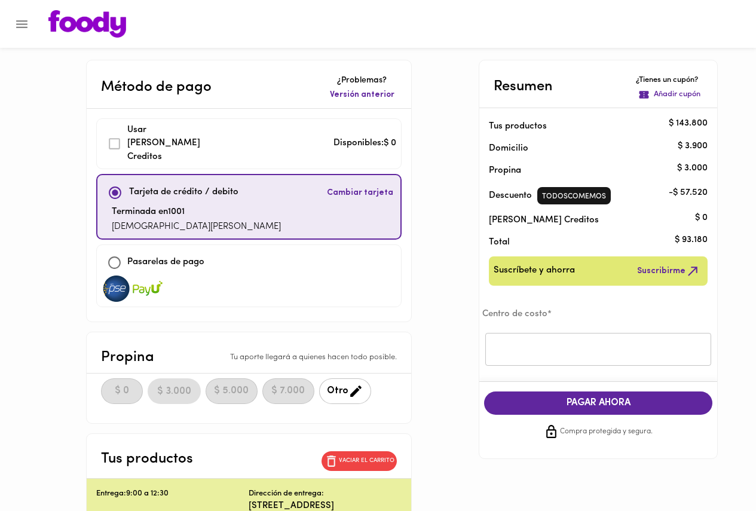
click at [456, 304] on div "Método de pago ¿Problemas? Versión anterior Usar Foody Creditos Disponibles: $ …" at bounding box center [378, 466] width 699 height 812
click at [548, 408] on span "PAGAR AHORA" at bounding box center [598, 403] width 204 height 11
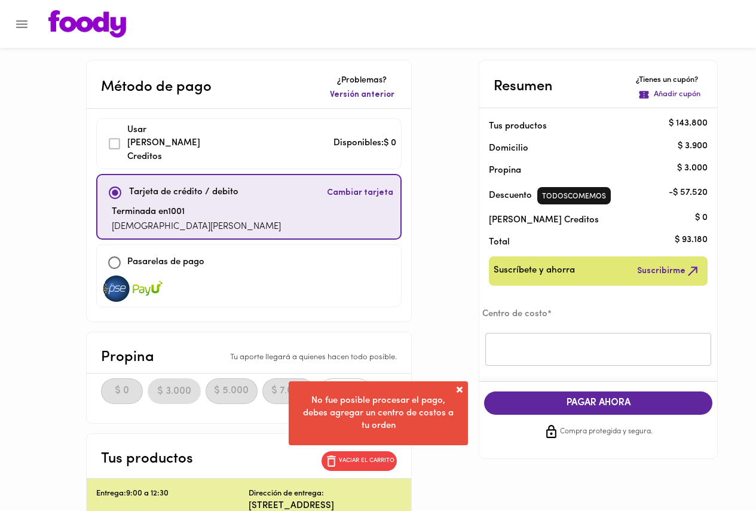
click at [461, 389] on span at bounding box center [460, 390] width 12 height 12
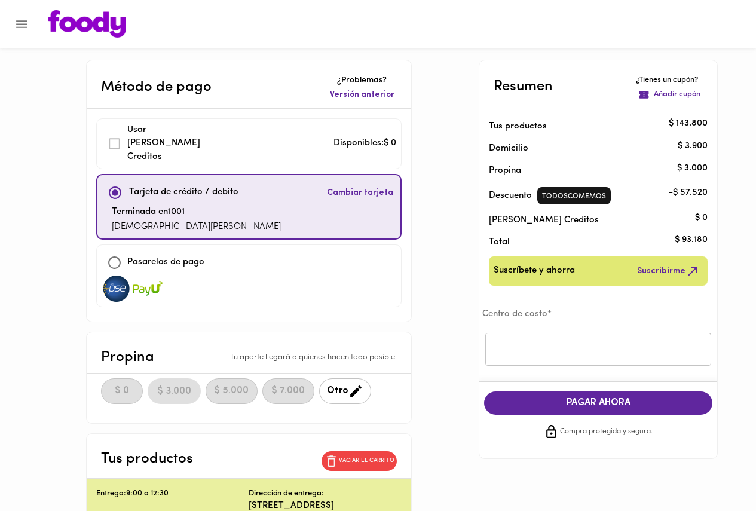
click at [460, 389] on div "Método de pago ¿Problemas? Versión anterior Usar Foody Creditos Disponibles: $ …" at bounding box center [378, 466] width 699 height 812
click at [535, 356] on input "text" at bounding box center [598, 349] width 226 height 33
click at [578, 352] on input "text" at bounding box center [598, 349] width 226 height 33
type input "t"
type input "tODOS"
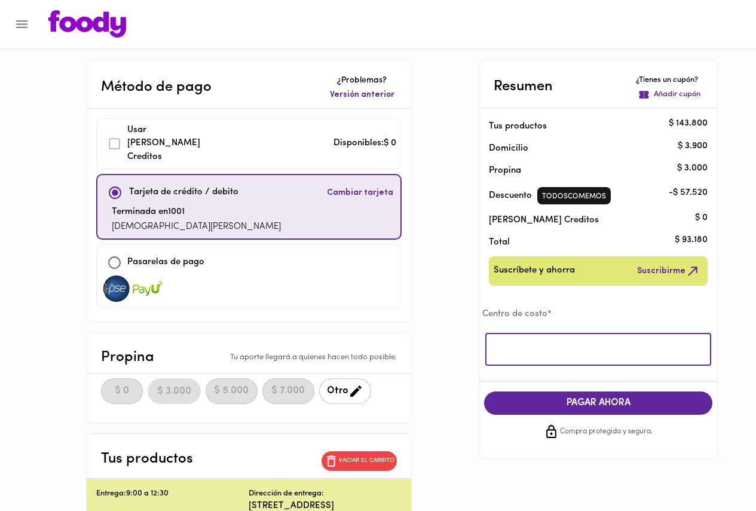
click at [578, 352] on input "text" at bounding box center [598, 349] width 226 height 33
click at [459, 336] on div "Método de pago ¿Problemas? Versión anterior Usar Foody Creditos Disponibles: $ …" at bounding box center [378, 466] width 699 height 812
click at [544, 356] on input "text" at bounding box center [598, 349] width 226 height 33
click at [471, 281] on div "Método de pago ¿Problemas? Versión anterior Usar Foody Creditos Disponibles: $ …" at bounding box center [378, 466] width 699 height 812
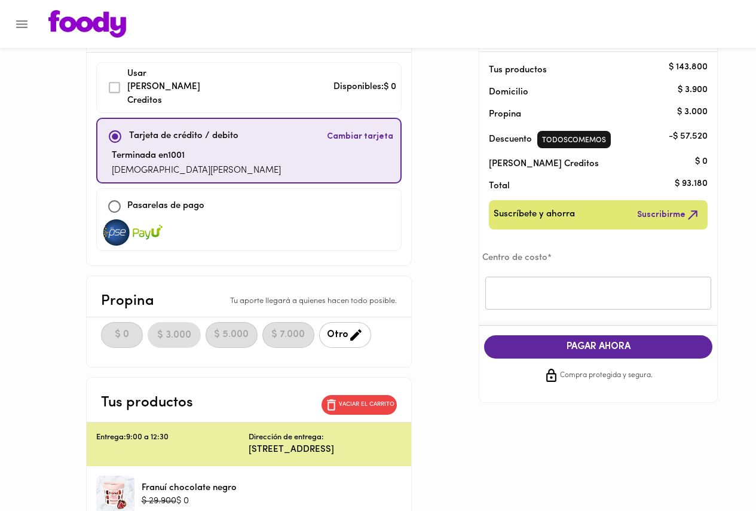
scroll to position [48, 0]
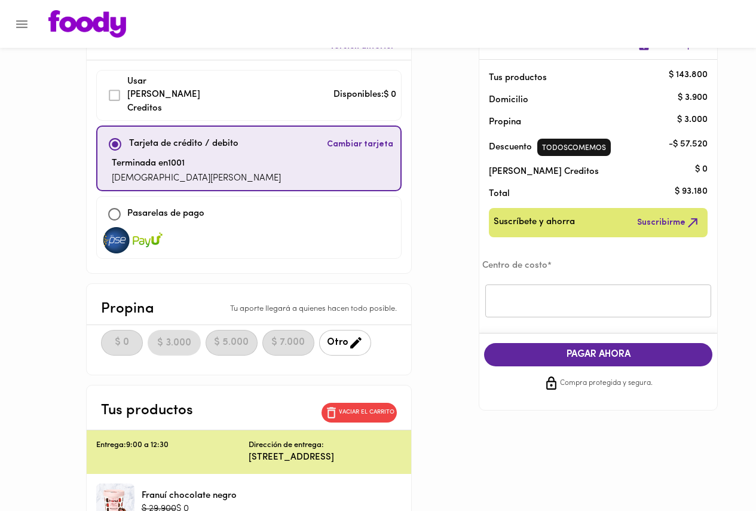
click at [471, 281] on div "Método de pago ¿Problemas? Versión anterior Usar Foody Creditos Disponibles: $ …" at bounding box center [378, 417] width 699 height 812
click at [443, 258] on div "Método de pago ¿Problemas? Versión anterior Usar Foody Creditos Disponibles: $ …" at bounding box center [378, 417] width 699 height 812
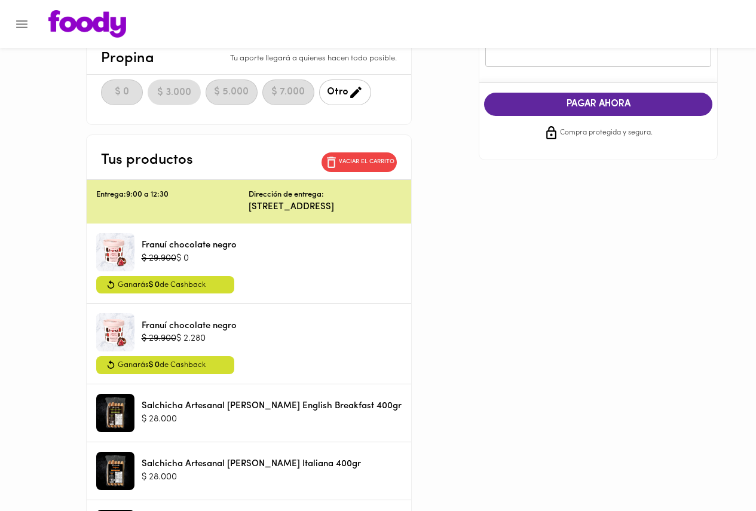
scroll to position [407, 0]
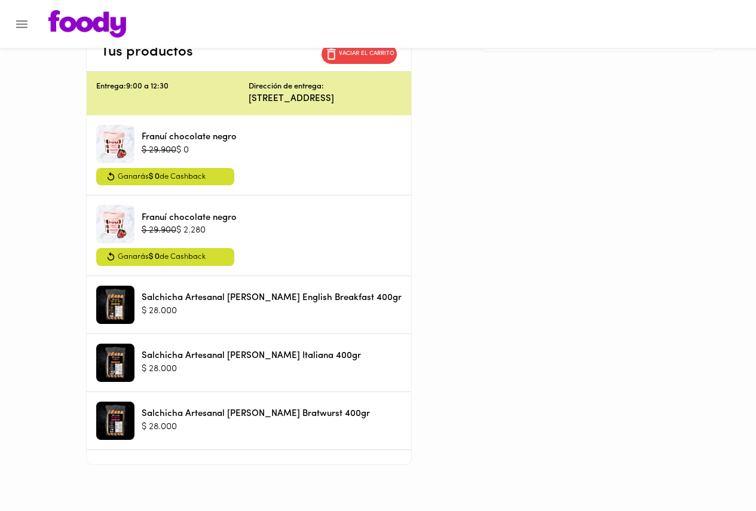
click at [444, 259] on div "Método de pago ¿Problemas? Versión anterior Usar Foody Creditos Disponibles: $ …" at bounding box center [378, 59] width 699 height 812
